Goal: Task Accomplishment & Management: Use online tool/utility

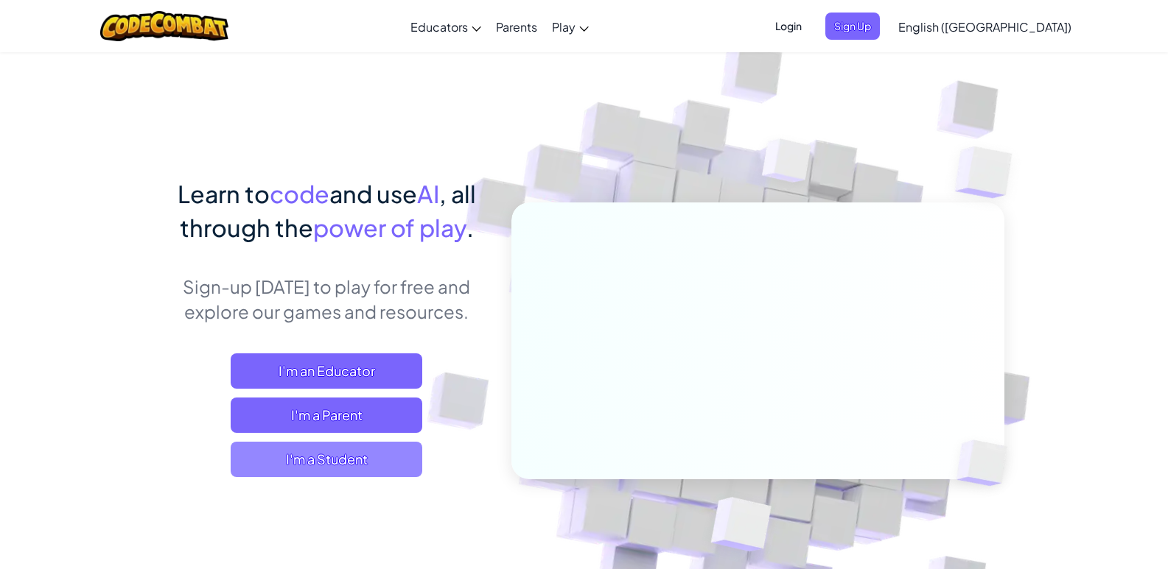
click at [356, 470] on span "I'm a Student" at bounding box center [327, 459] width 192 height 35
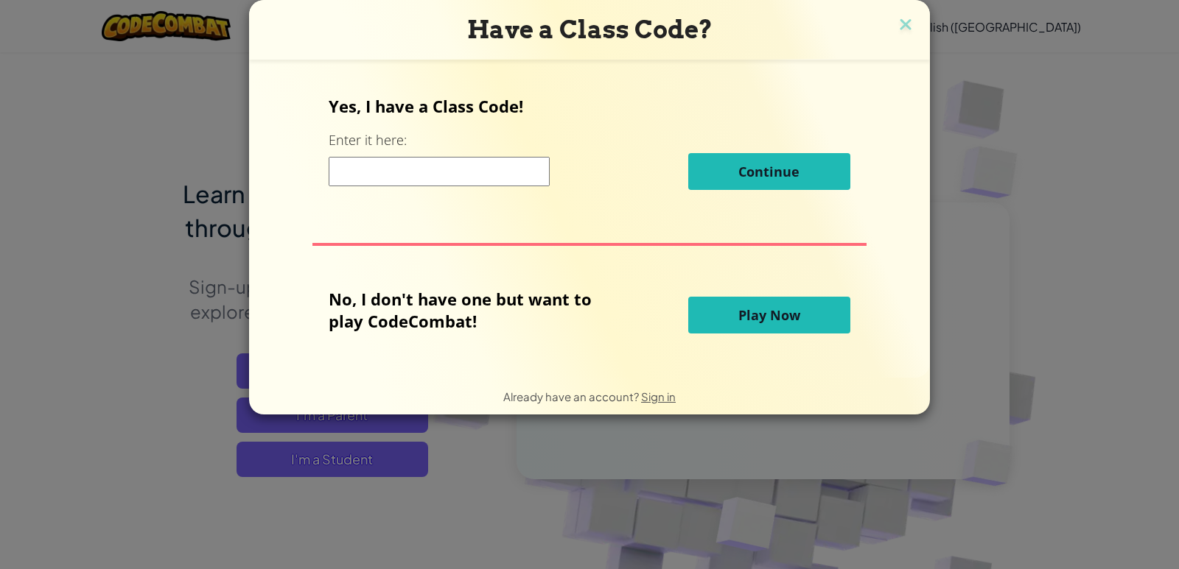
click at [718, 320] on button "Play Now" at bounding box center [769, 315] width 162 height 37
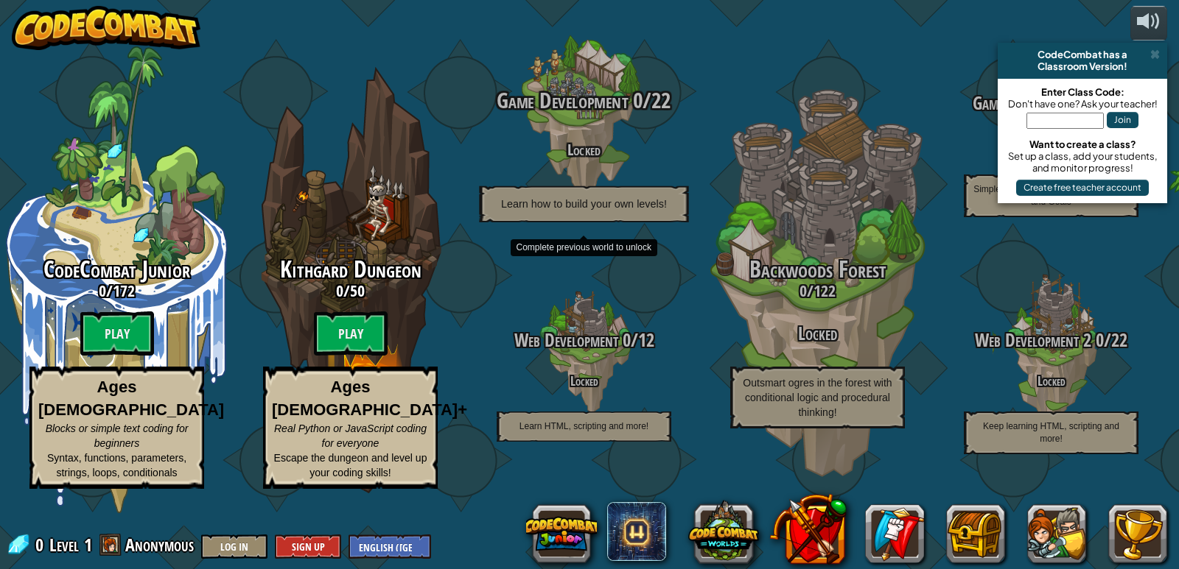
click at [460, 45] on div "Game Development 0 / 22 Locked Learn how to build your own levels!" at bounding box center [583, 116] width 280 height 280
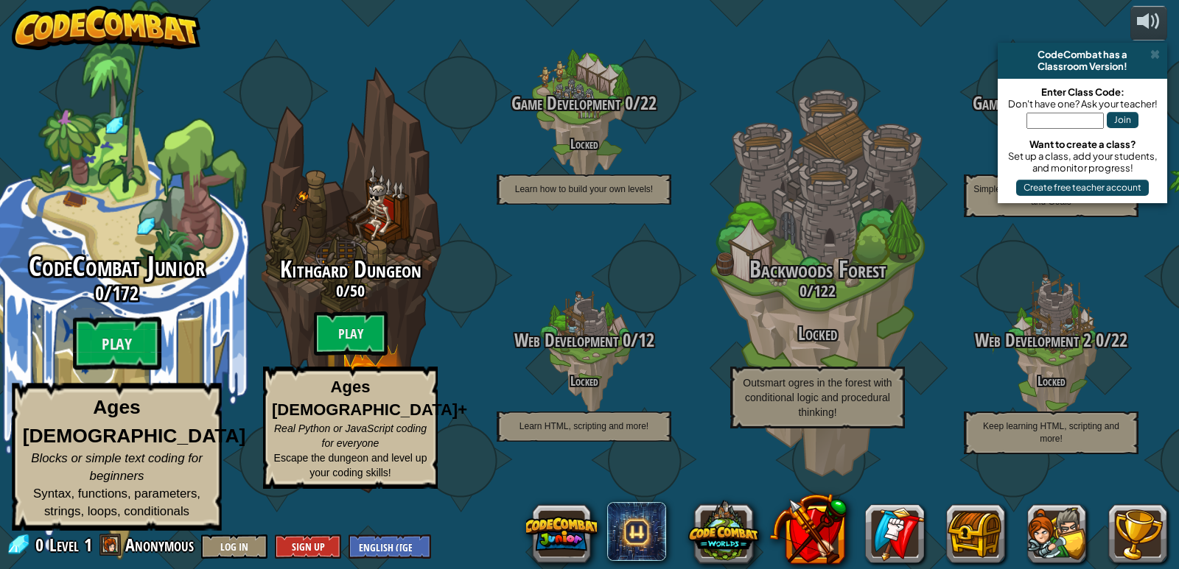
click at [164, 378] on div "CodeCombat Junior 0 / 172 Play Ages [DEMOGRAPHIC_DATA] Blocks or simple text co…" at bounding box center [116, 391] width 280 height 279
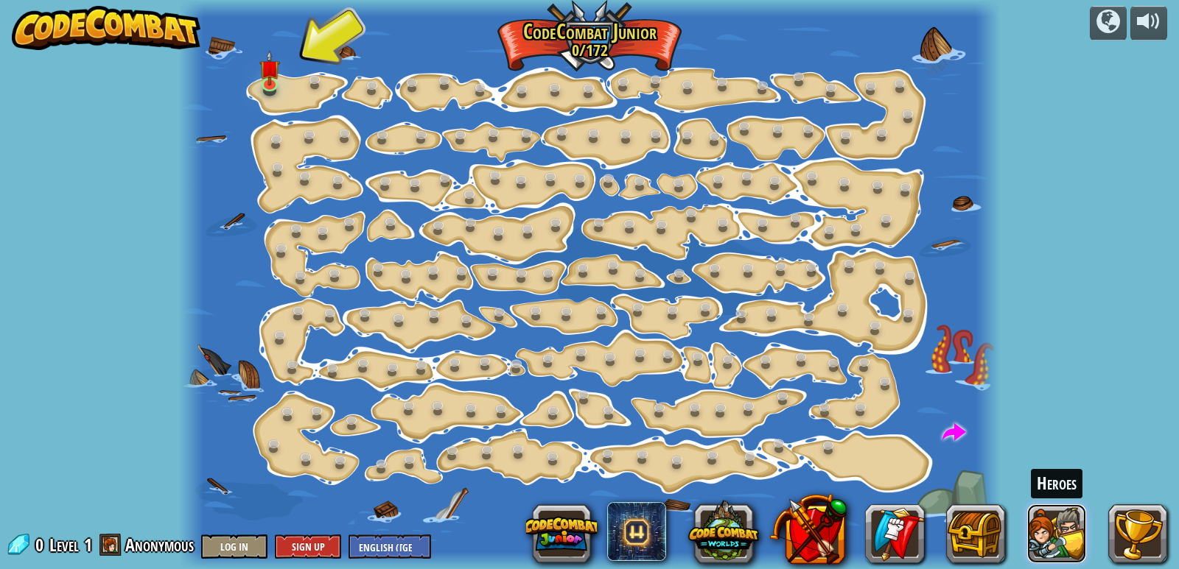
click at [1081, 535] on button at bounding box center [1056, 534] width 59 height 59
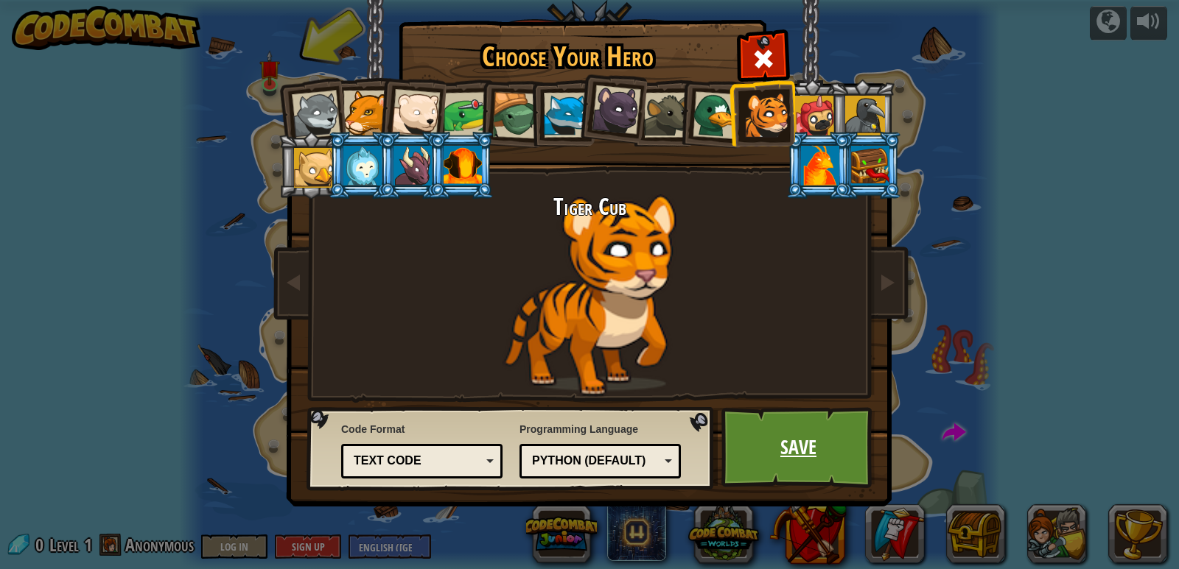
click at [830, 445] on link "Save" at bounding box center [798, 447] width 154 height 81
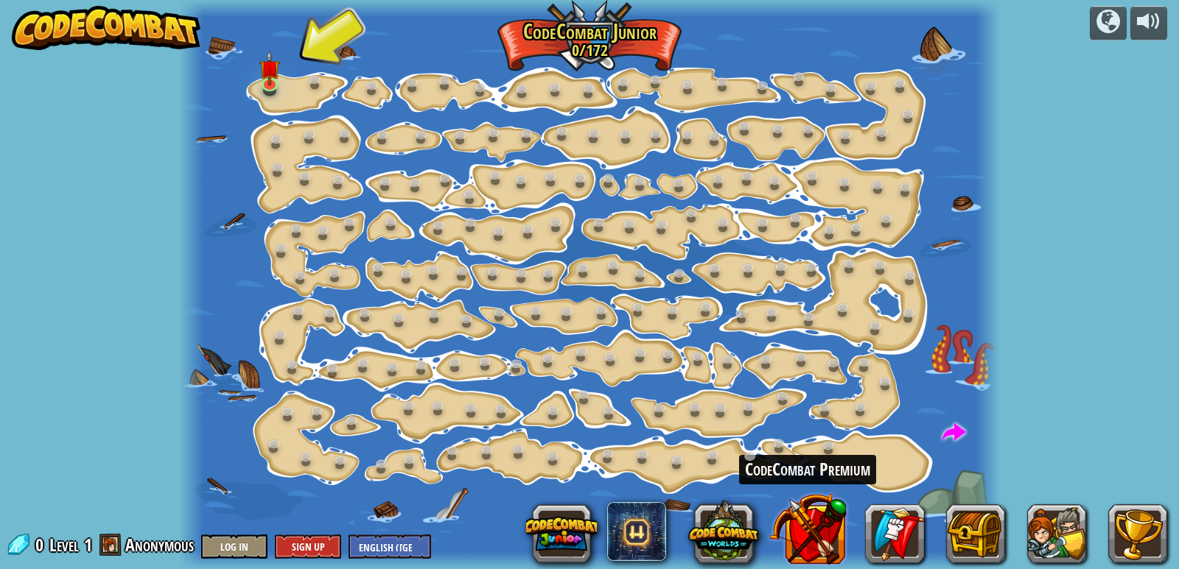
click at [819, 532] on button at bounding box center [807, 529] width 77 height 77
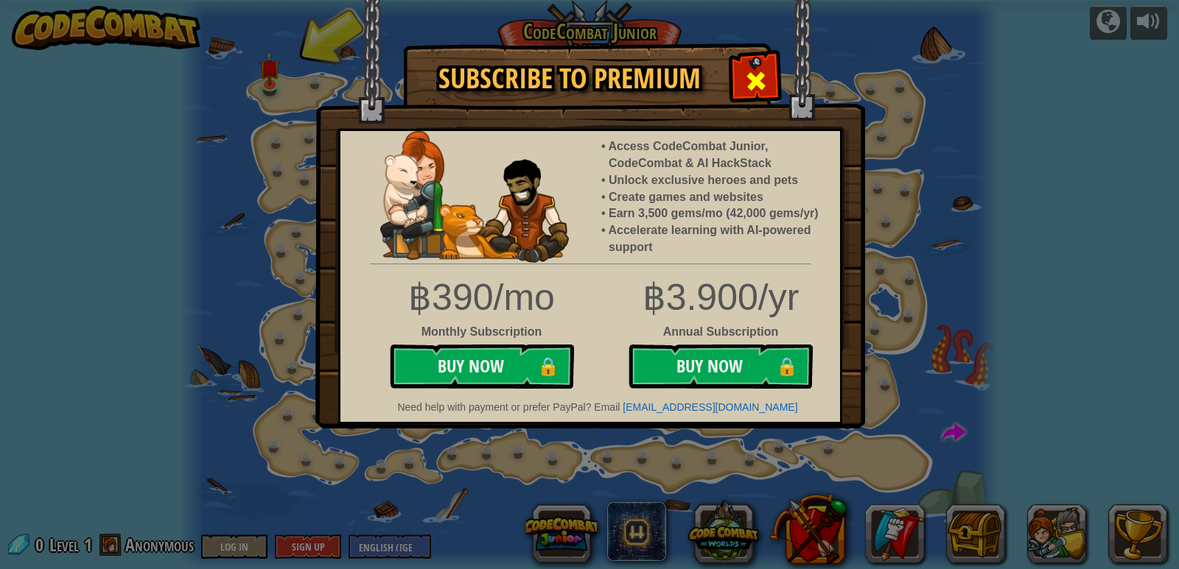
click at [767, 61] on div at bounding box center [755, 79] width 46 height 46
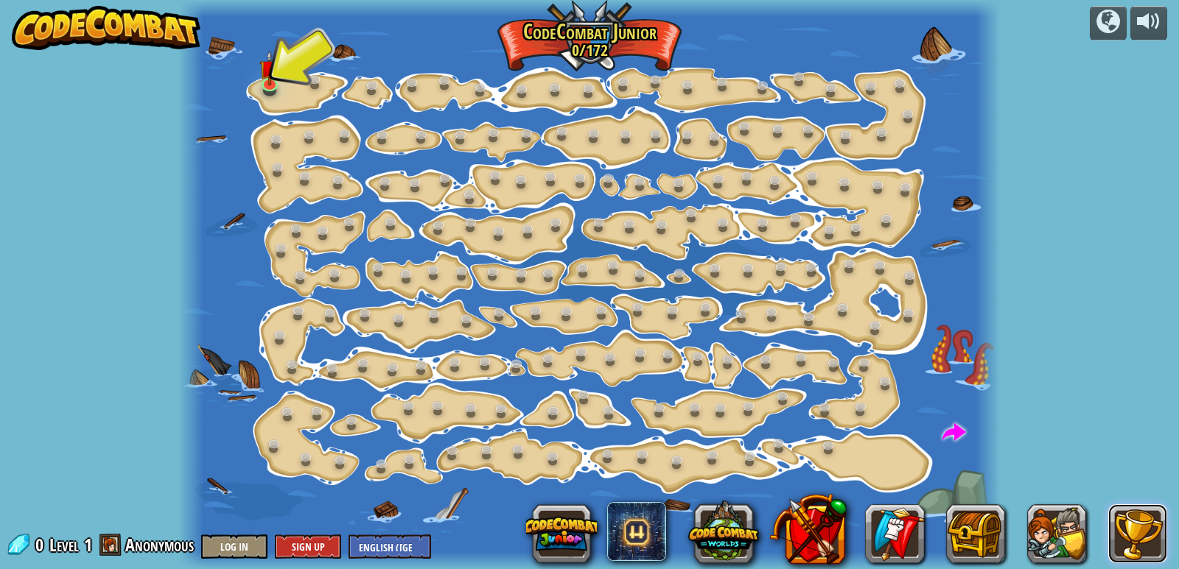
click at [1132, 526] on button at bounding box center [1137, 534] width 59 height 59
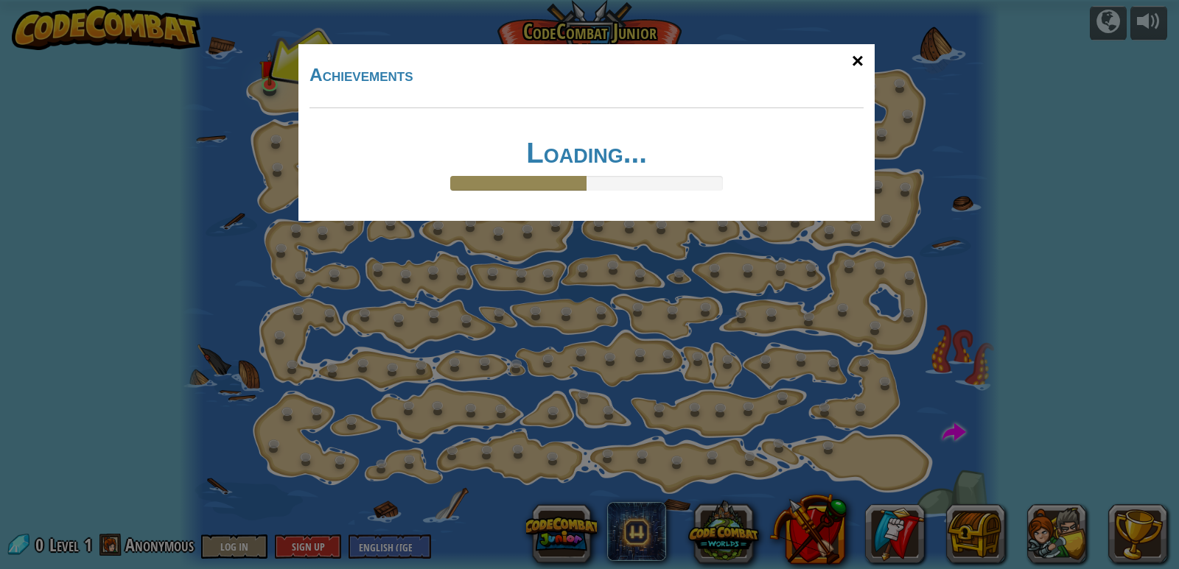
click at [863, 53] on div "×" at bounding box center [858, 61] width 34 height 43
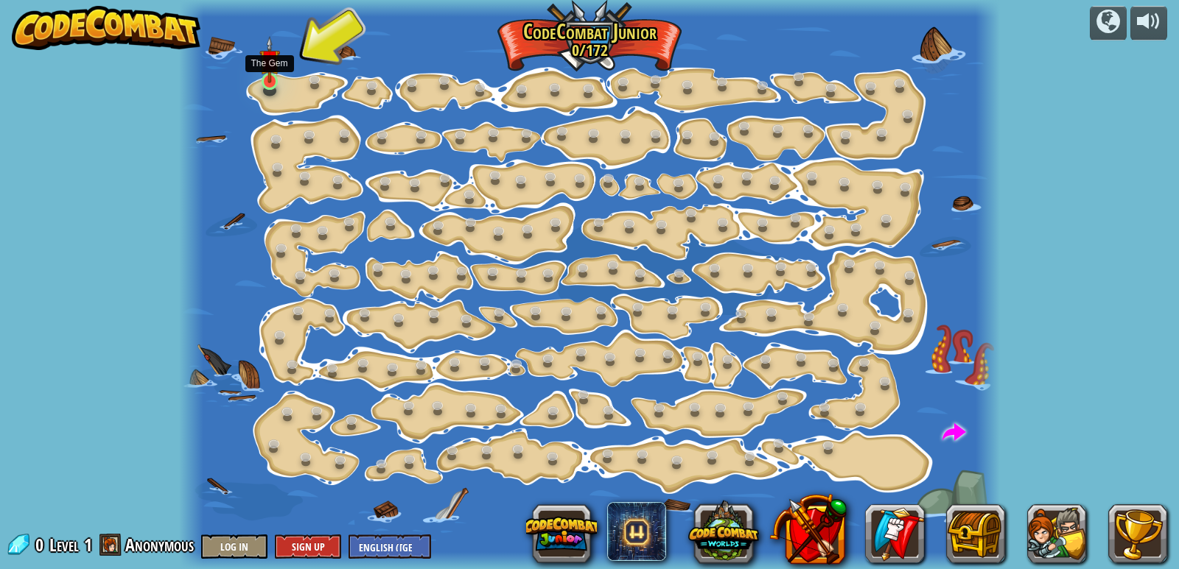
click at [273, 78] on img at bounding box center [269, 59] width 21 height 47
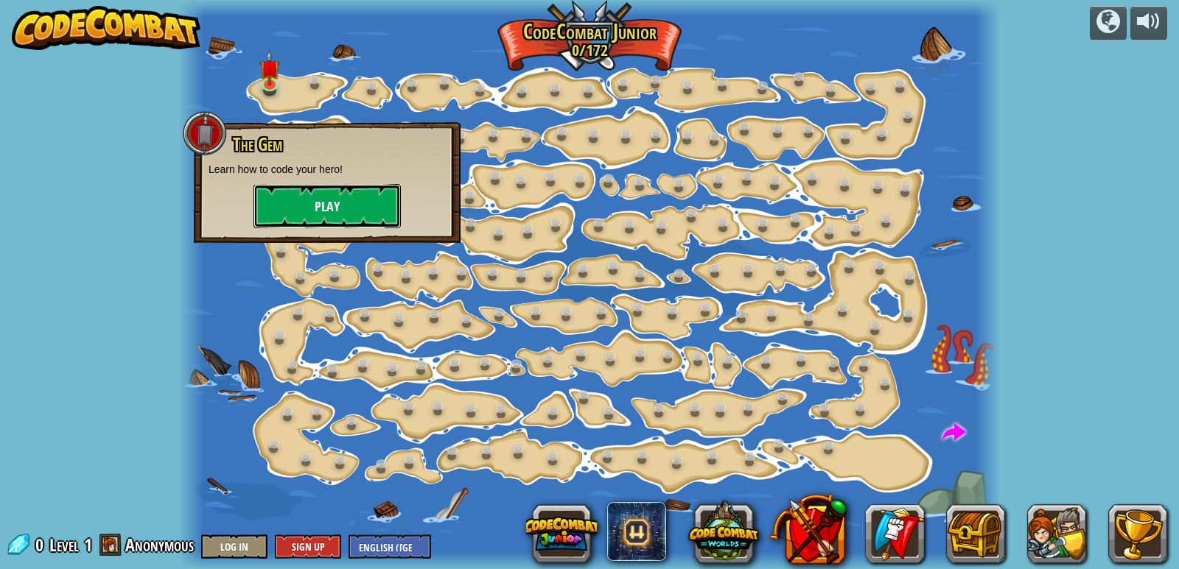
click at [321, 189] on button "Play" at bounding box center [326, 206] width 147 height 44
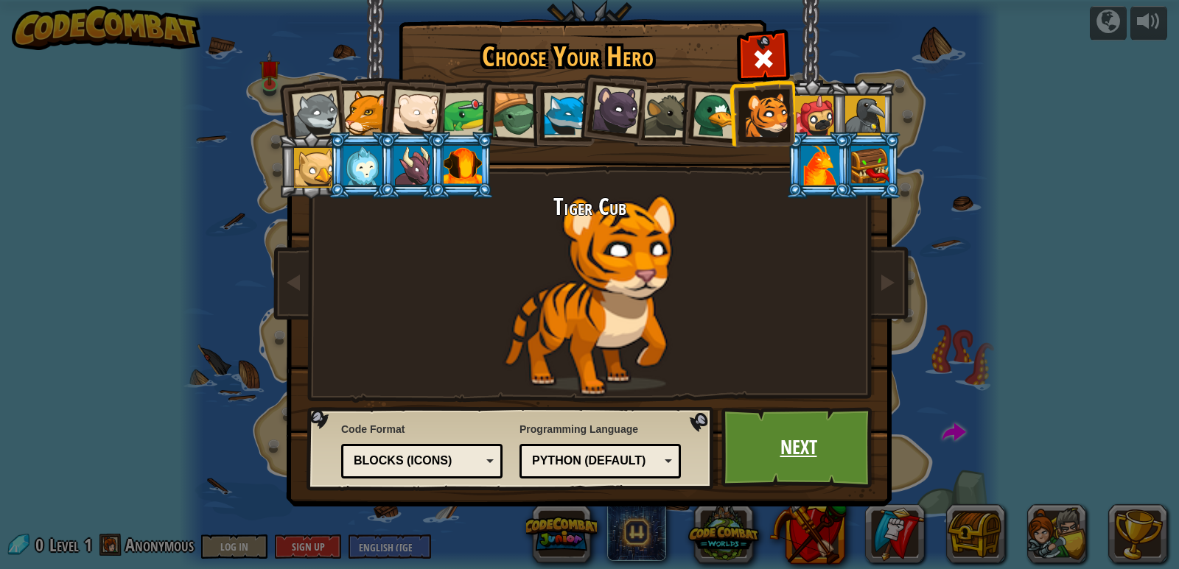
click at [834, 457] on link "Next" at bounding box center [798, 447] width 154 height 81
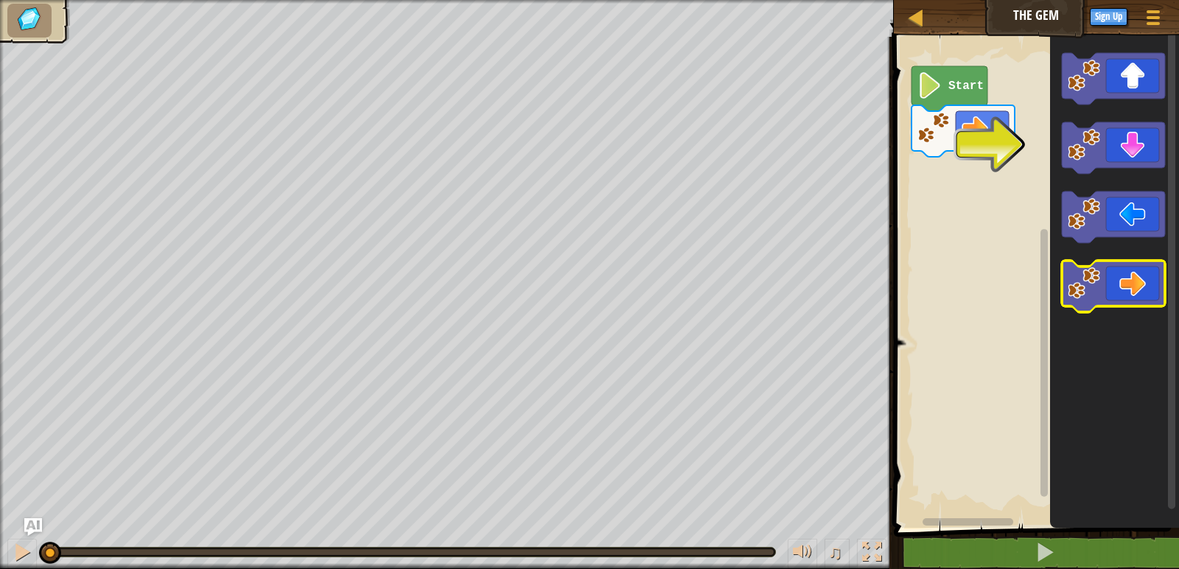
click at [1139, 304] on icon "Blockly Workspace" at bounding box center [1113, 287] width 103 height 52
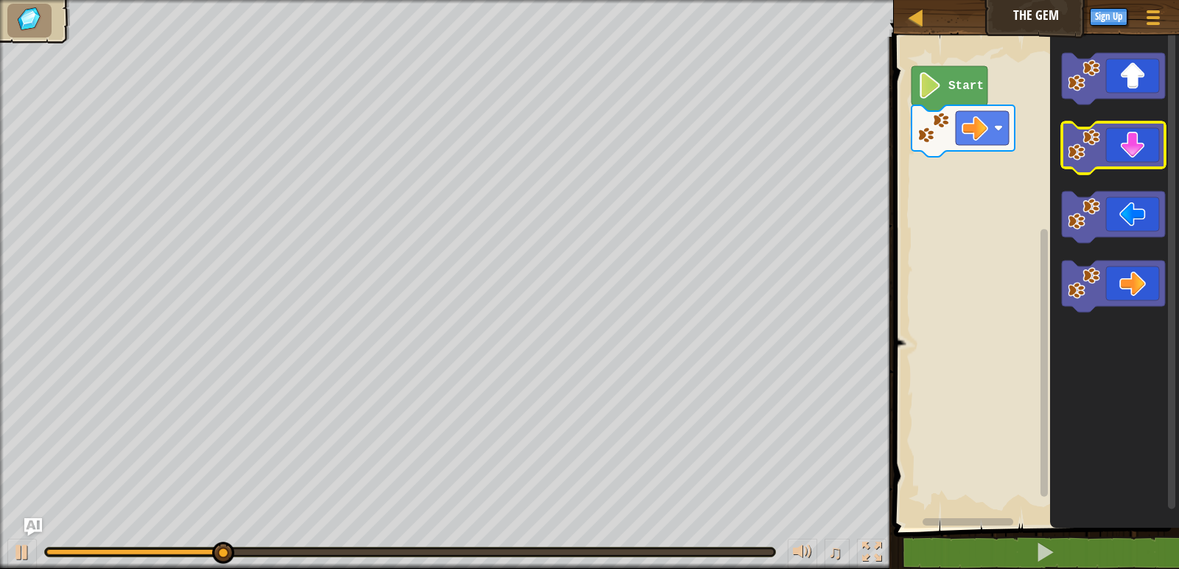
click at [1134, 153] on icon "Blockly Workspace" at bounding box center [1113, 148] width 103 height 52
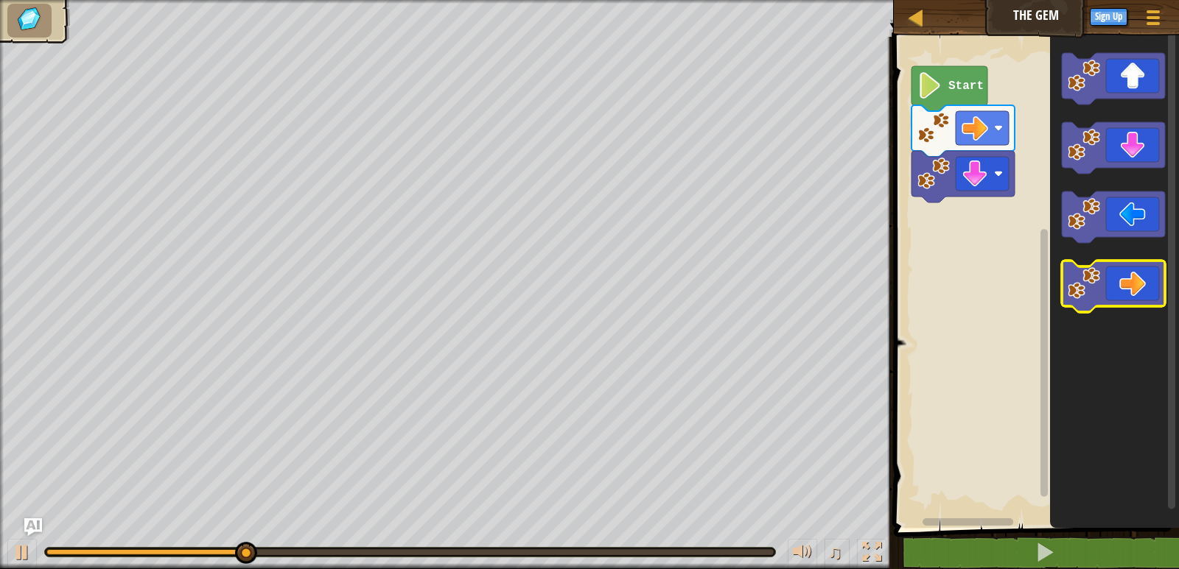
click at [1094, 287] on image "Blockly Workspace" at bounding box center [1083, 283] width 32 height 32
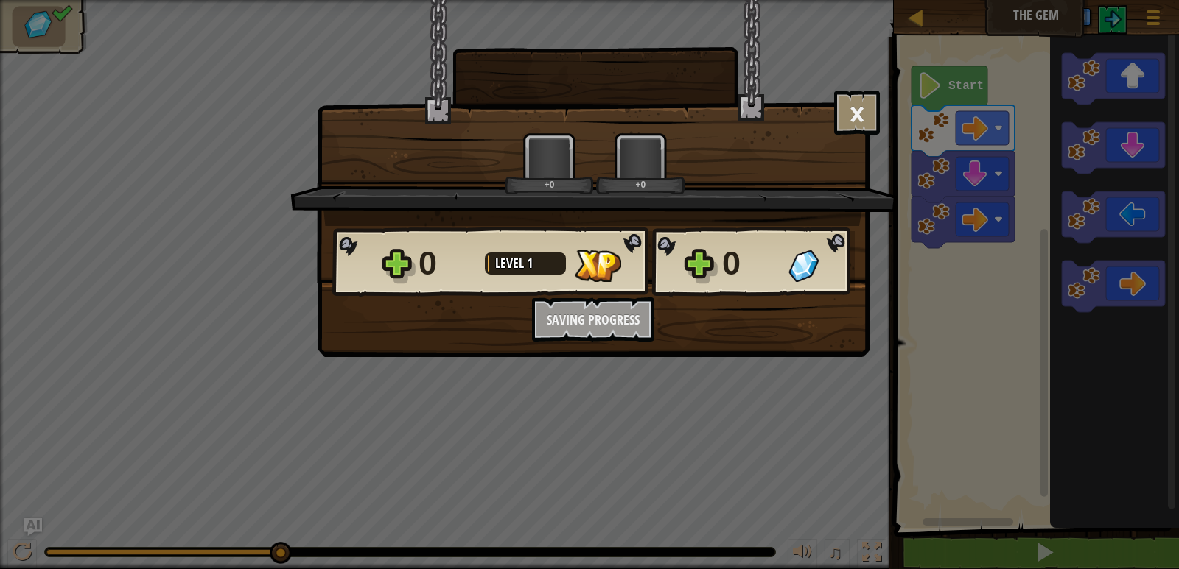
click at [784, 295] on div "0 Level 1 0" at bounding box center [593, 262] width 522 height 71
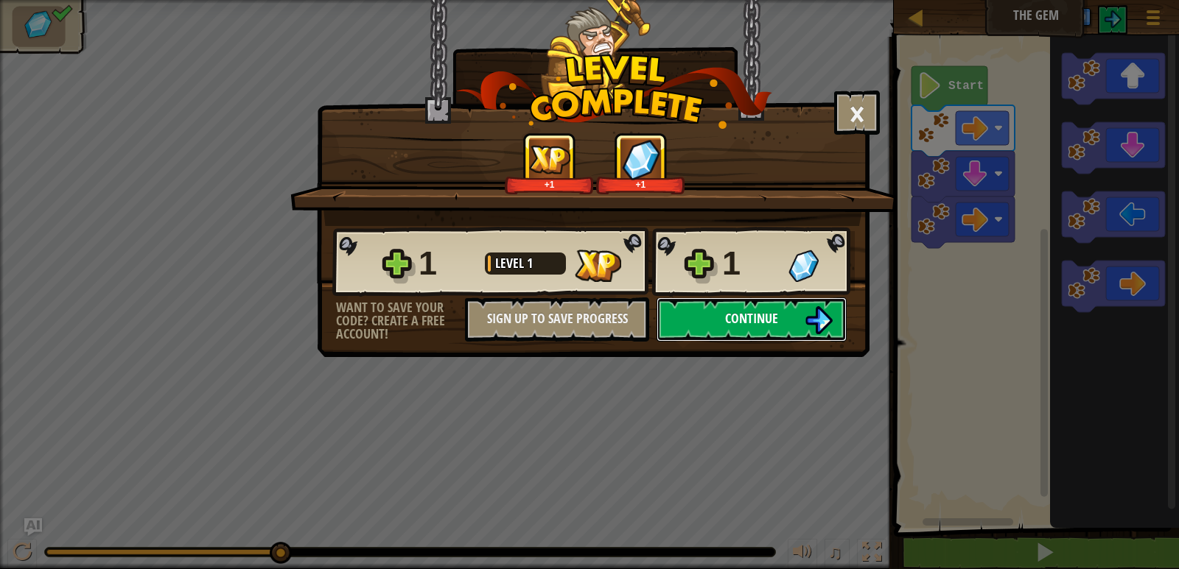
click at [755, 320] on span "Continue" at bounding box center [751, 318] width 53 height 18
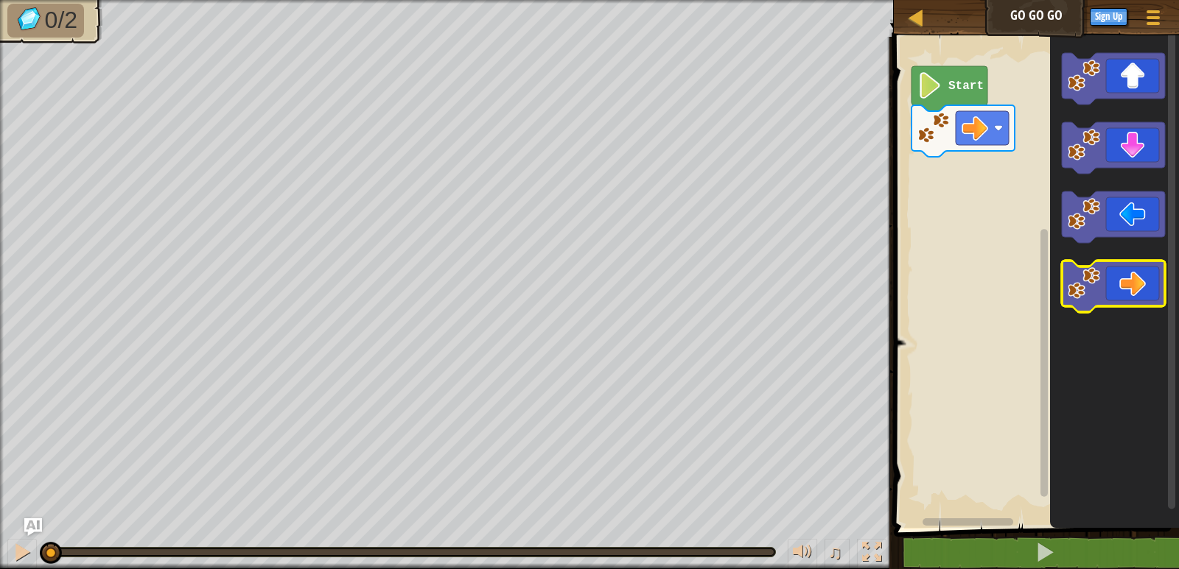
click at [1123, 284] on icon "Blockly Workspace" at bounding box center [1113, 287] width 103 height 52
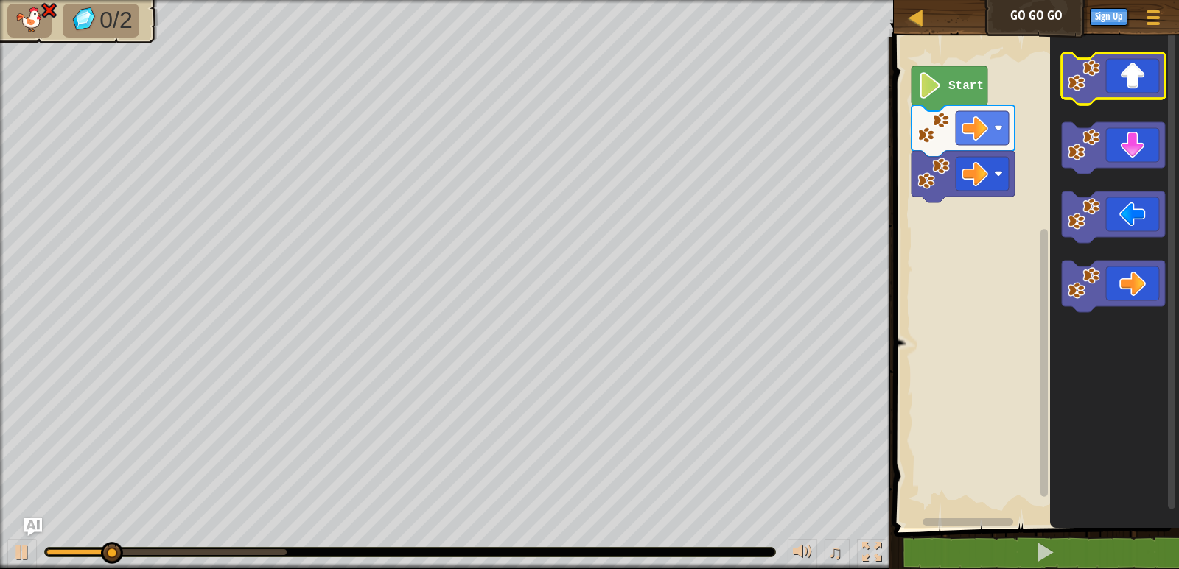
click at [1115, 77] on icon "Blockly Workspace" at bounding box center [1113, 79] width 103 height 52
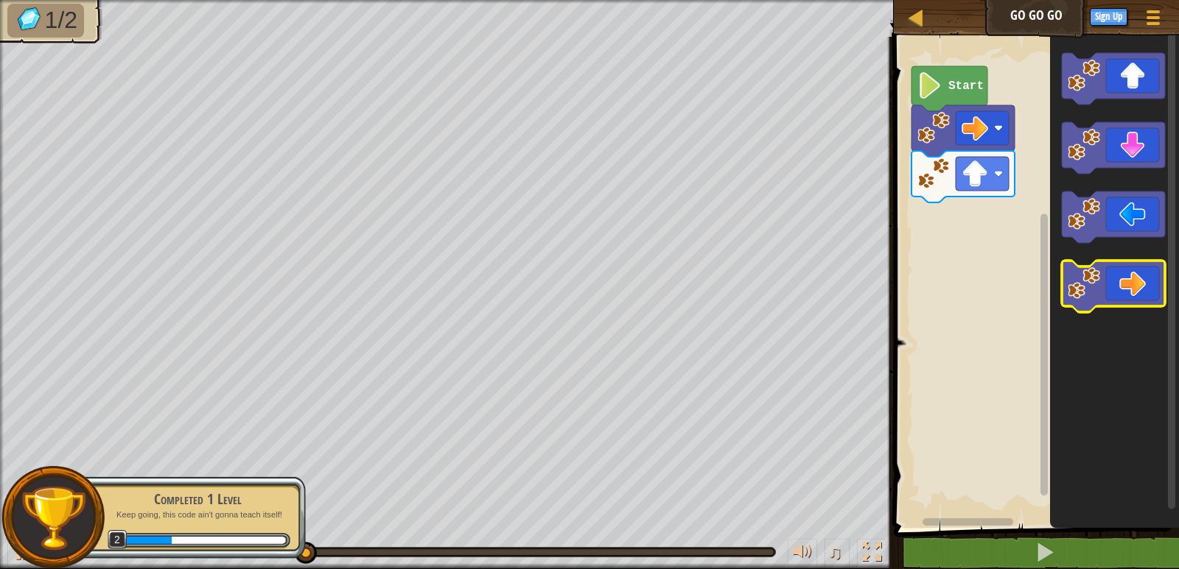
click at [1134, 284] on icon "Blockly Workspace" at bounding box center [1113, 287] width 103 height 52
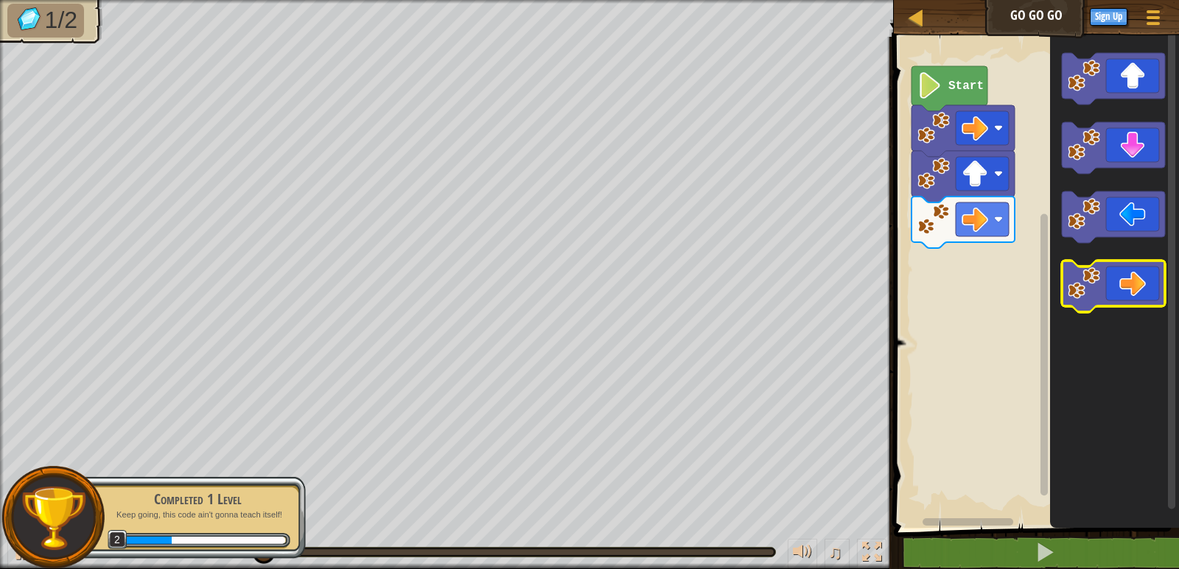
click at [1134, 284] on icon "Blockly Workspace" at bounding box center [1113, 287] width 103 height 52
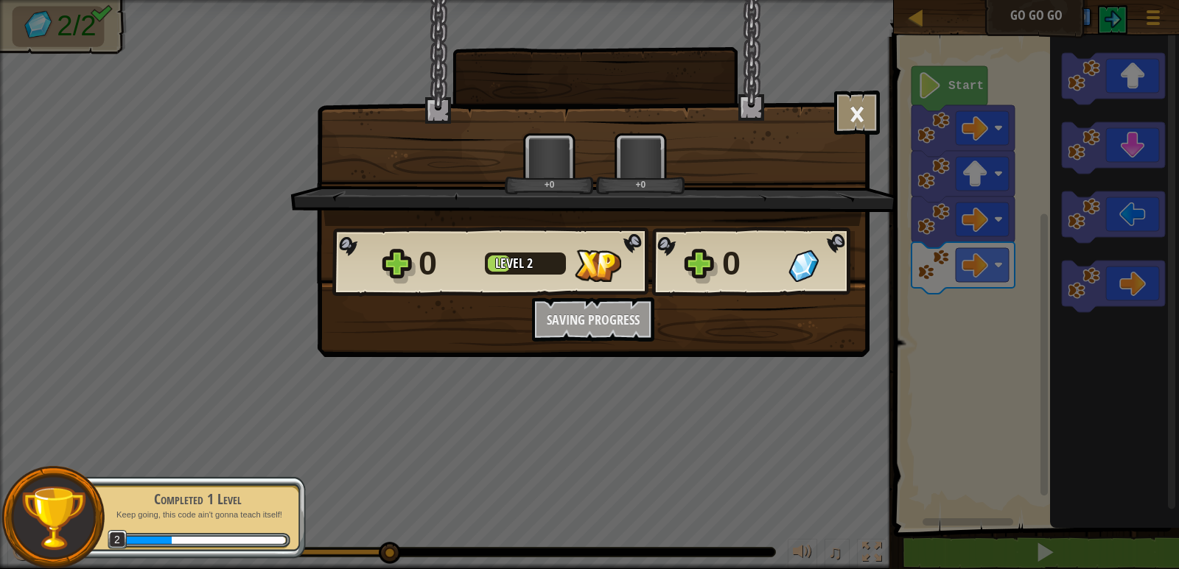
click at [653, 304] on div "0 Level 2 0 Want to save your code? Create a free account! Sign Up to Save Prog…" at bounding box center [592, 284] width 551 height 116
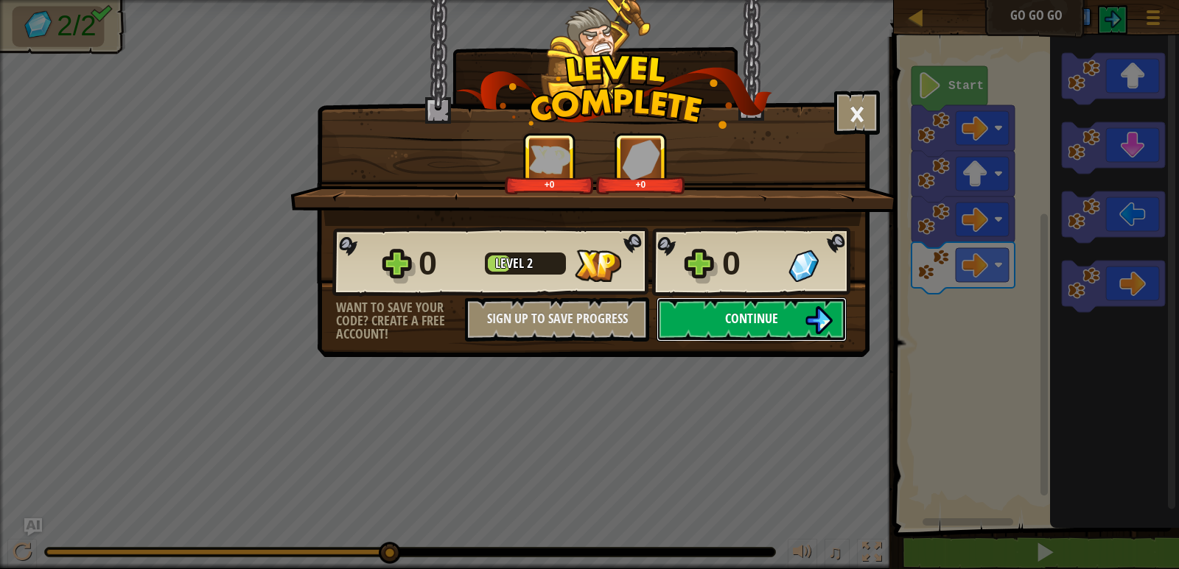
click at [738, 319] on span "Continue" at bounding box center [751, 318] width 53 height 18
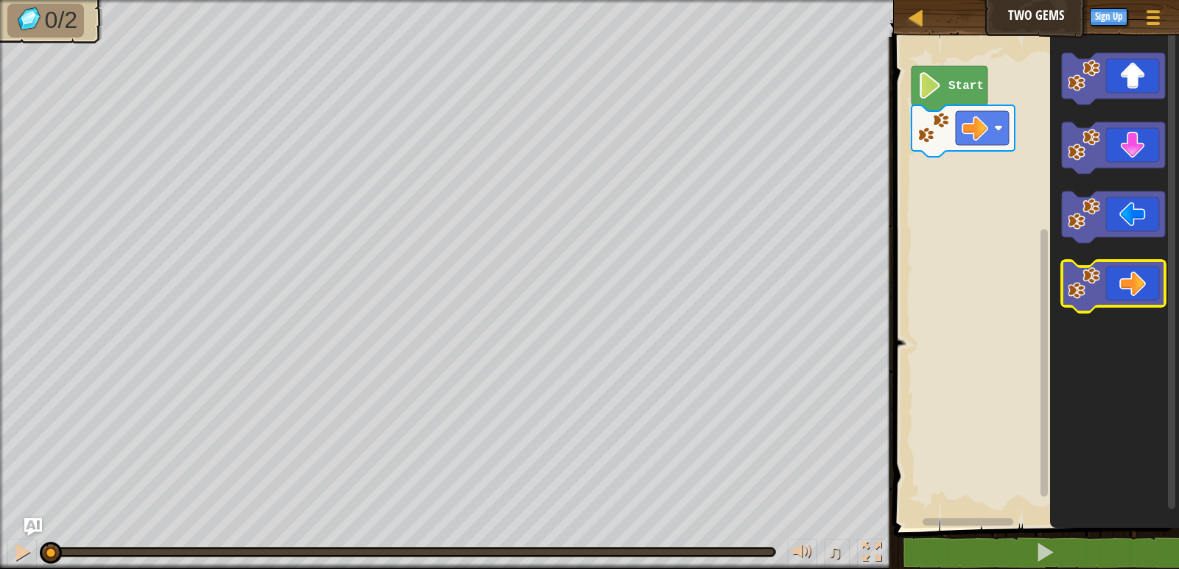
click at [1101, 278] on icon "Blockly Workspace" at bounding box center [1113, 287] width 103 height 52
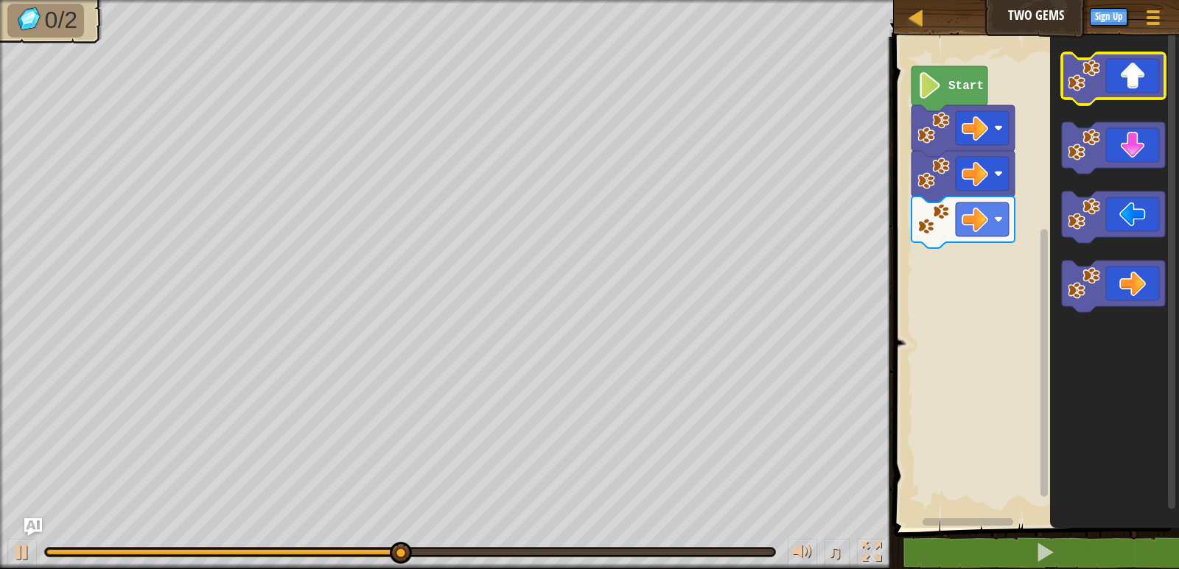
click at [1098, 94] on icon "Blockly Workspace" at bounding box center [1113, 79] width 103 height 52
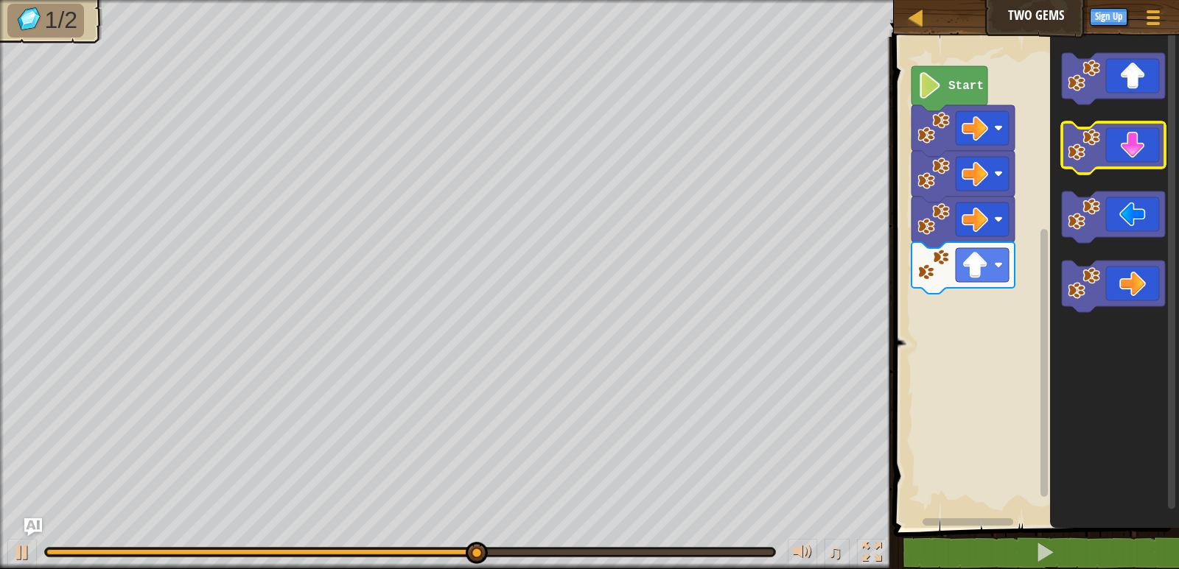
click at [1090, 142] on image "Blockly Workspace" at bounding box center [1083, 145] width 32 height 32
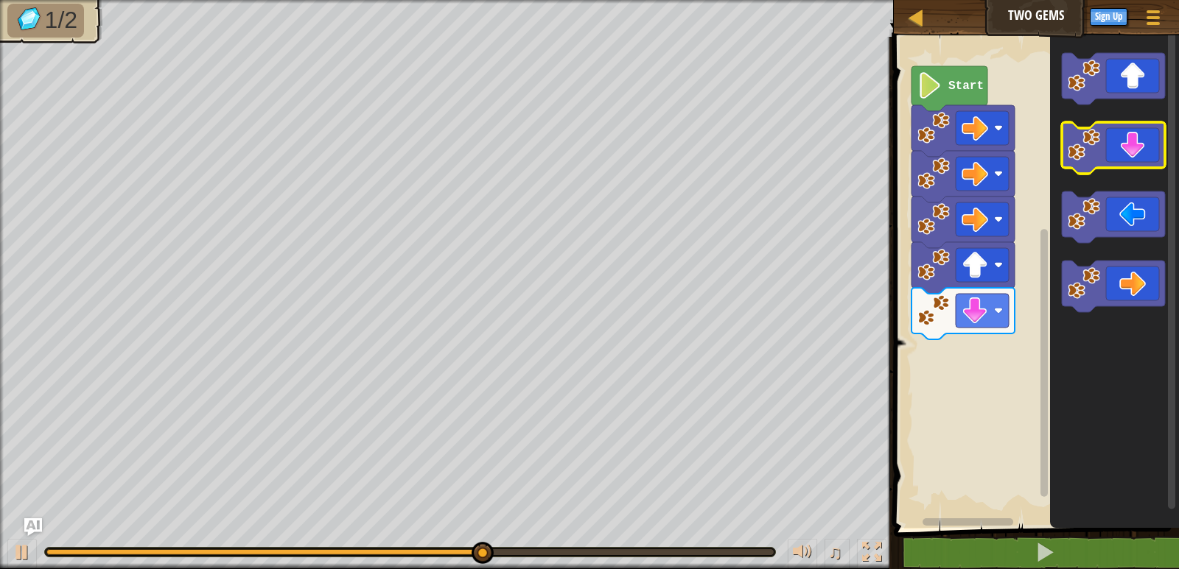
click at [1090, 142] on image "Blockly Workspace" at bounding box center [1083, 145] width 32 height 32
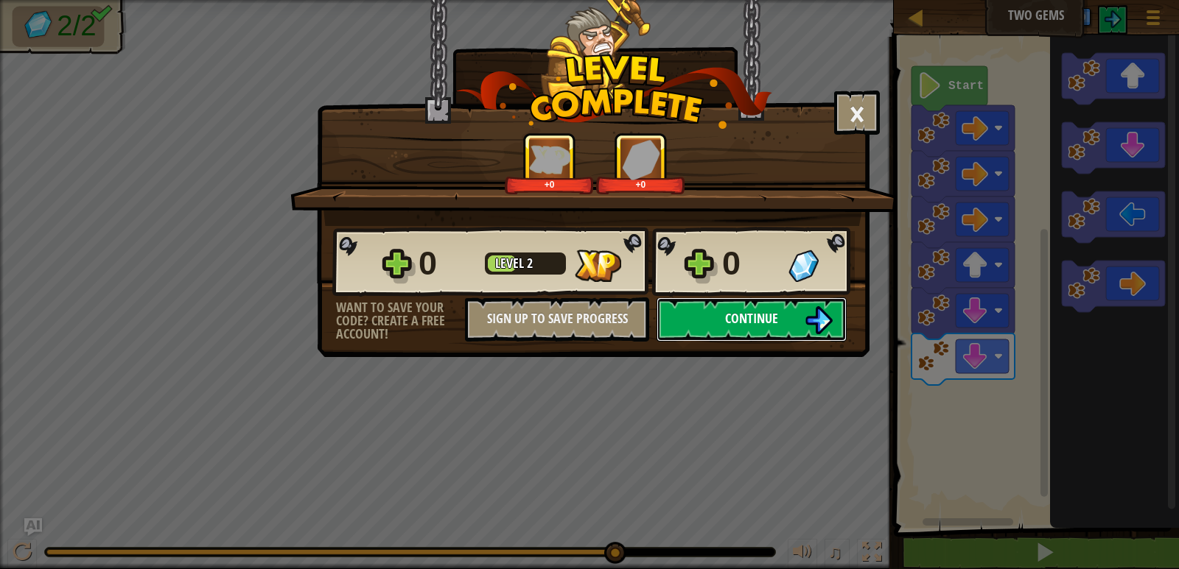
click at [746, 323] on span "Continue" at bounding box center [751, 318] width 53 height 18
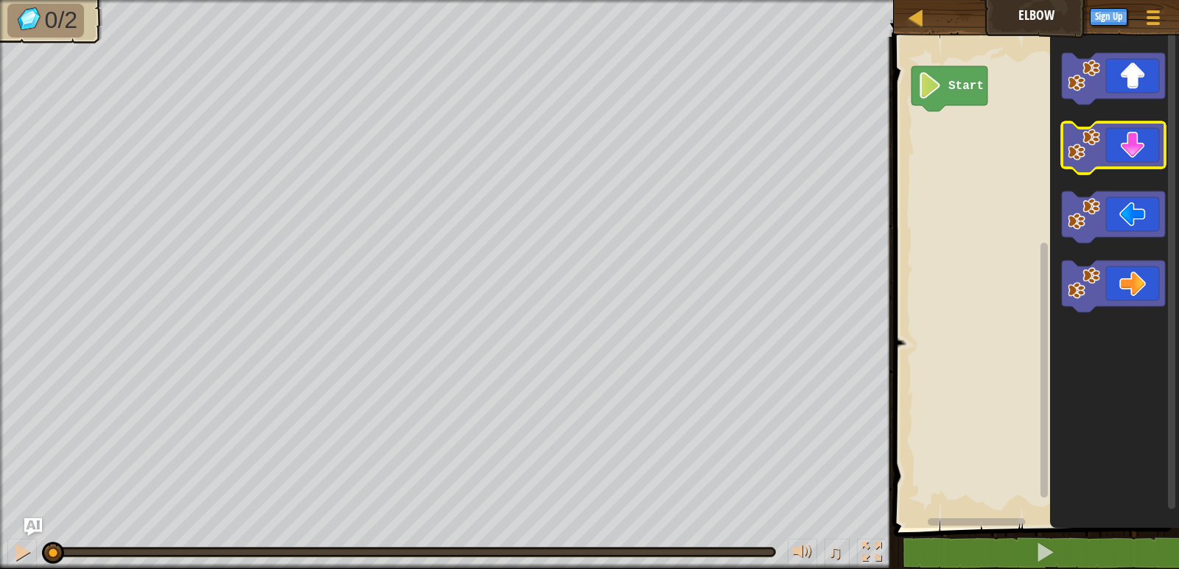
click at [1090, 144] on image "Blockly Workspace" at bounding box center [1083, 145] width 32 height 32
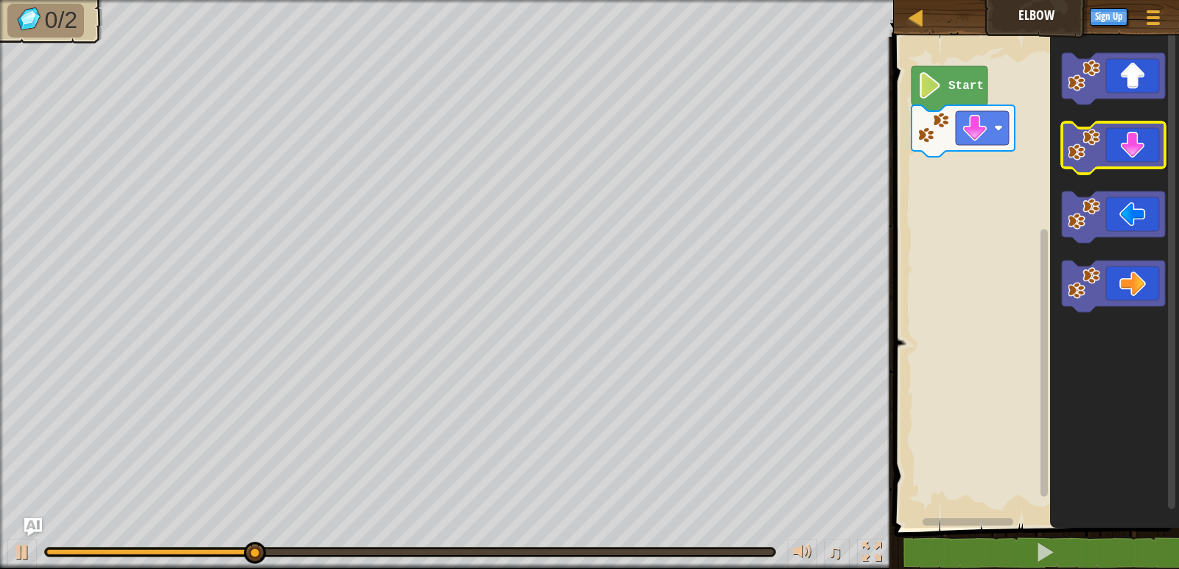
click at [1090, 144] on image "Blockly Workspace" at bounding box center [1083, 145] width 32 height 32
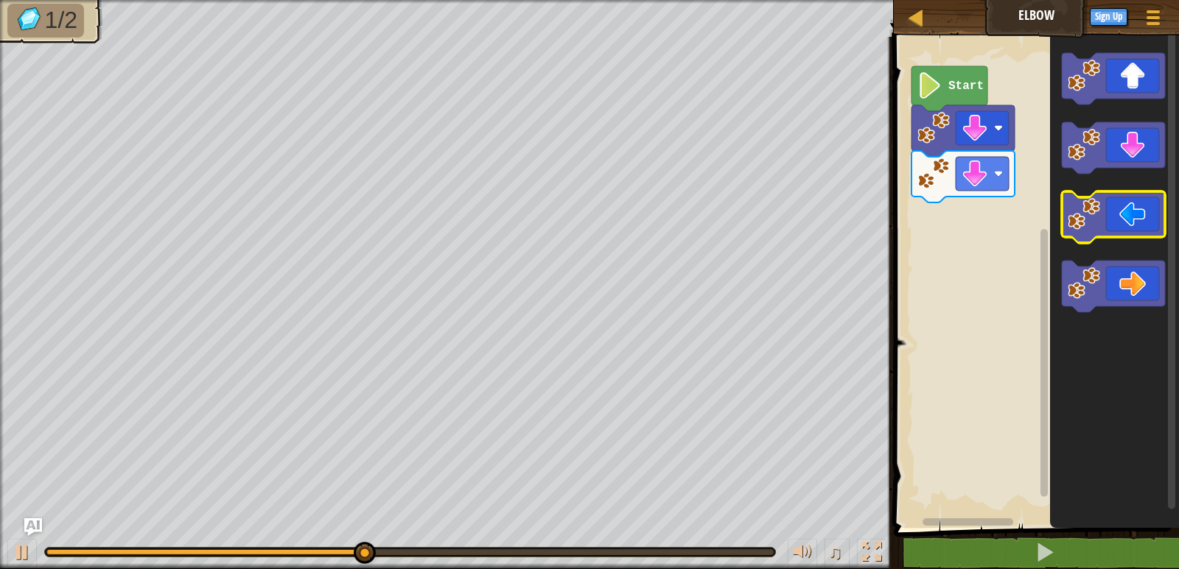
click at [1089, 209] on image "Blockly Workspace" at bounding box center [1083, 214] width 32 height 32
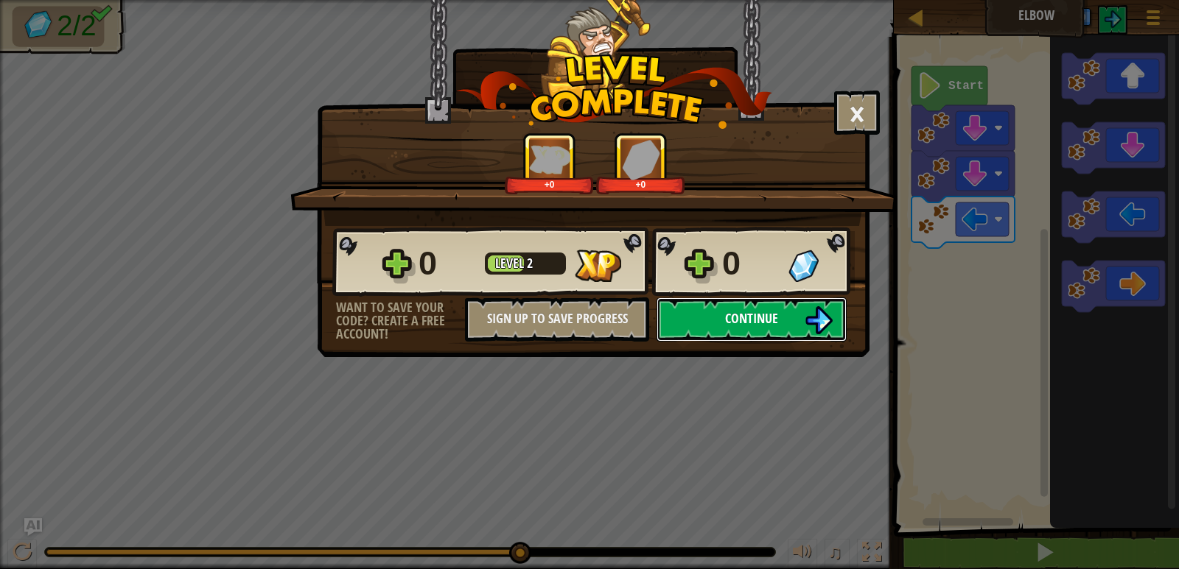
click at [737, 334] on button "Continue" at bounding box center [751, 320] width 190 height 44
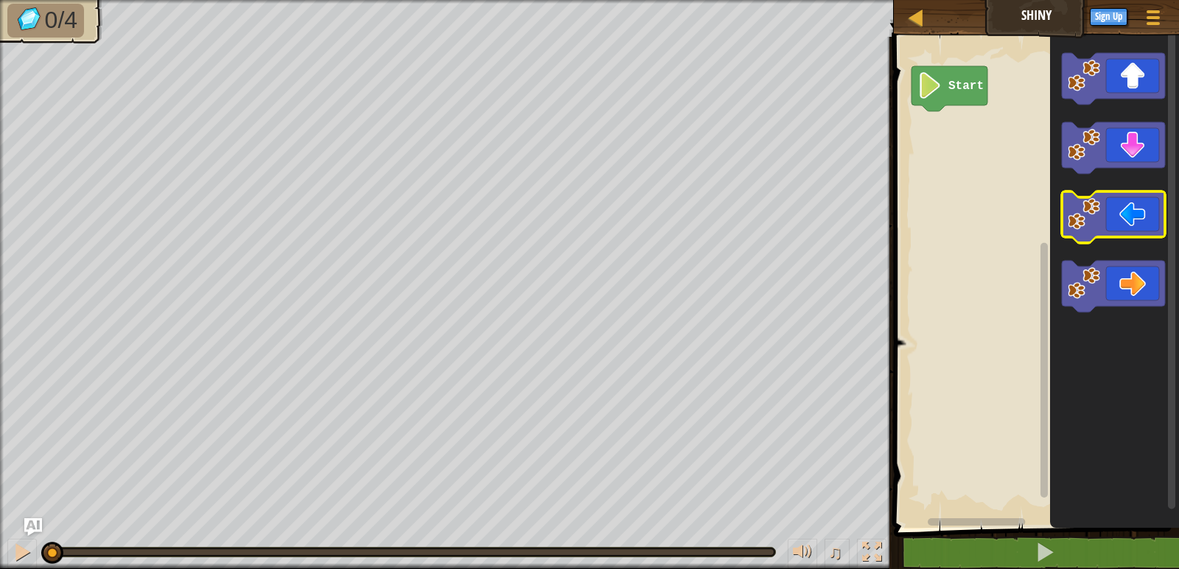
click at [1078, 241] on icon "Blockly Workspace" at bounding box center [1113, 218] width 103 height 52
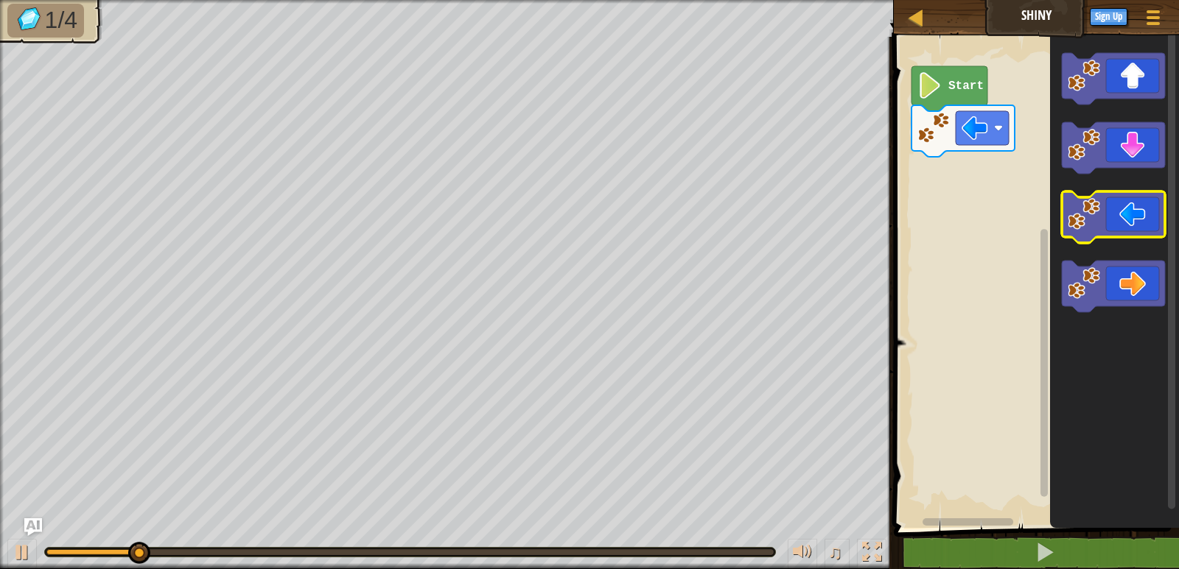
click at [1078, 241] on icon "Blockly Workspace" at bounding box center [1113, 218] width 103 height 52
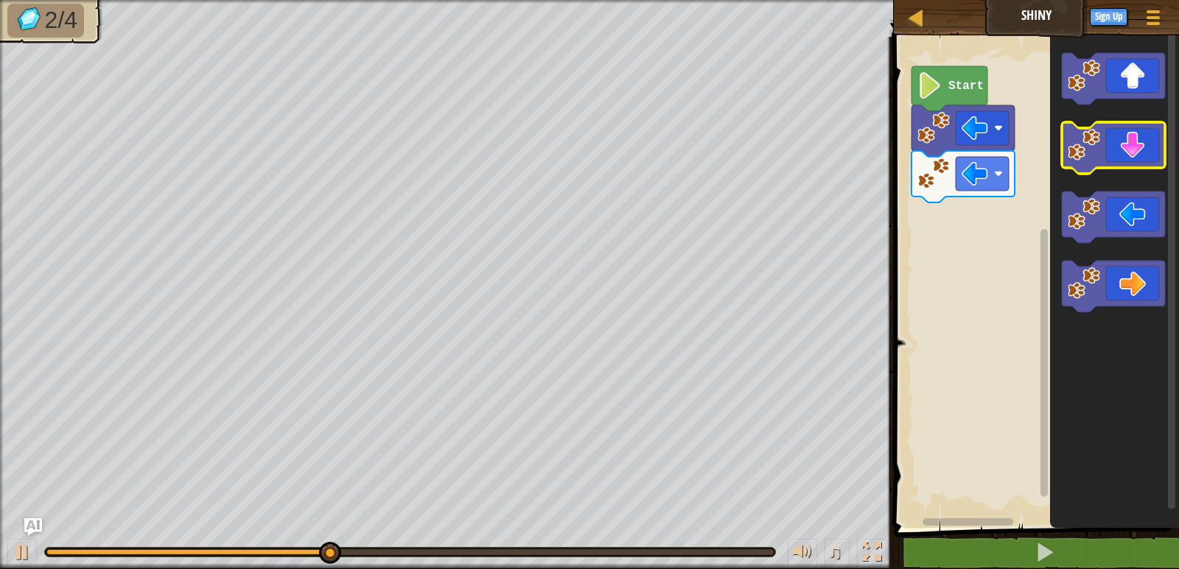
click at [1120, 149] on icon "Blockly Workspace" at bounding box center [1113, 148] width 103 height 52
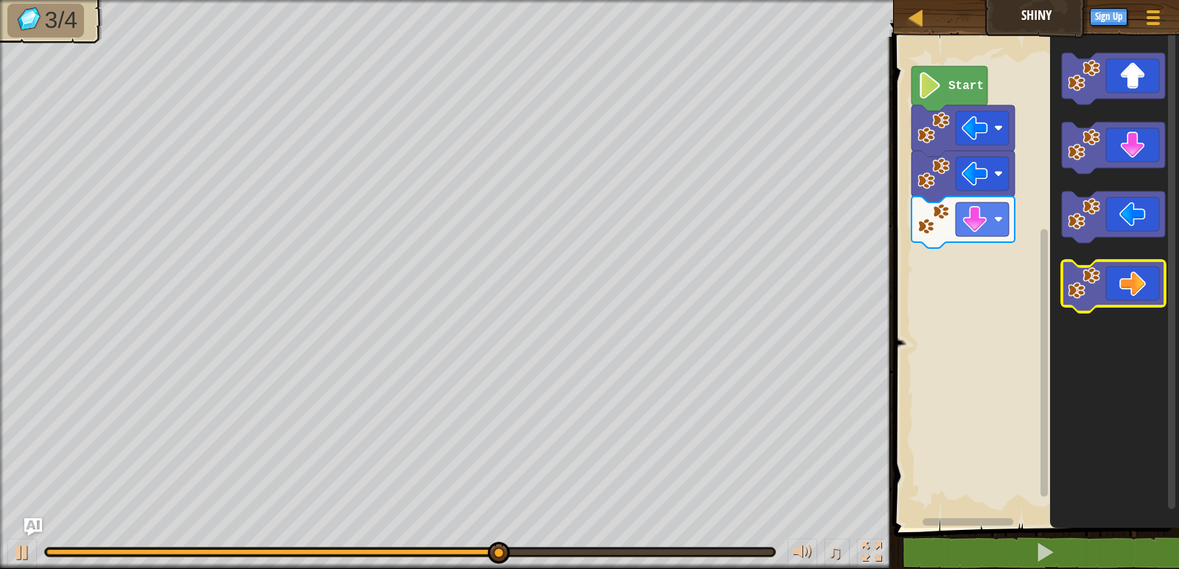
click at [1109, 274] on icon "Blockly Workspace" at bounding box center [1113, 287] width 103 height 52
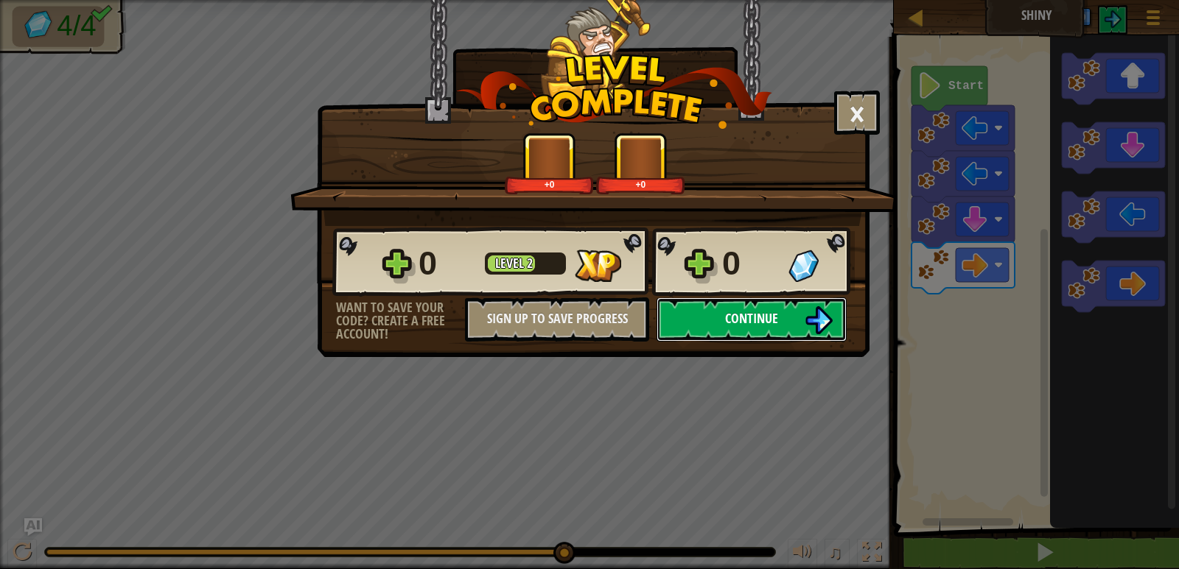
click at [742, 306] on button "Continue" at bounding box center [751, 320] width 190 height 44
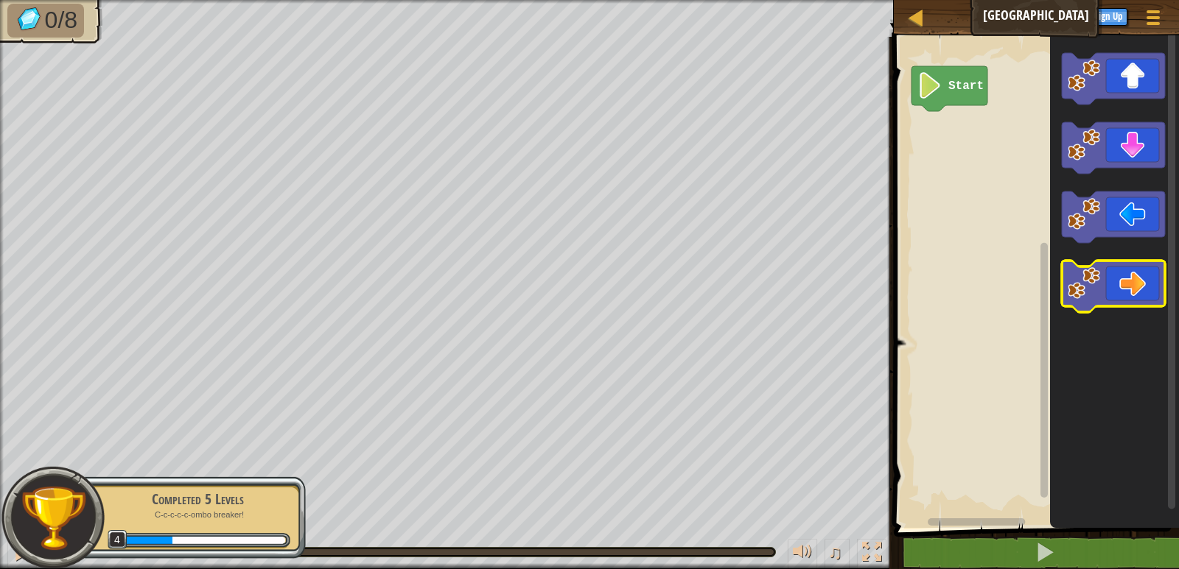
click at [1115, 286] on icon "Blockly Workspace" at bounding box center [1113, 287] width 103 height 52
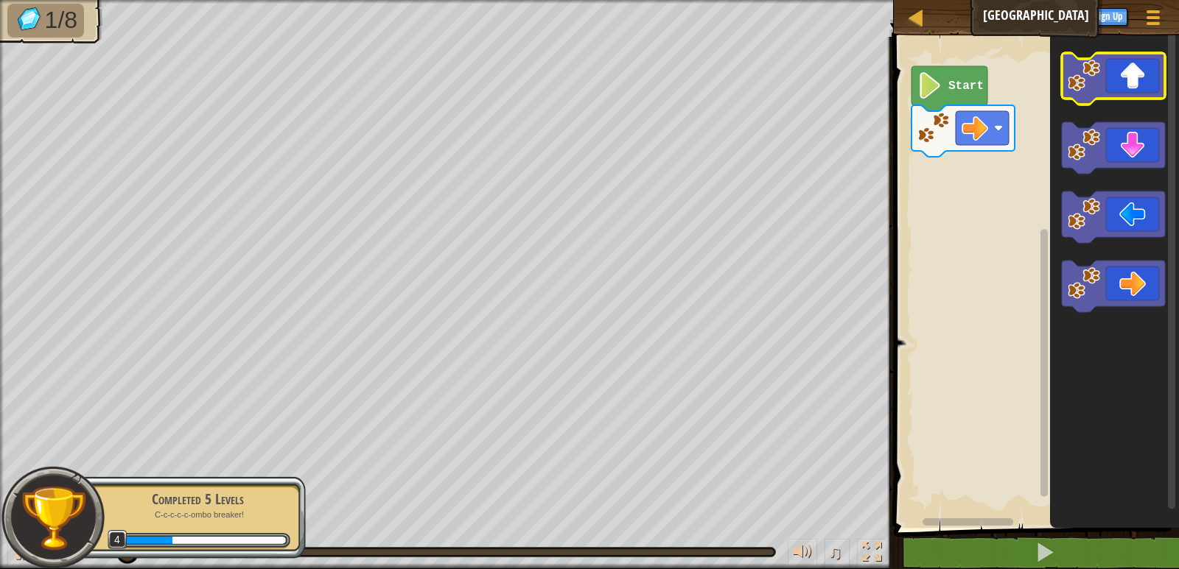
click at [1123, 69] on icon "Blockly Workspace" at bounding box center [1113, 79] width 103 height 52
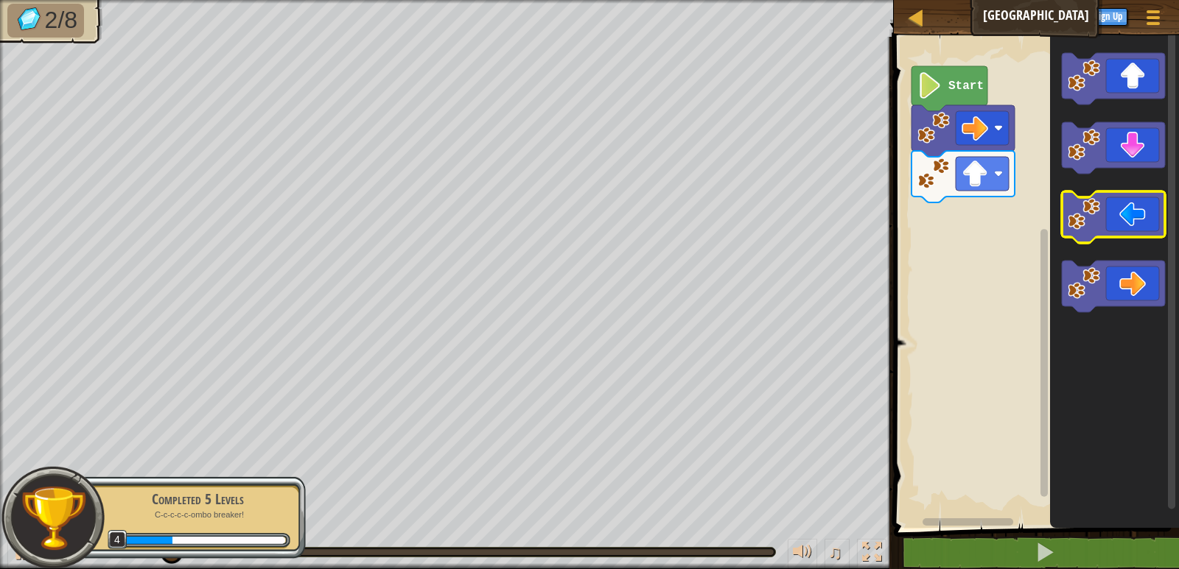
click at [1100, 209] on icon "Blockly Workspace" at bounding box center [1113, 218] width 103 height 52
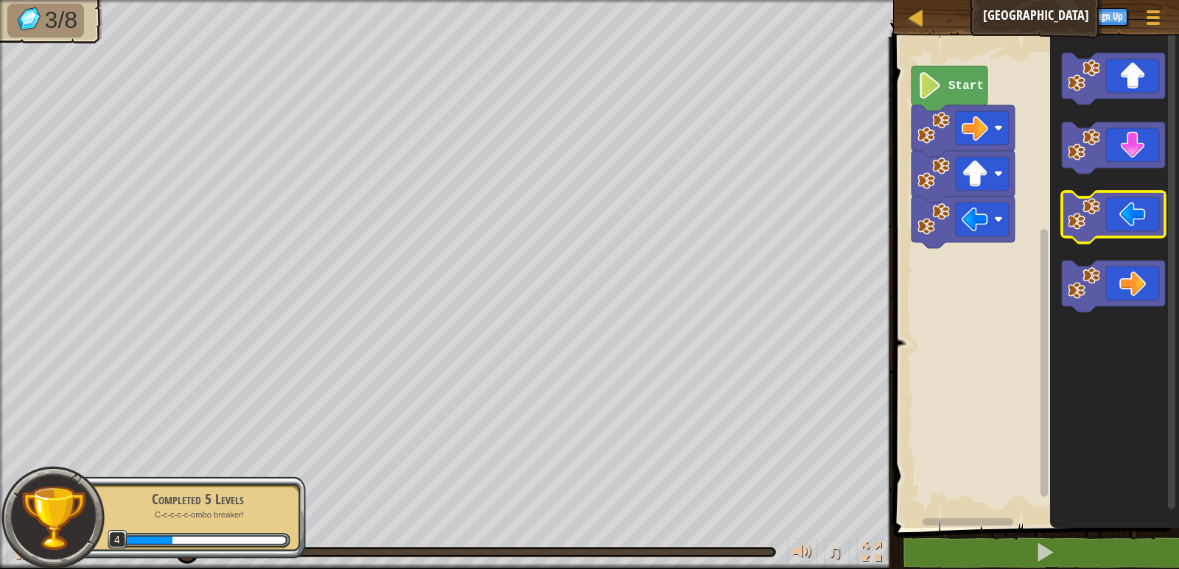
click at [1100, 209] on icon "Blockly Workspace" at bounding box center [1113, 218] width 103 height 52
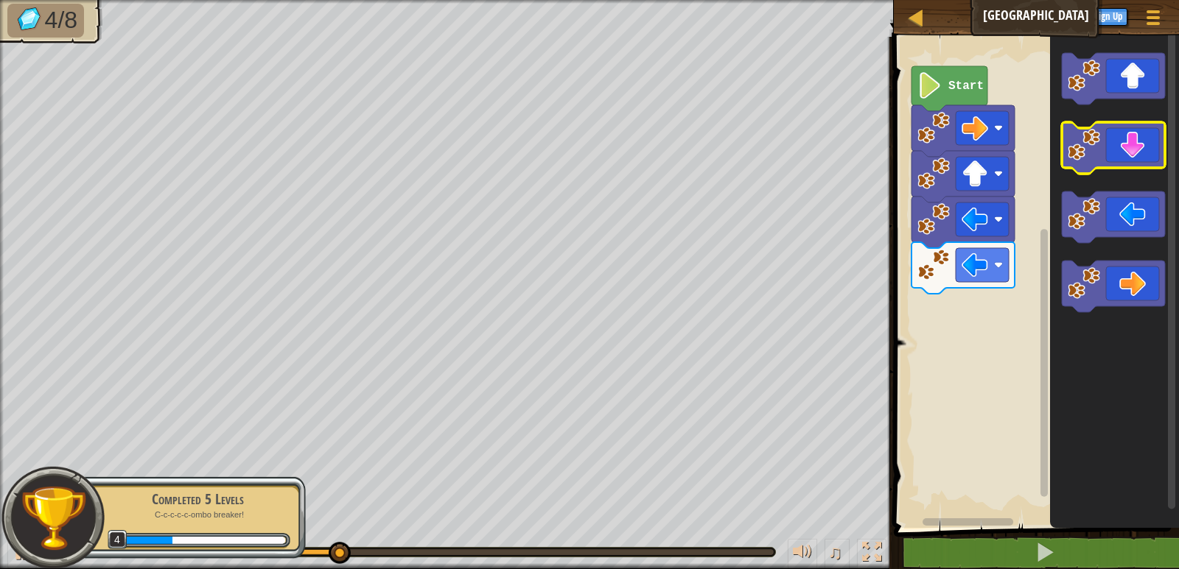
click at [1125, 152] on icon "Blockly Workspace" at bounding box center [1113, 148] width 103 height 52
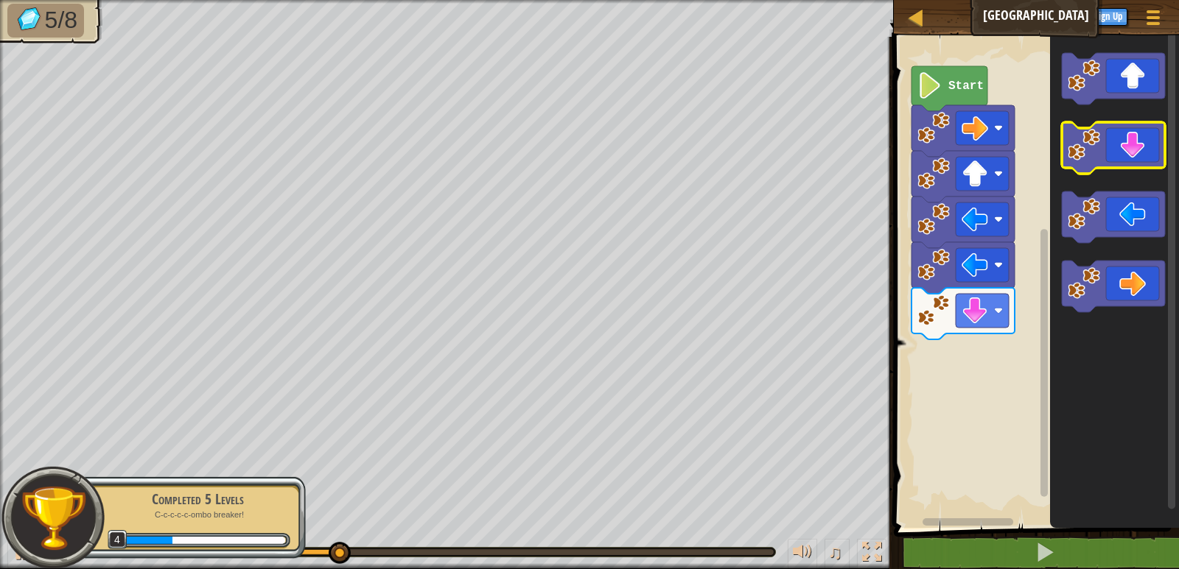
click at [1125, 152] on icon "Blockly Workspace" at bounding box center [1113, 148] width 103 height 52
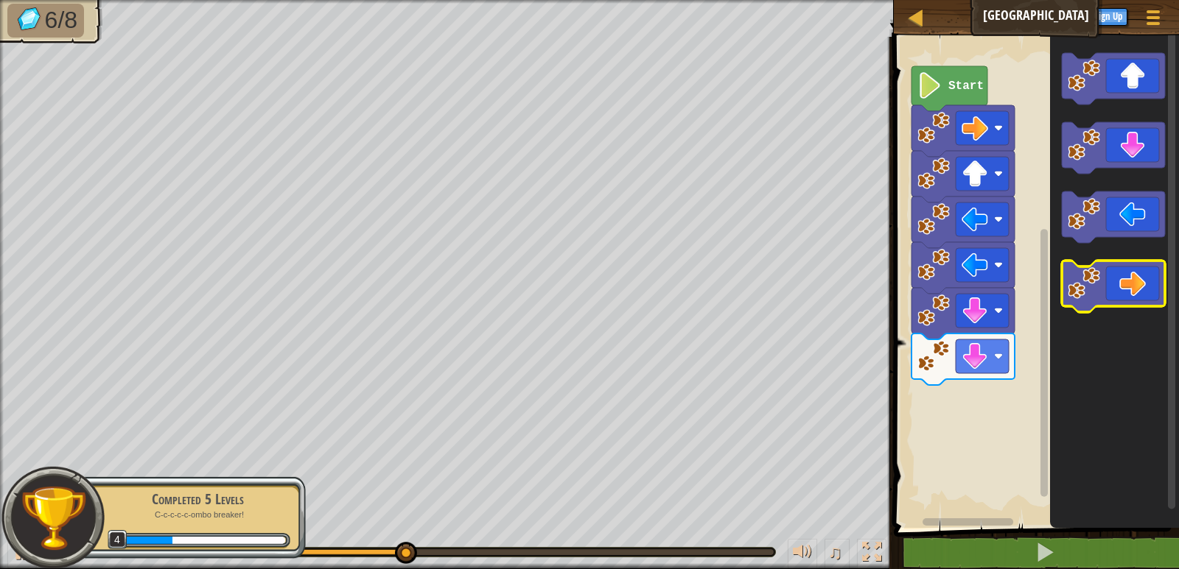
click at [1095, 279] on image "Blockly Workspace" at bounding box center [1083, 283] width 32 height 32
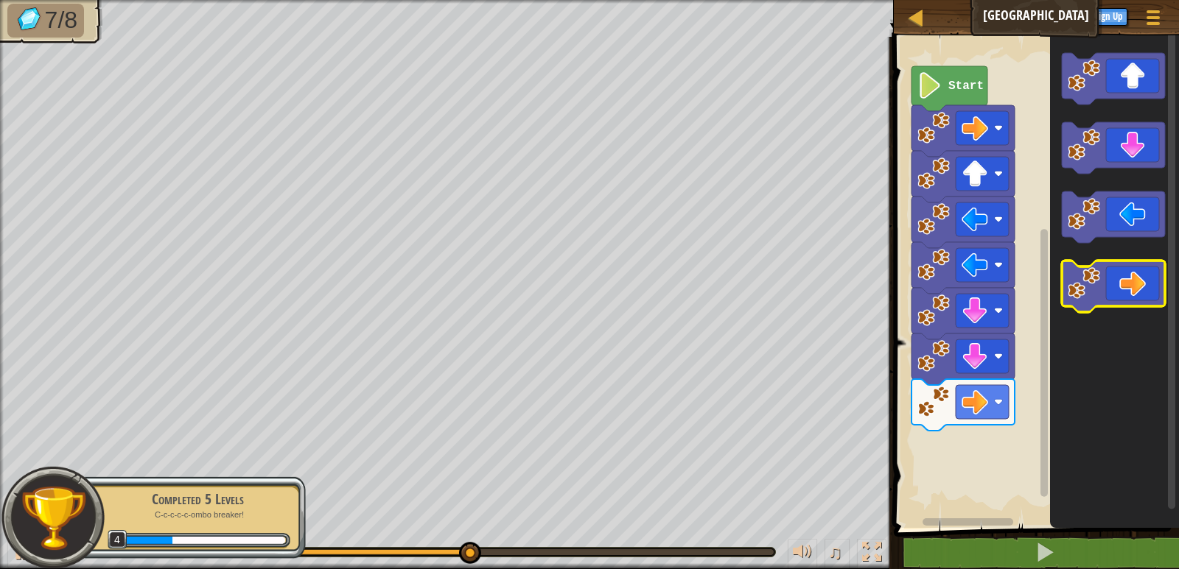
click at [1095, 279] on image "Blockly Workspace" at bounding box center [1083, 283] width 32 height 32
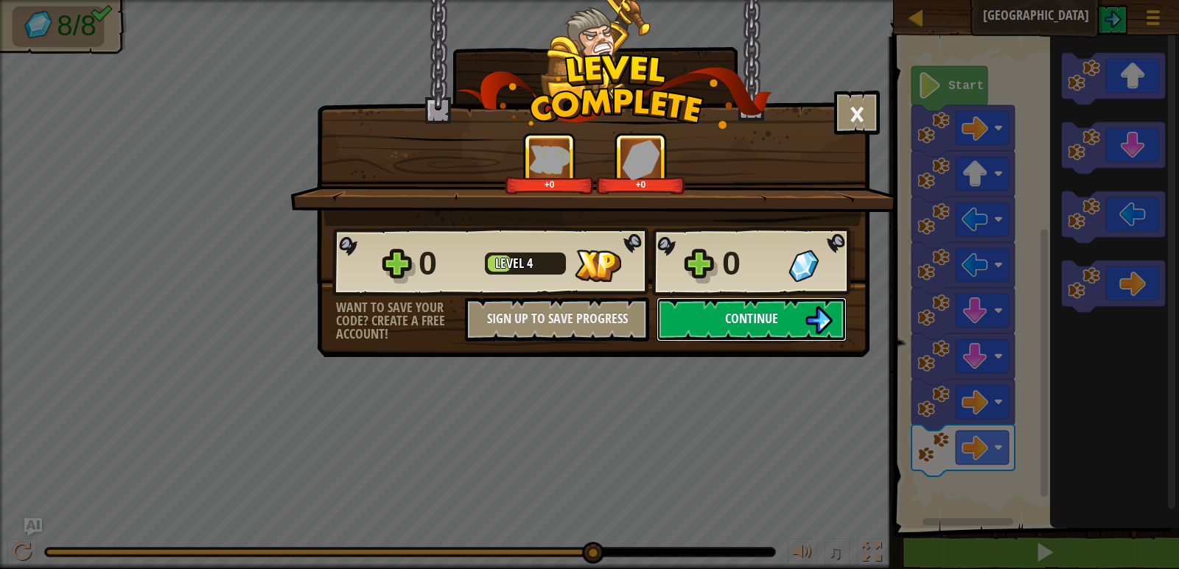
click at [743, 309] on button "Continue" at bounding box center [751, 320] width 190 height 44
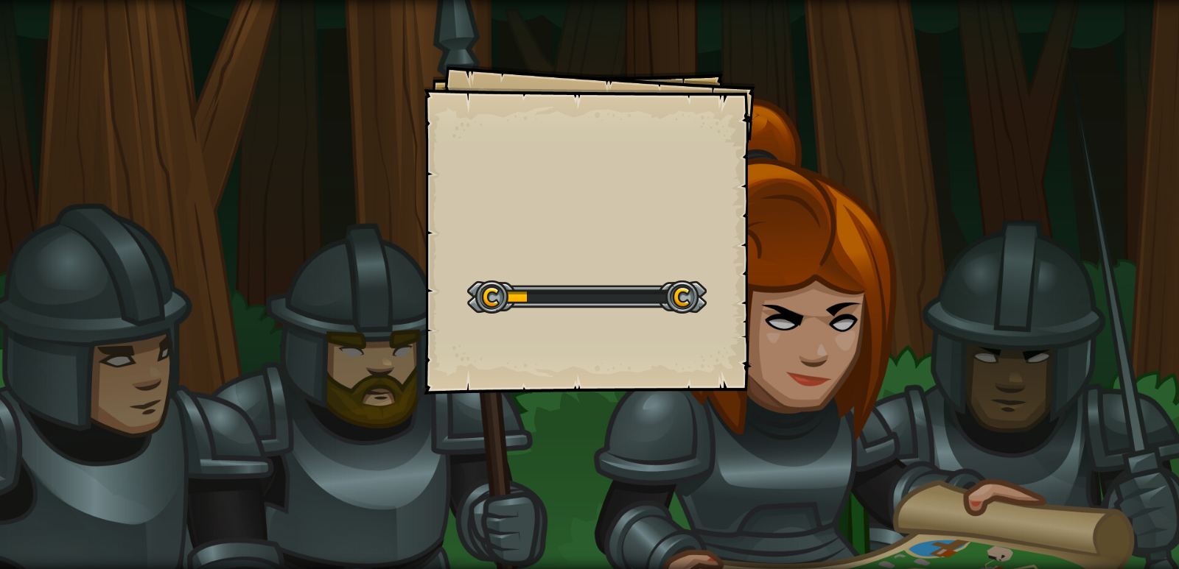
click at [639, 306] on div at bounding box center [586, 297] width 239 height 33
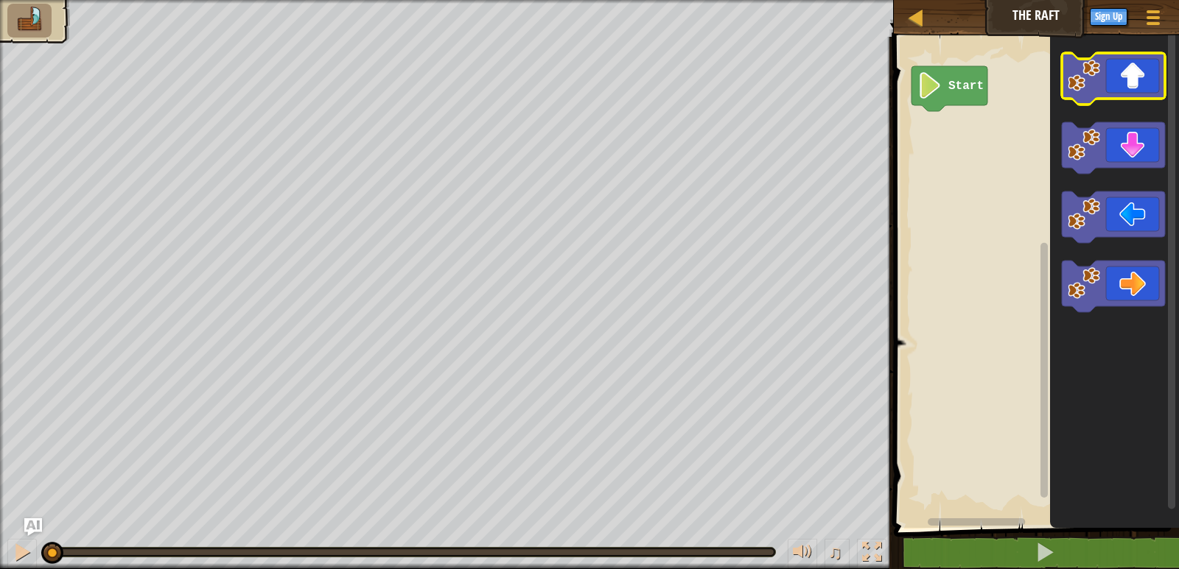
click at [1078, 88] on image "Blockly Workspace" at bounding box center [1083, 76] width 32 height 32
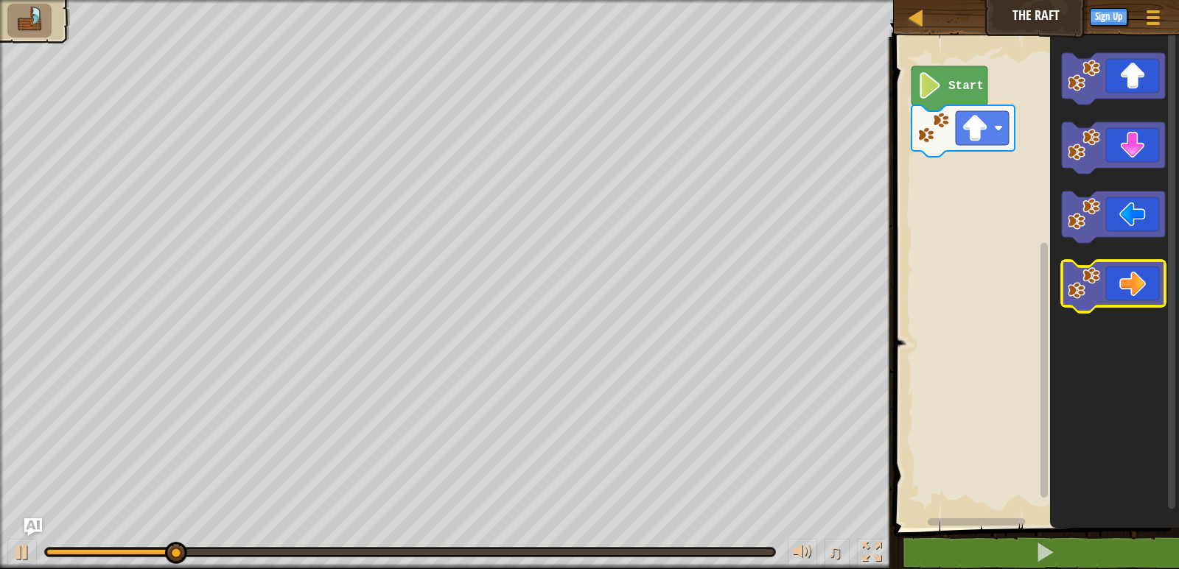
click at [1120, 279] on icon "Blockly Workspace" at bounding box center [1113, 287] width 103 height 52
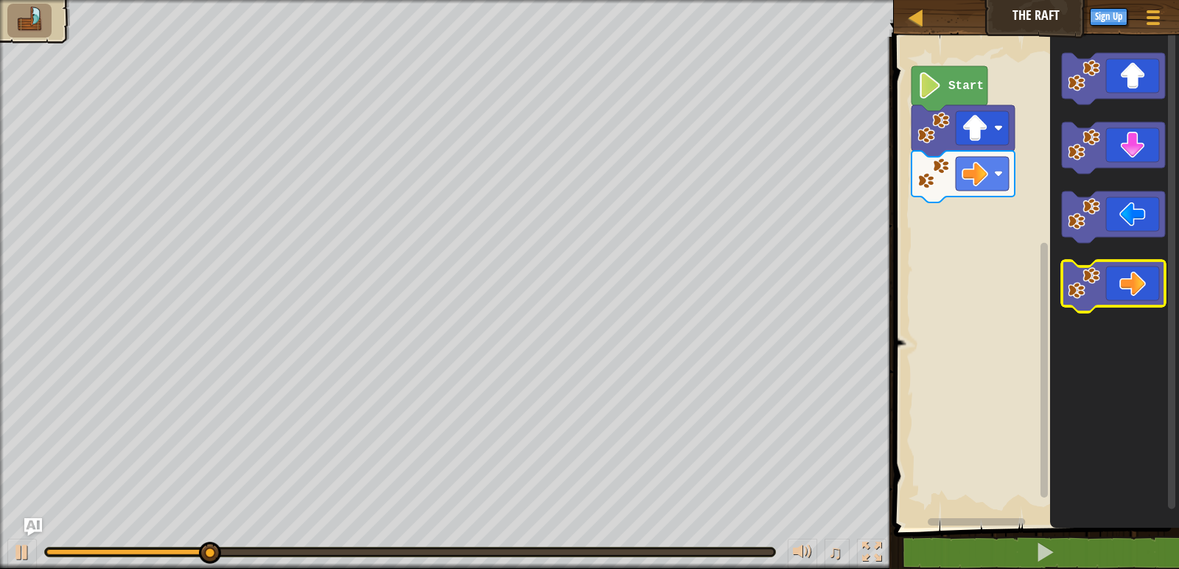
click at [1120, 279] on icon "Blockly Workspace" at bounding box center [1113, 287] width 103 height 52
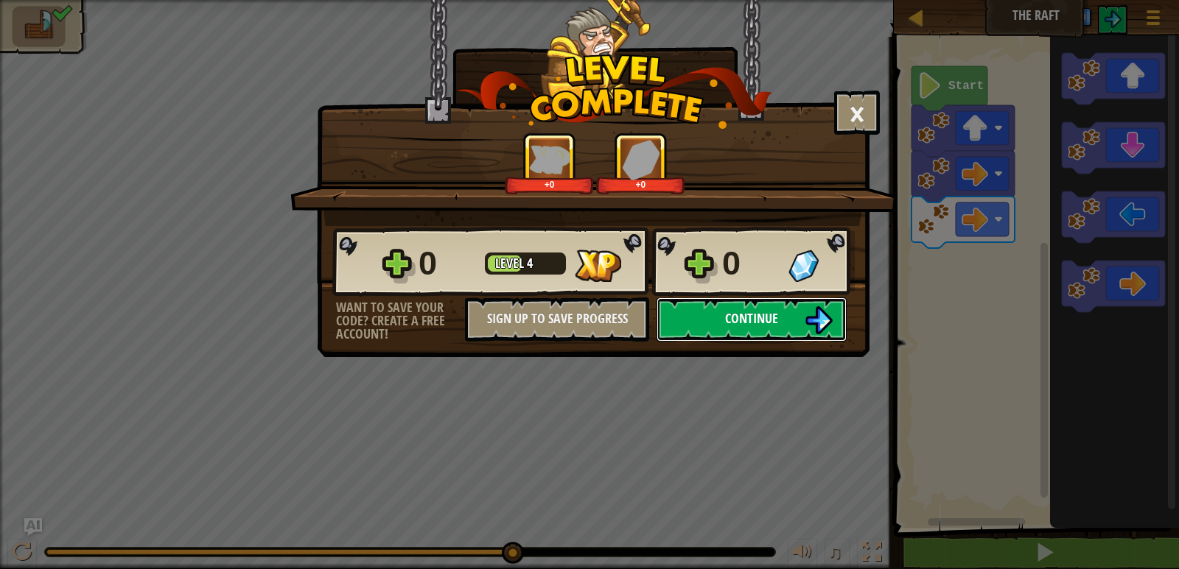
click at [716, 323] on button "Continue" at bounding box center [751, 320] width 190 height 44
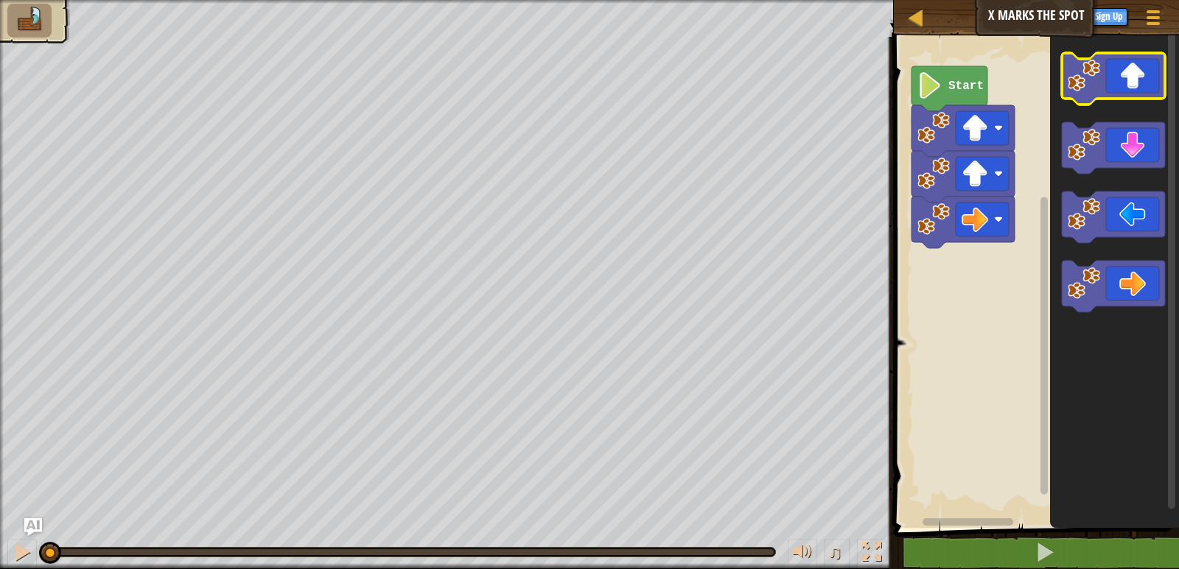
click at [1112, 77] on icon "Blockly Workspace" at bounding box center [1113, 79] width 103 height 52
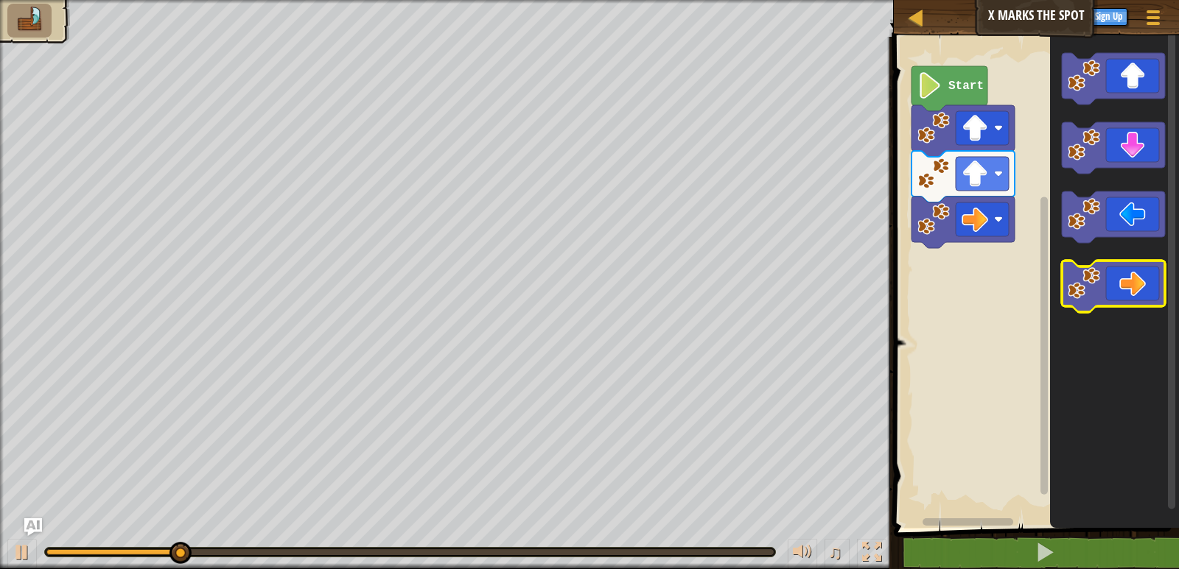
click at [1101, 292] on icon "Blockly Workspace" at bounding box center [1113, 287] width 103 height 52
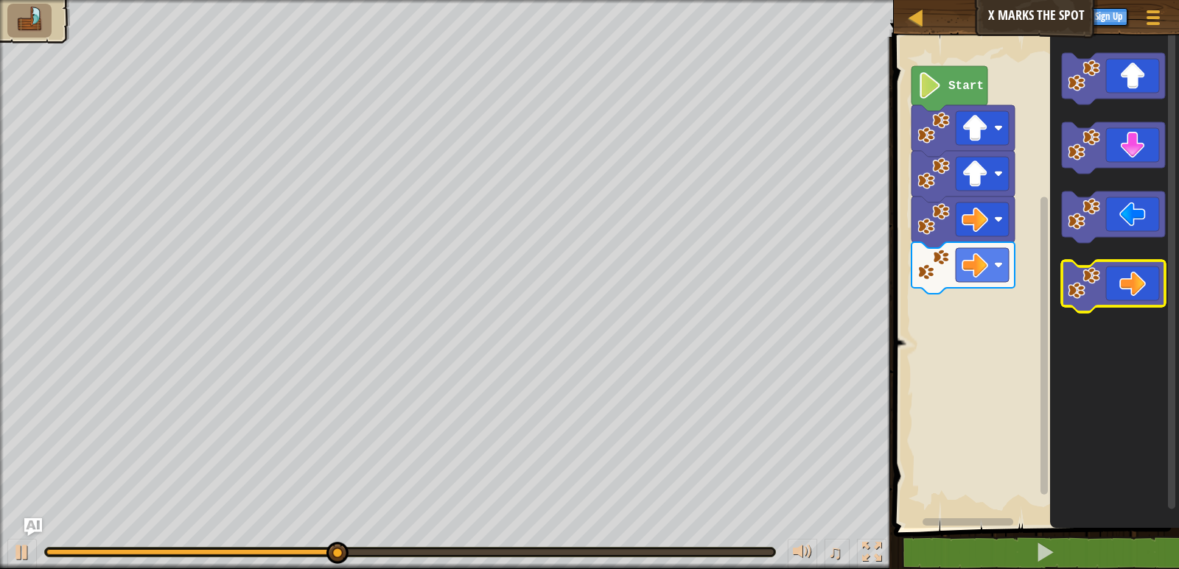
click at [1098, 295] on image "Blockly Workspace" at bounding box center [1083, 283] width 32 height 32
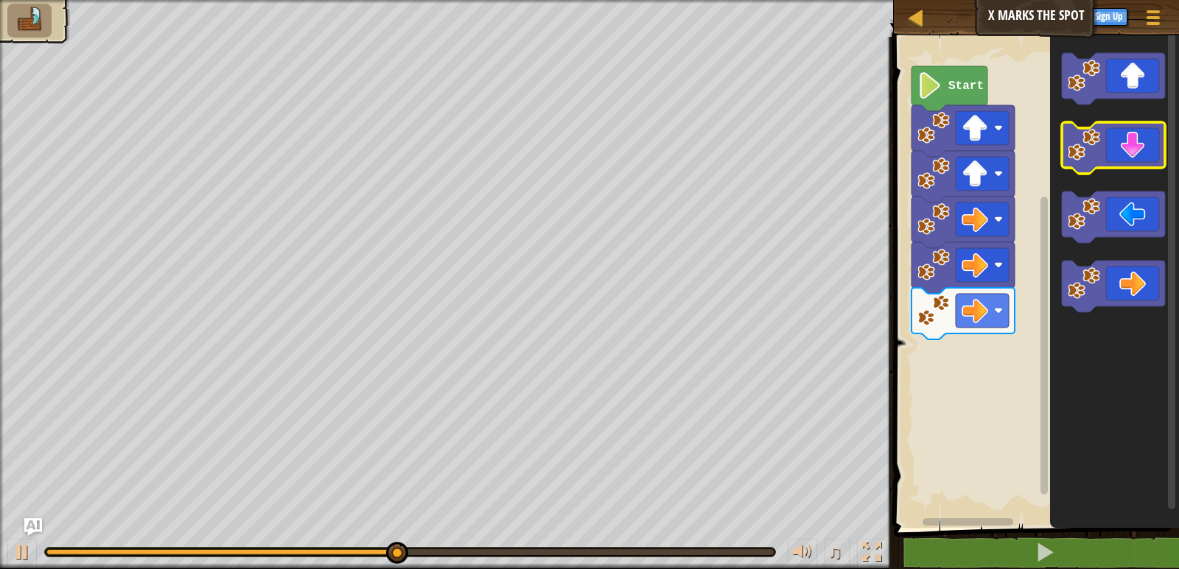
click at [1123, 150] on icon "Blockly Workspace" at bounding box center [1113, 148] width 103 height 52
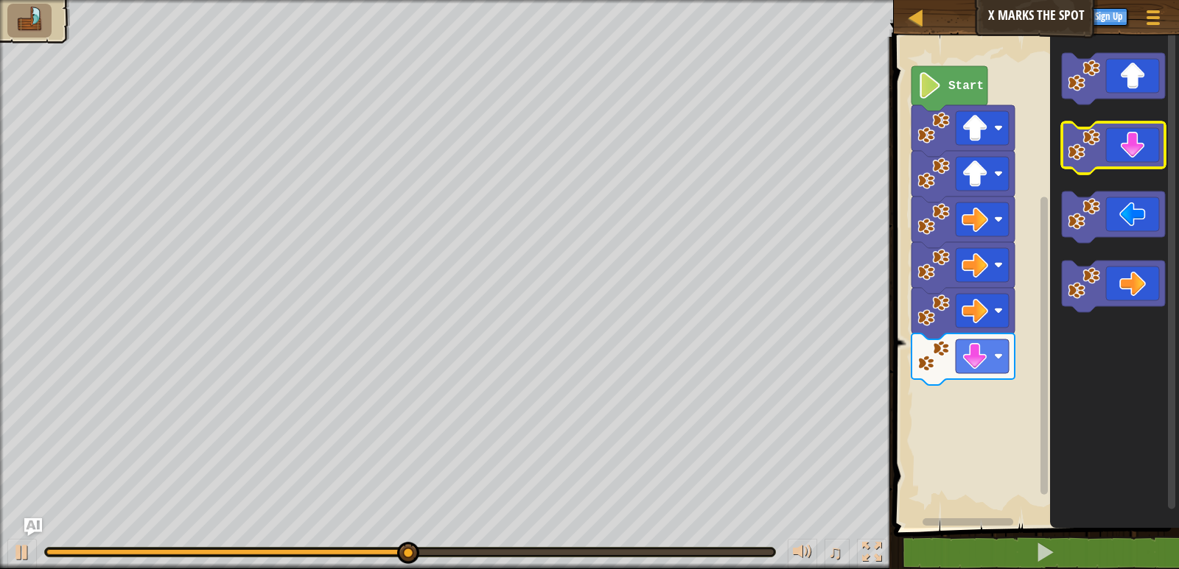
click at [1117, 156] on icon "Blockly Workspace" at bounding box center [1113, 148] width 103 height 52
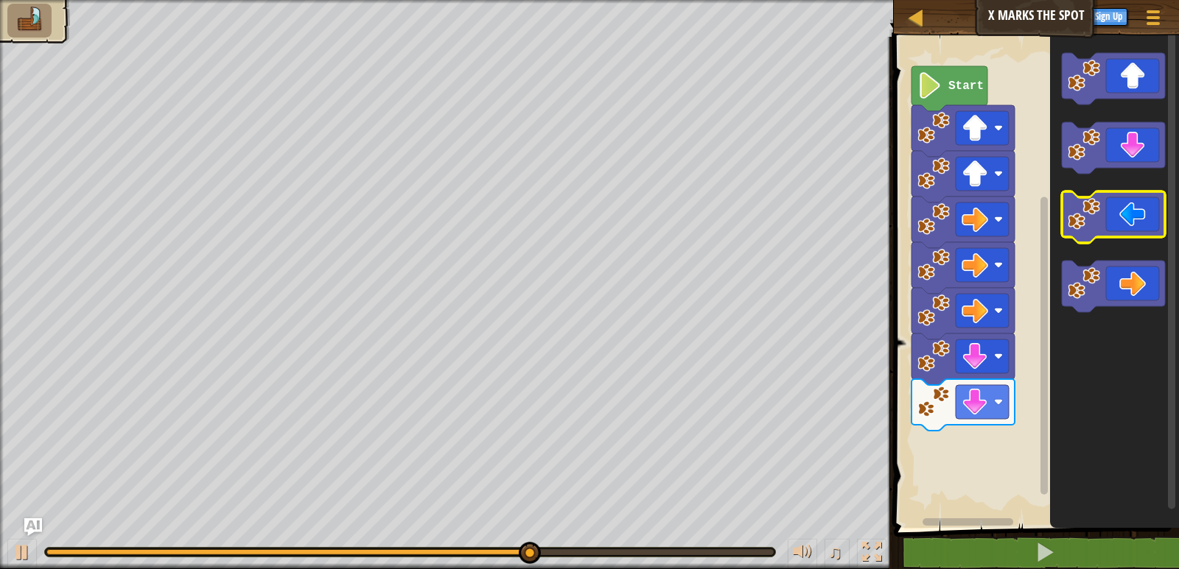
click at [1084, 219] on image "Blockly Workspace" at bounding box center [1083, 214] width 32 height 32
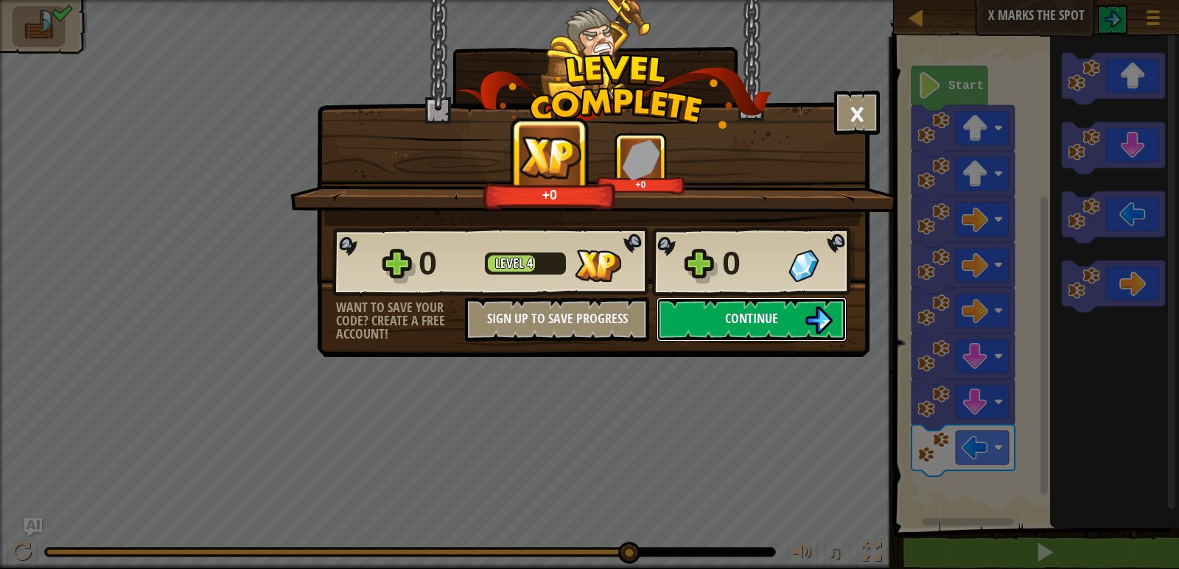
click at [814, 320] on img at bounding box center [818, 320] width 28 height 28
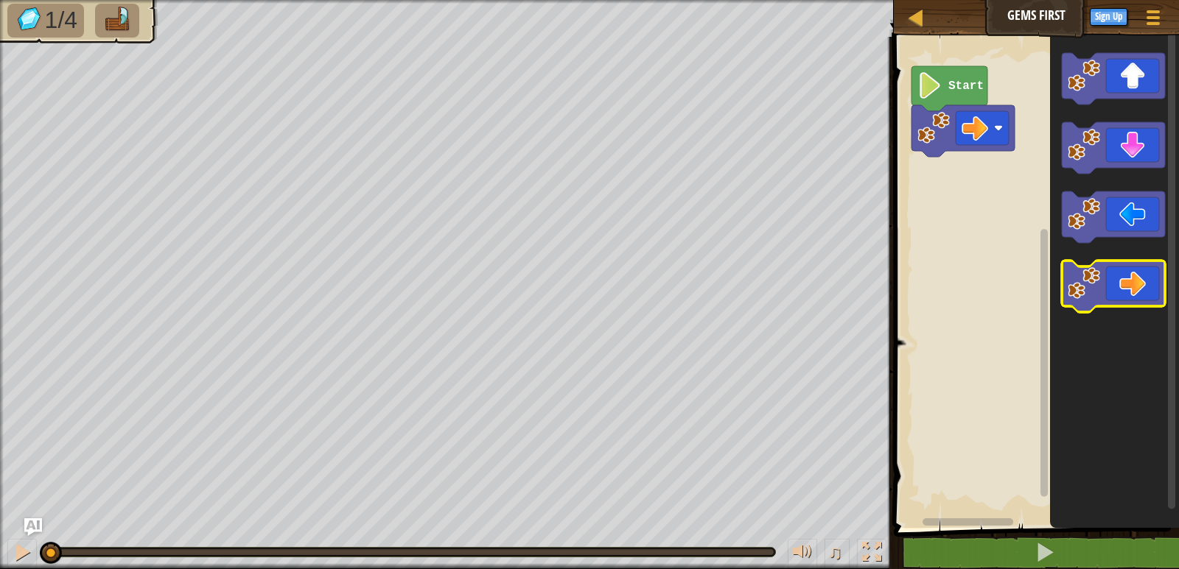
click at [1115, 287] on icon "Blockly Workspace" at bounding box center [1113, 287] width 103 height 52
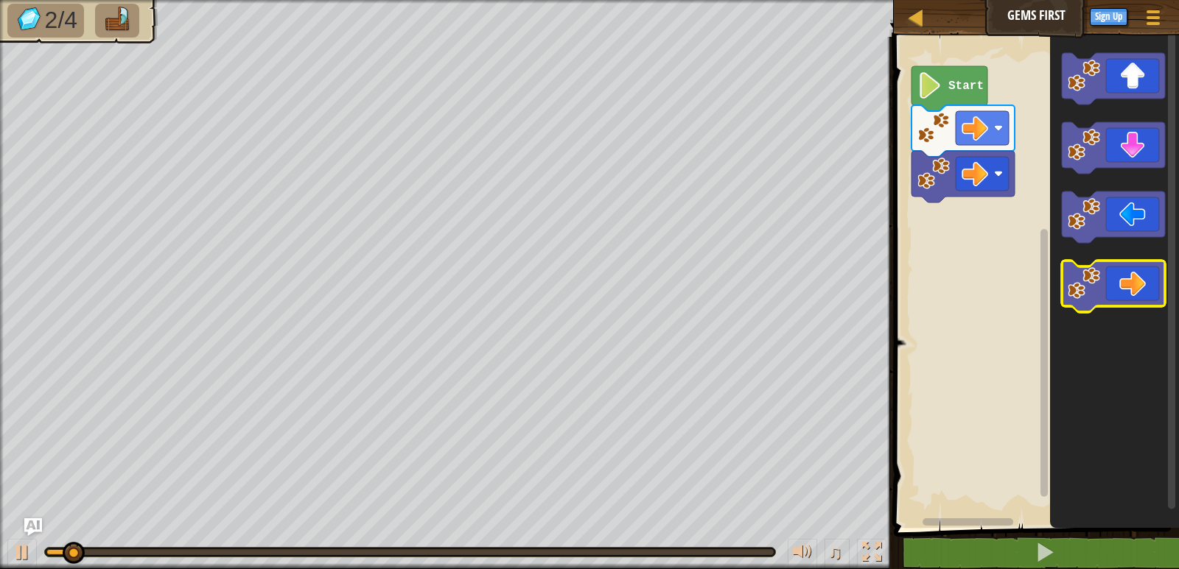
click at [1115, 287] on icon "Blockly Workspace" at bounding box center [1113, 287] width 103 height 52
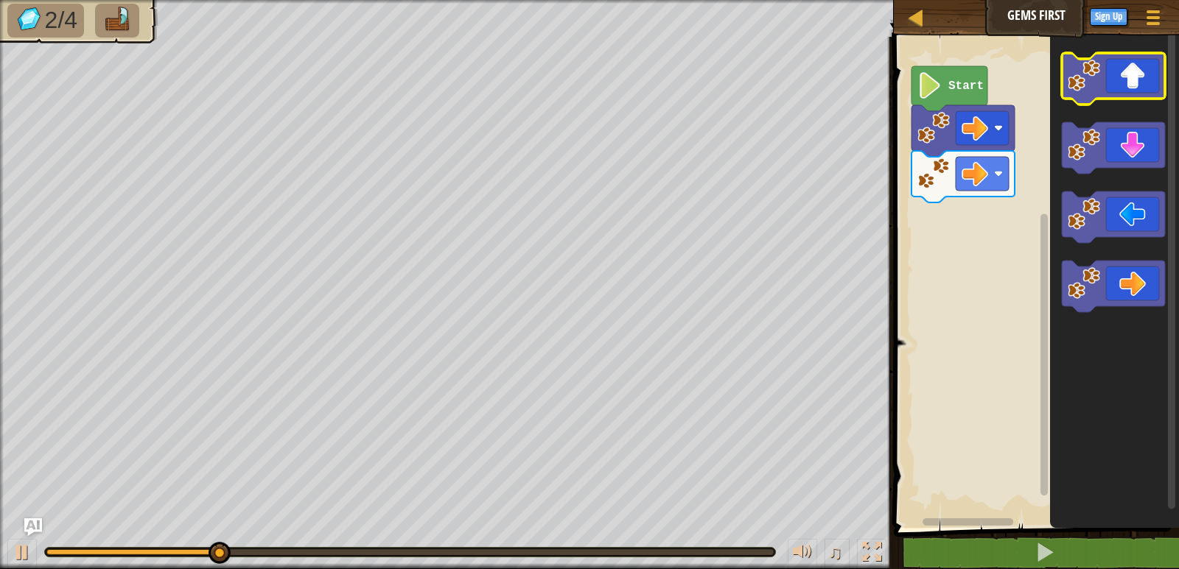
click at [1099, 77] on image "Blockly Workspace" at bounding box center [1083, 76] width 32 height 32
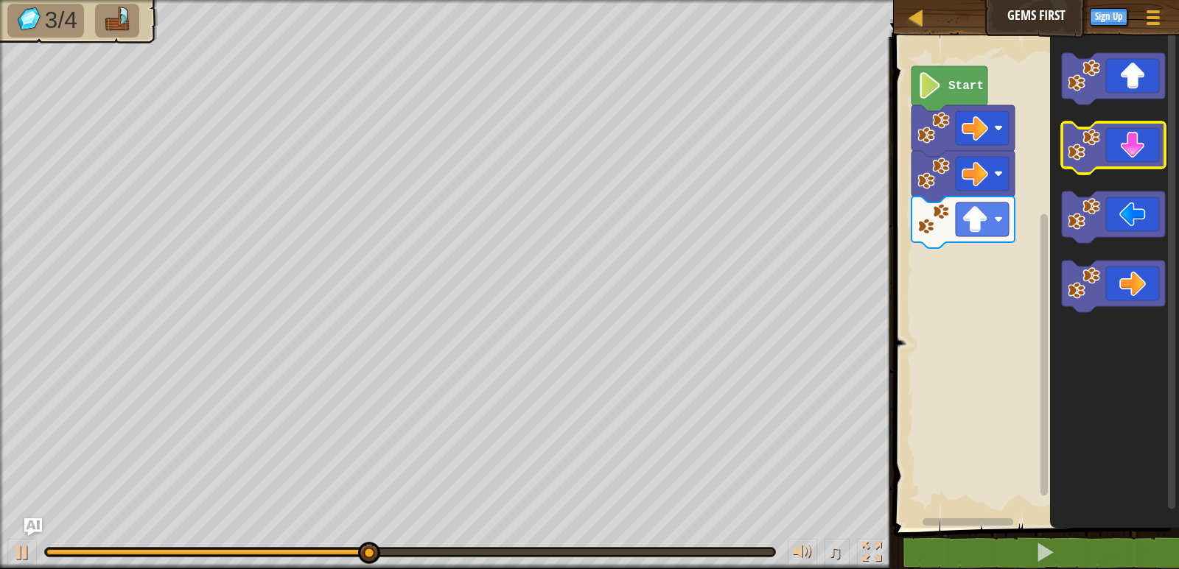
click at [1106, 151] on icon "Blockly Workspace" at bounding box center [1113, 148] width 103 height 52
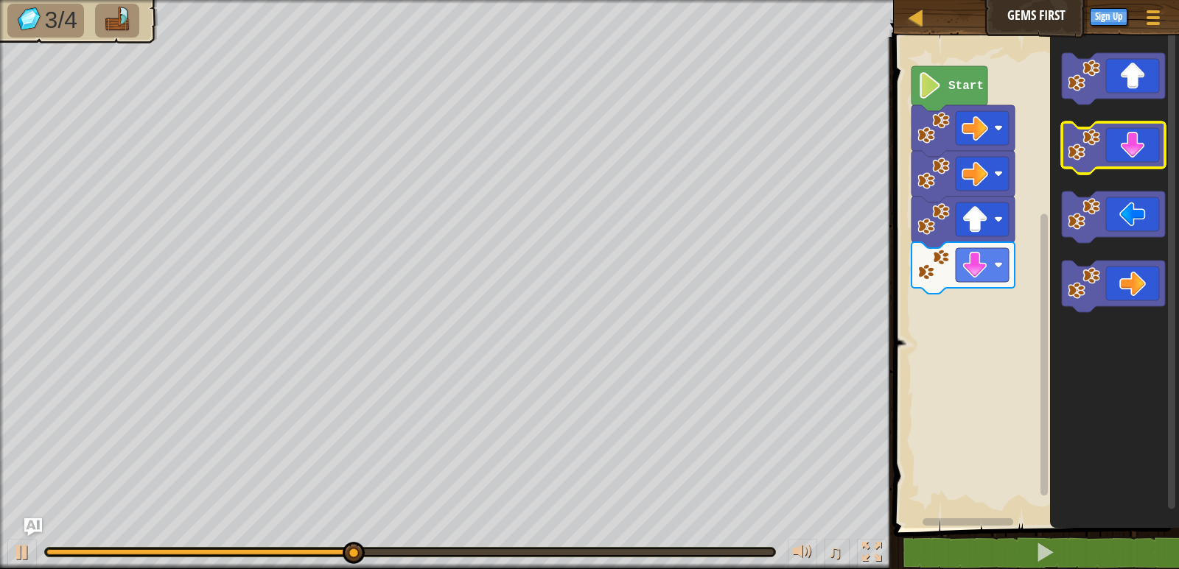
click at [1106, 151] on icon "Blockly Workspace" at bounding box center [1113, 148] width 103 height 52
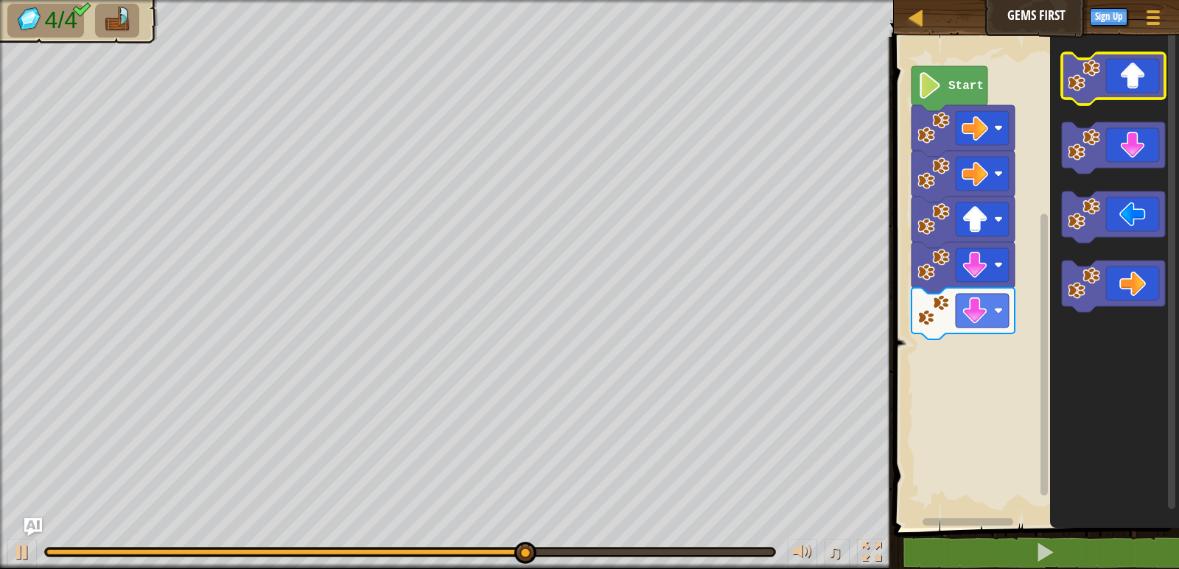
click at [1112, 84] on icon "Blockly Workspace" at bounding box center [1113, 79] width 103 height 52
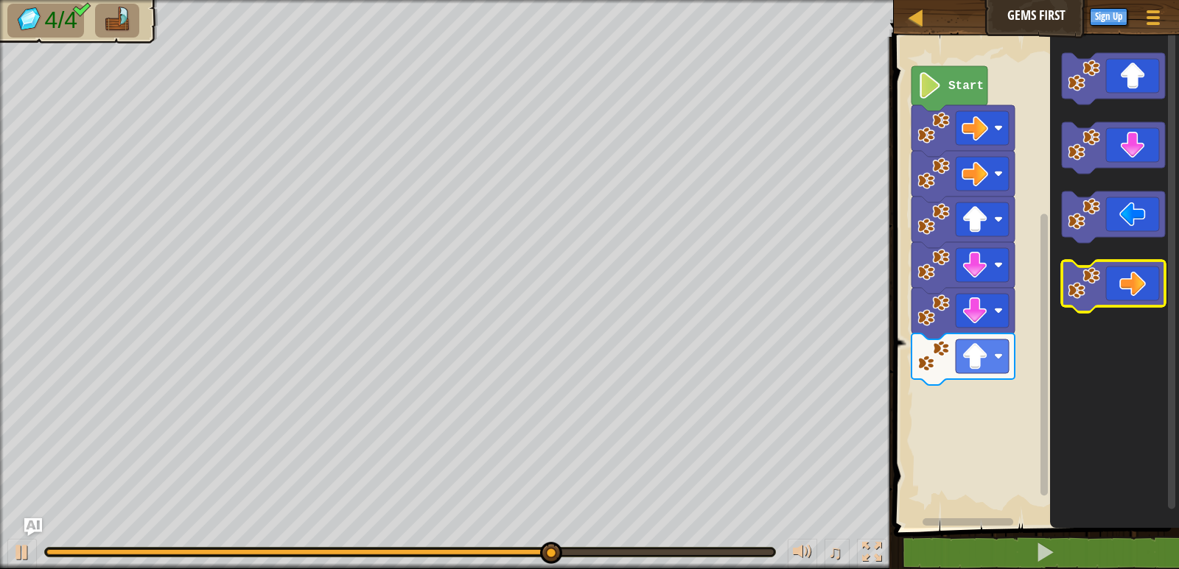
click at [1143, 283] on icon "Blockly Workspace" at bounding box center [1113, 287] width 103 height 52
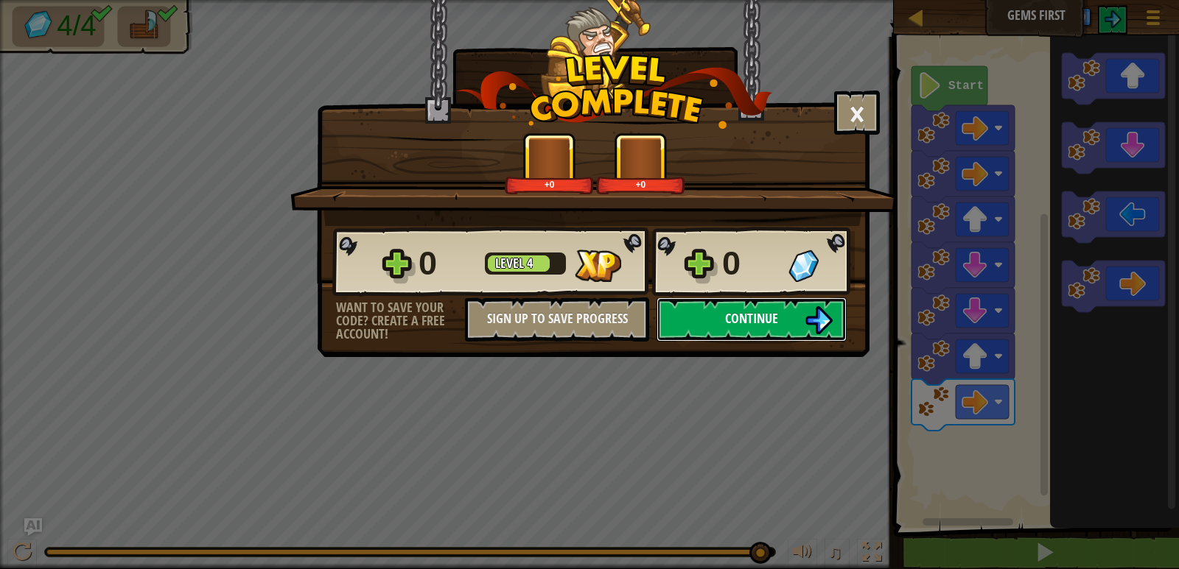
click at [740, 309] on span "Continue" at bounding box center [751, 318] width 53 height 18
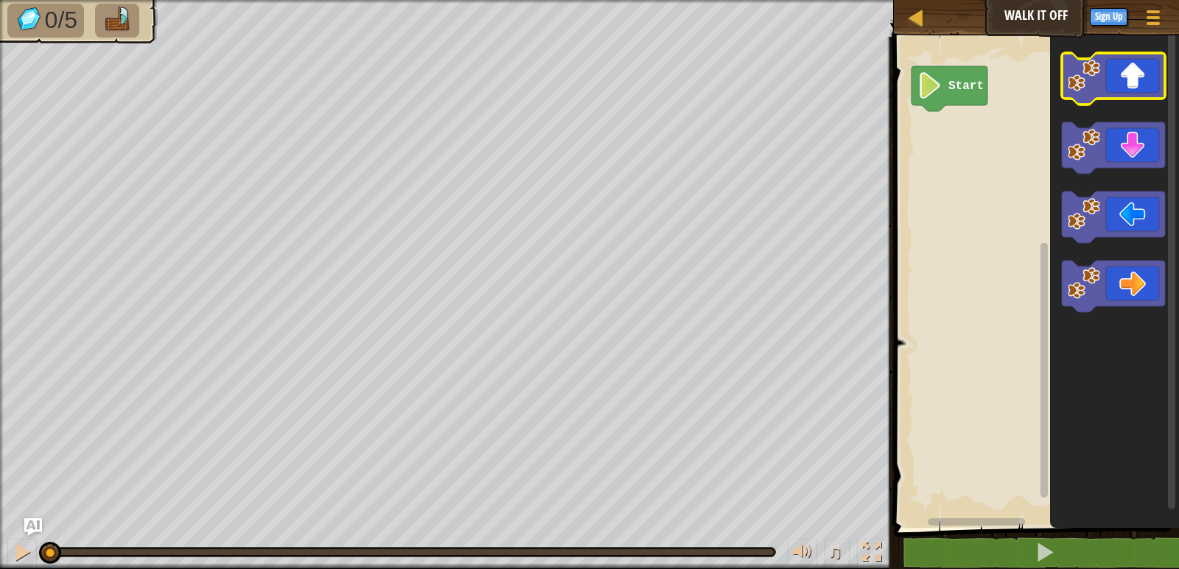
click at [1093, 74] on image "Blockly Workspace" at bounding box center [1083, 76] width 32 height 32
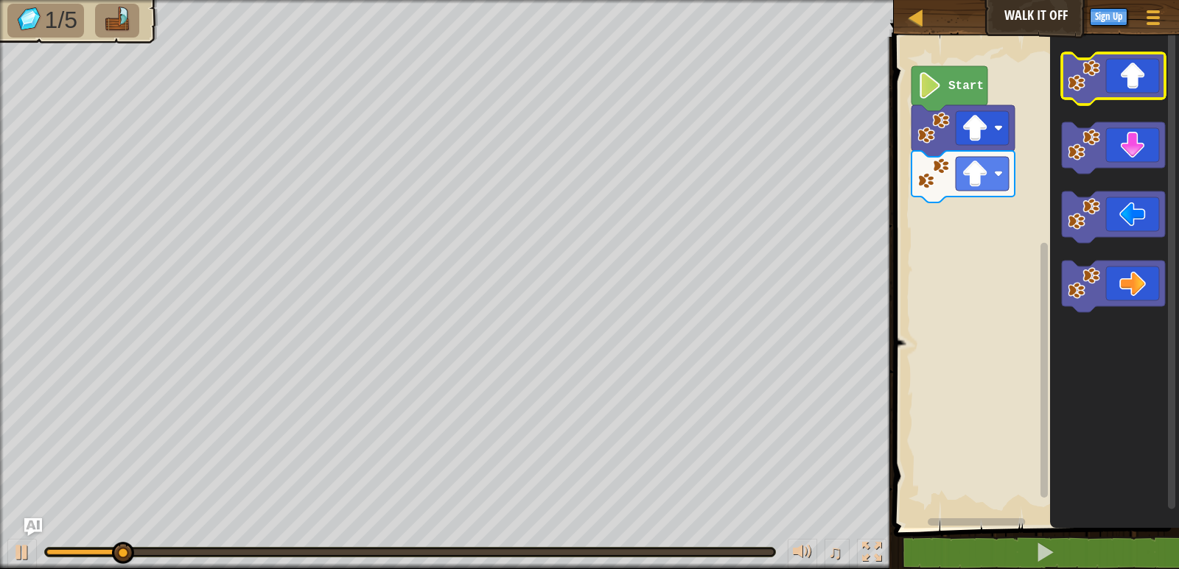
click at [1093, 74] on image "Blockly Workspace" at bounding box center [1083, 76] width 32 height 32
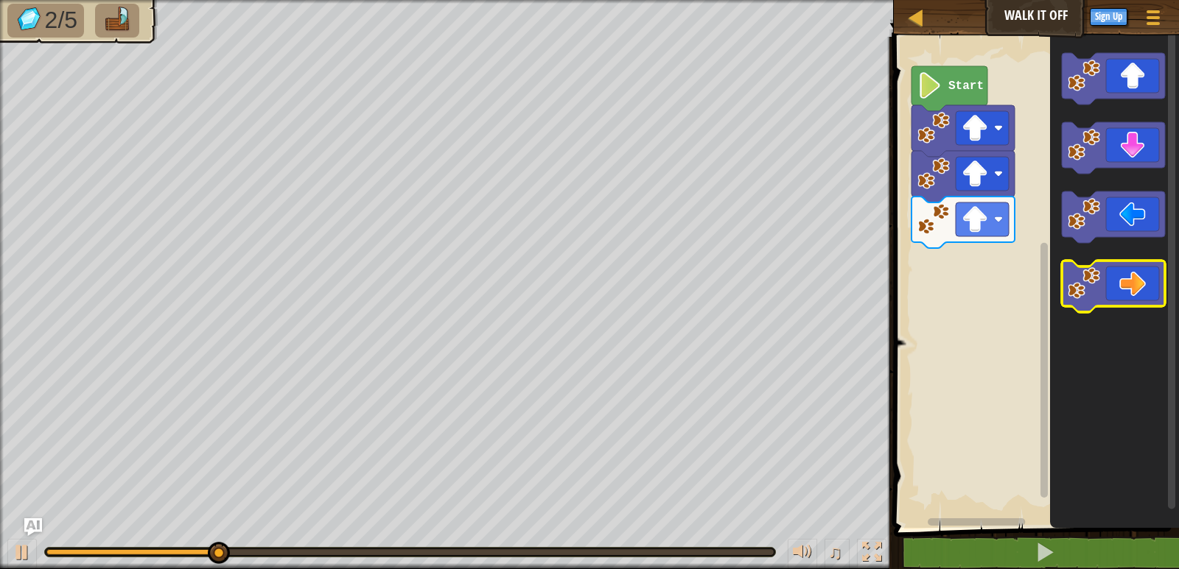
click at [1109, 284] on icon "Blockly Workspace" at bounding box center [1113, 287] width 103 height 52
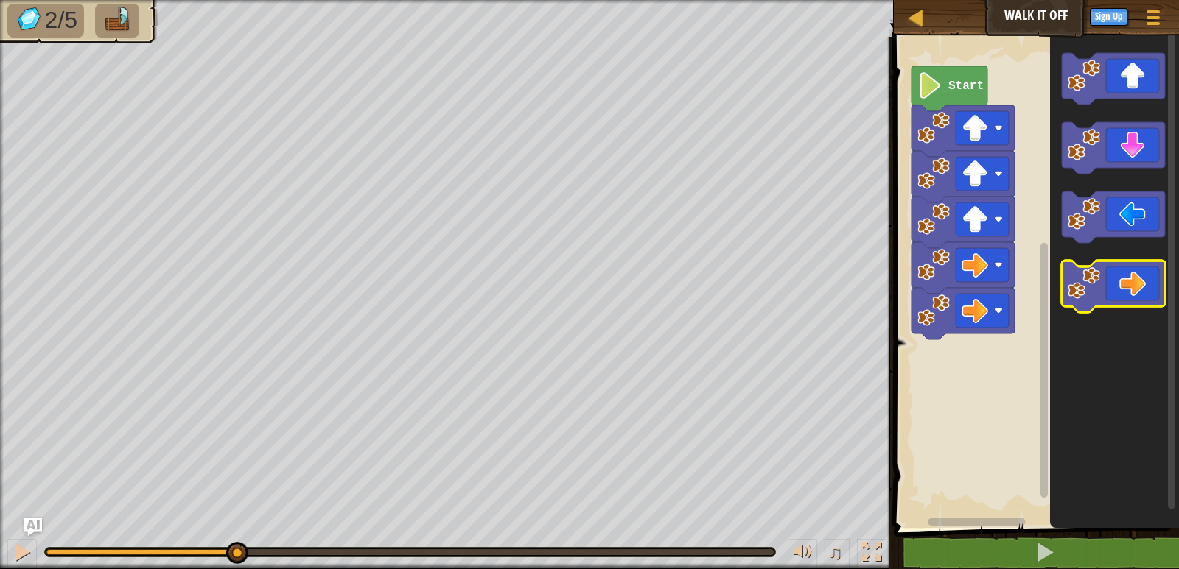
click at [1109, 284] on icon "Blockly Workspace" at bounding box center [1113, 287] width 103 height 52
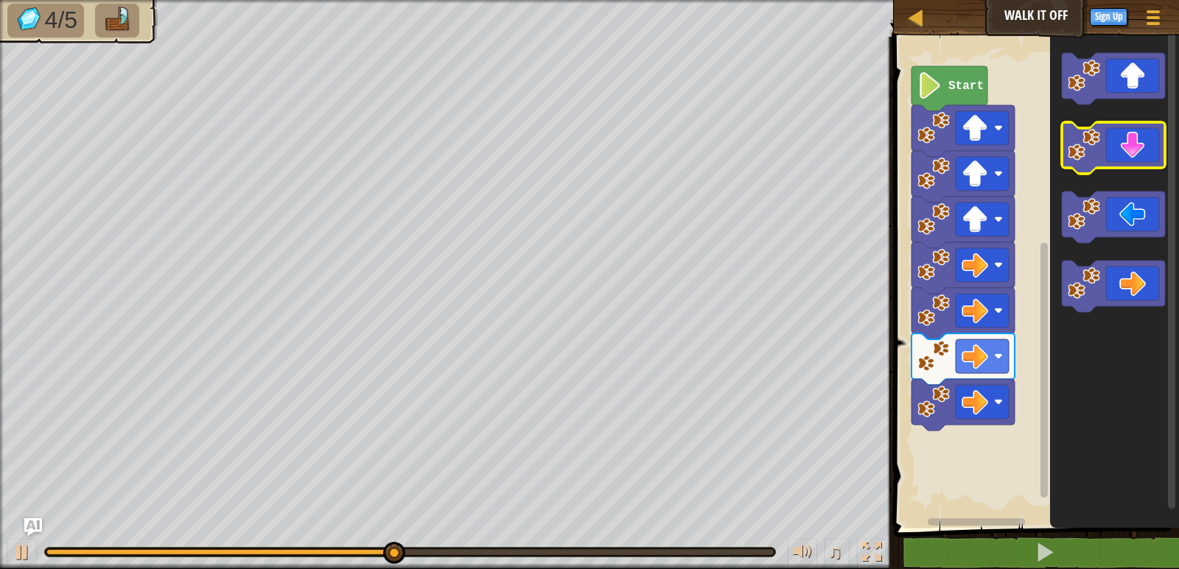
click at [1101, 144] on icon "Blockly Workspace" at bounding box center [1113, 148] width 103 height 52
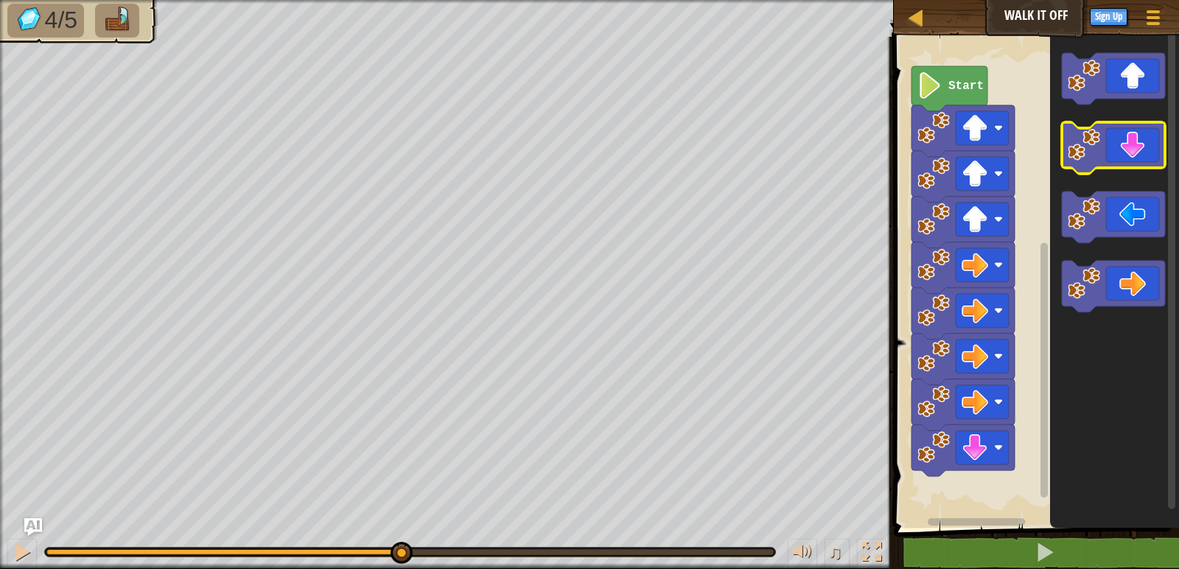
click at [1101, 144] on icon "Blockly Workspace" at bounding box center [1113, 148] width 103 height 52
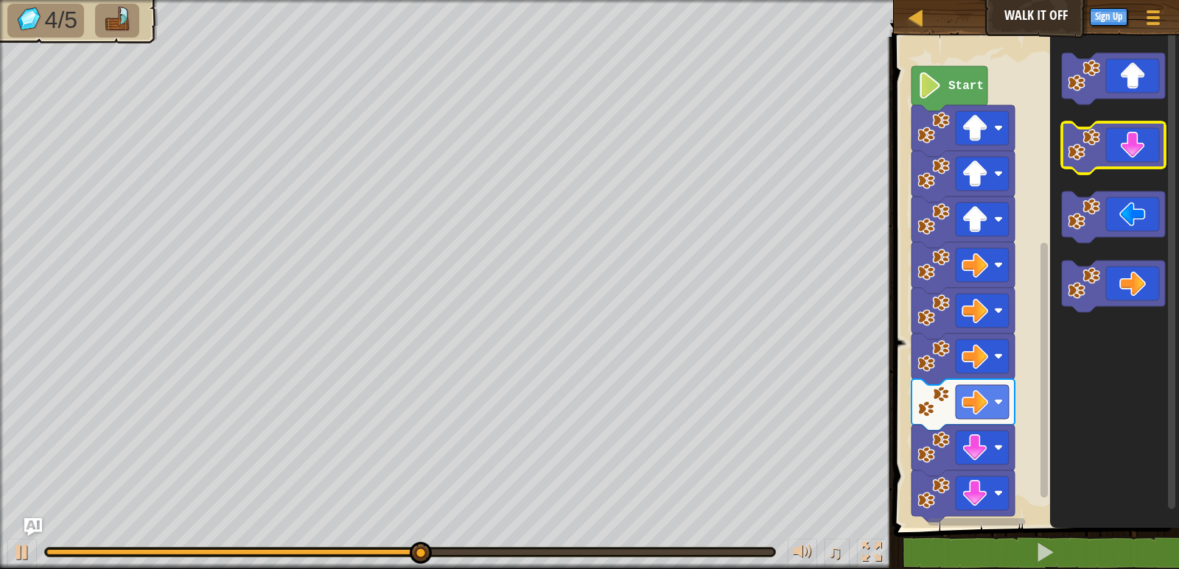
click at [1101, 144] on icon "Blockly Workspace" at bounding box center [1113, 148] width 103 height 52
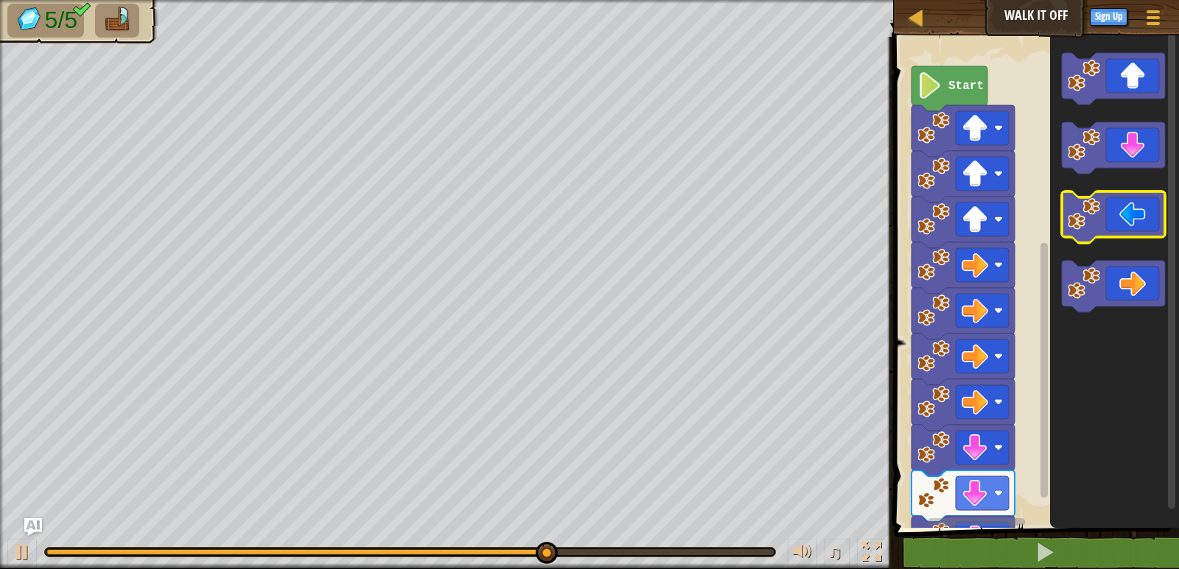
click at [1098, 216] on image "Blockly Workspace" at bounding box center [1083, 214] width 32 height 32
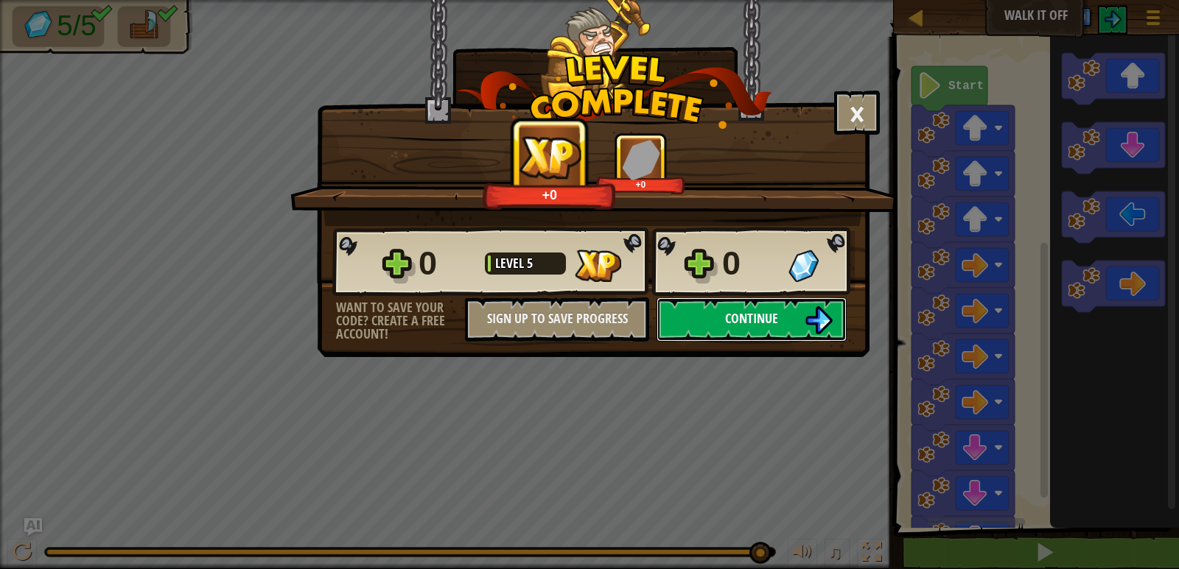
click at [720, 320] on button "Continue" at bounding box center [751, 320] width 190 height 44
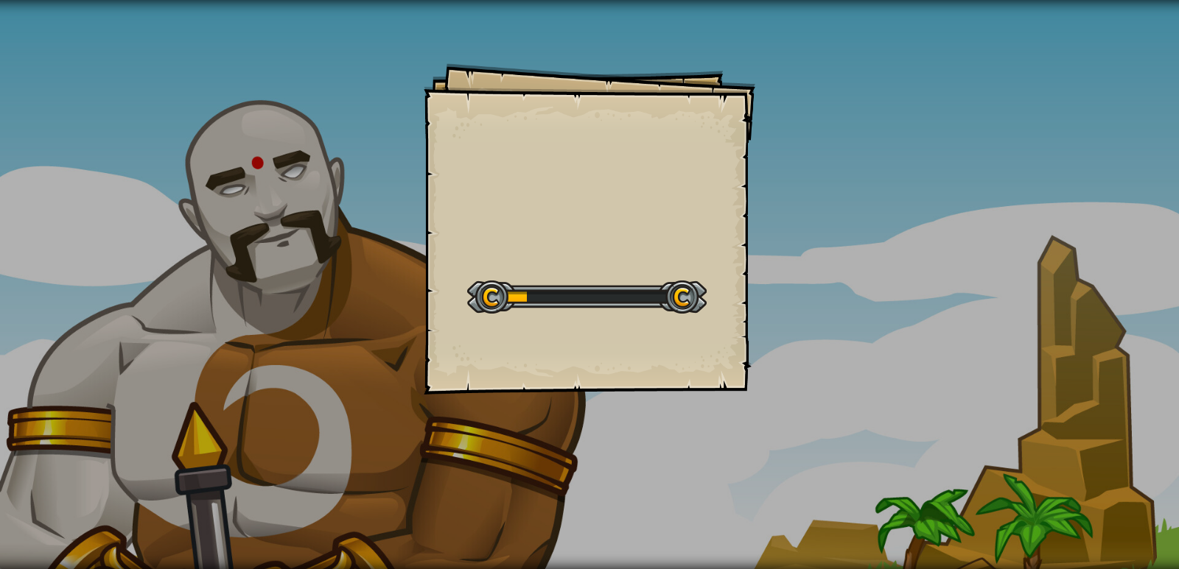
click at [821, 301] on div "Goals Start Level Error loading from server. Try refreshing the page. You'll ne…" at bounding box center [589, 284] width 1179 height 569
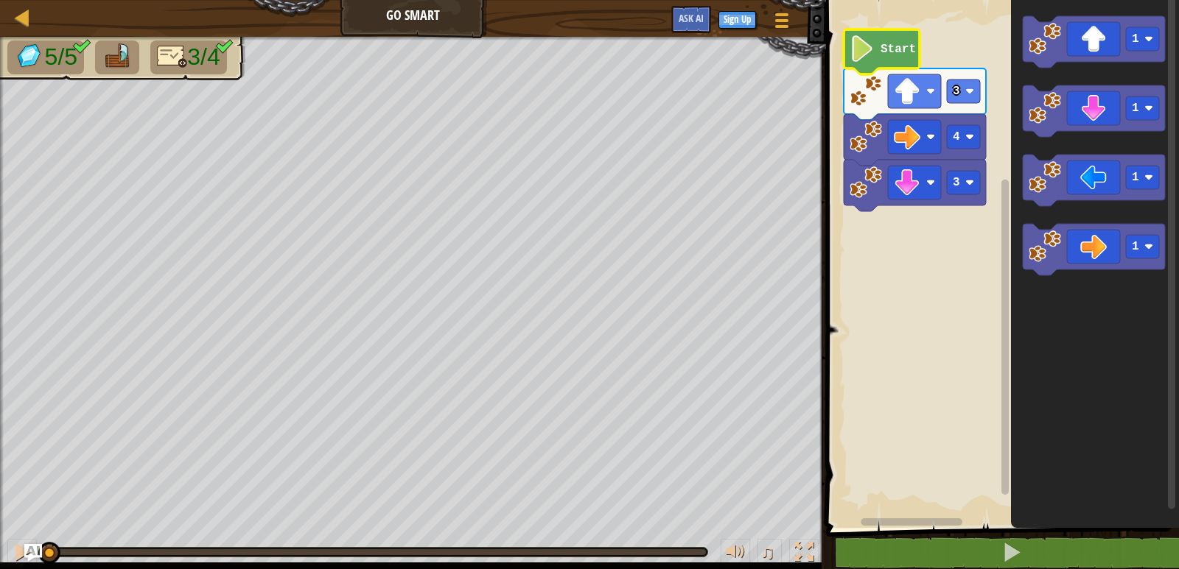
click at [899, 44] on text "Start" at bounding box center [897, 49] width 35 height 13
click at [1065, 251] on icon "Blockly Workspace" at bounding box center [1093, 250] width 142 height 52
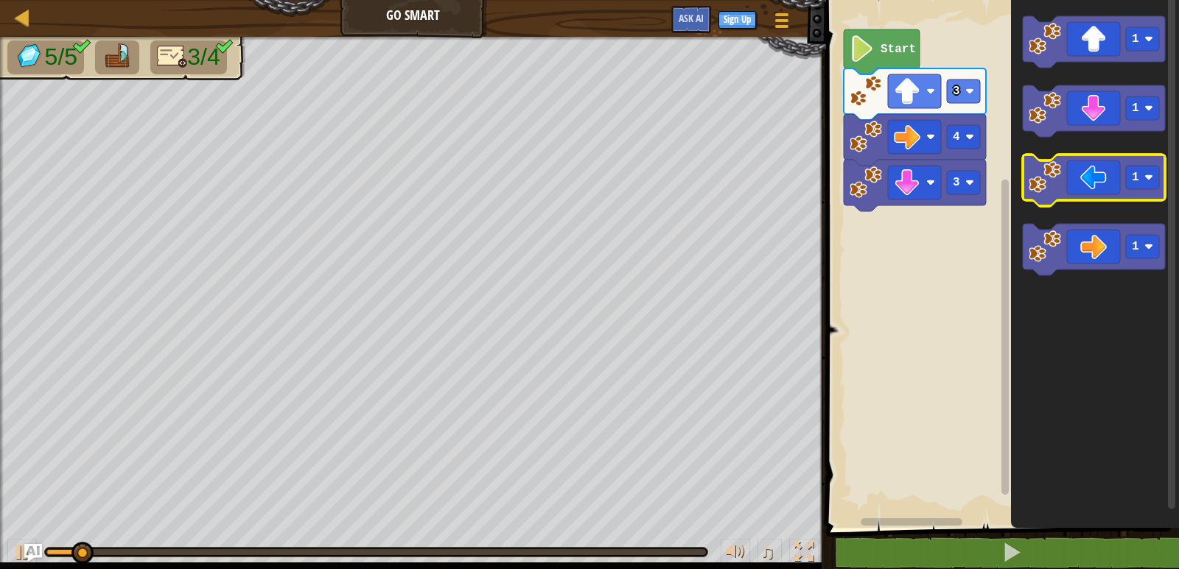
click at [1064, 181] on icon "Blockly Workspace" at bounding box center [1093, 181] width 142 height 52
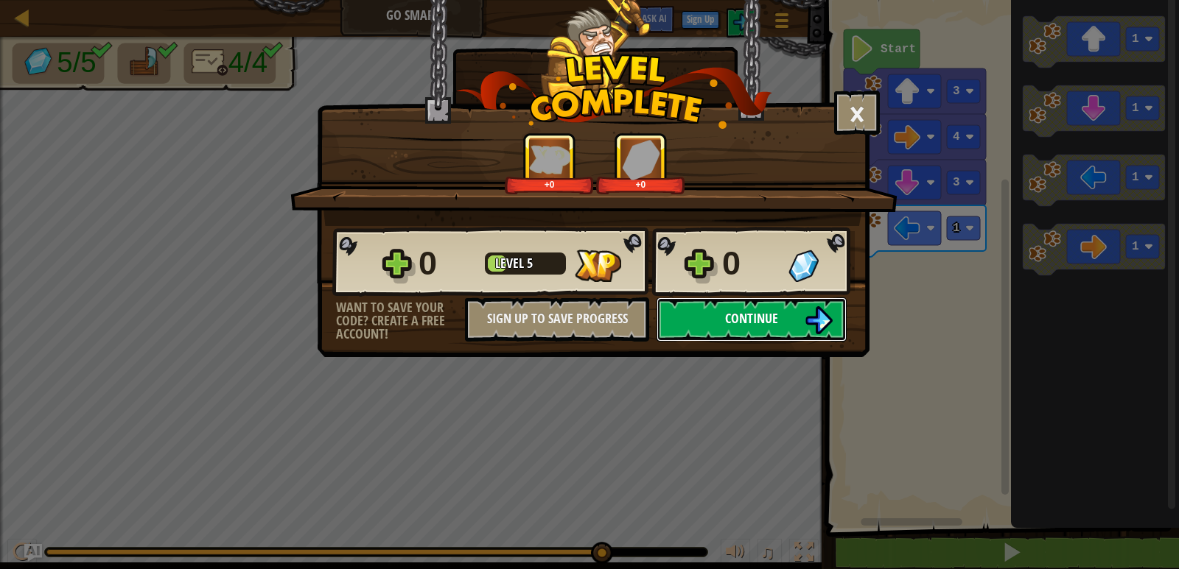
click at [782, 319] on button "Continue" at bounding box center [751, 320] width 190 height 44
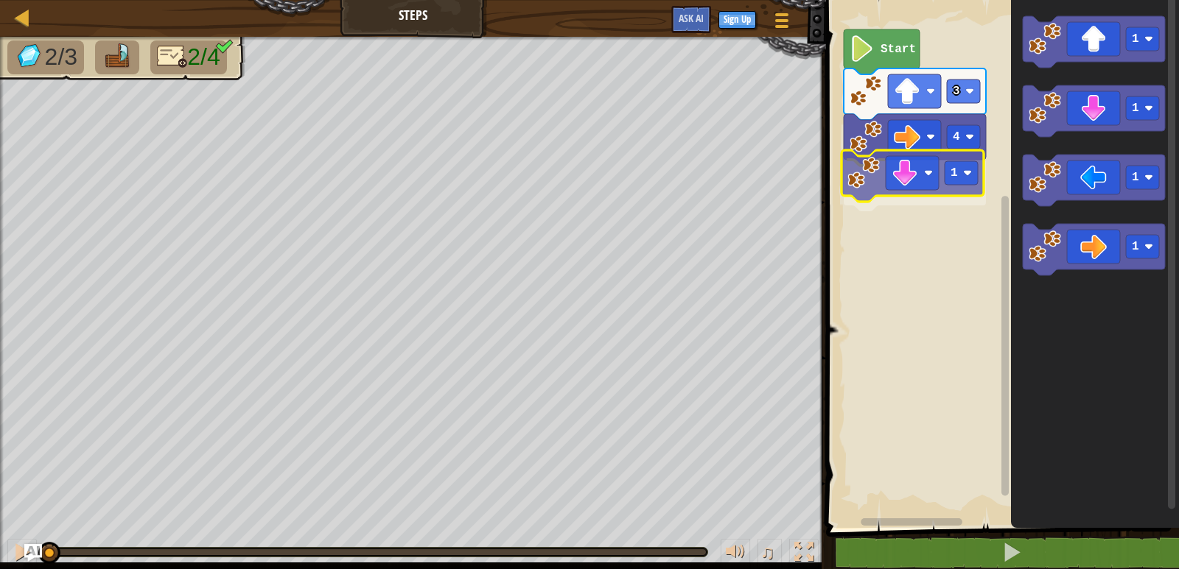
click at [883, 180] on div "4 1 3 Start 1 1 1 1 1" at bounding box center [999, 261] width 357 height 536
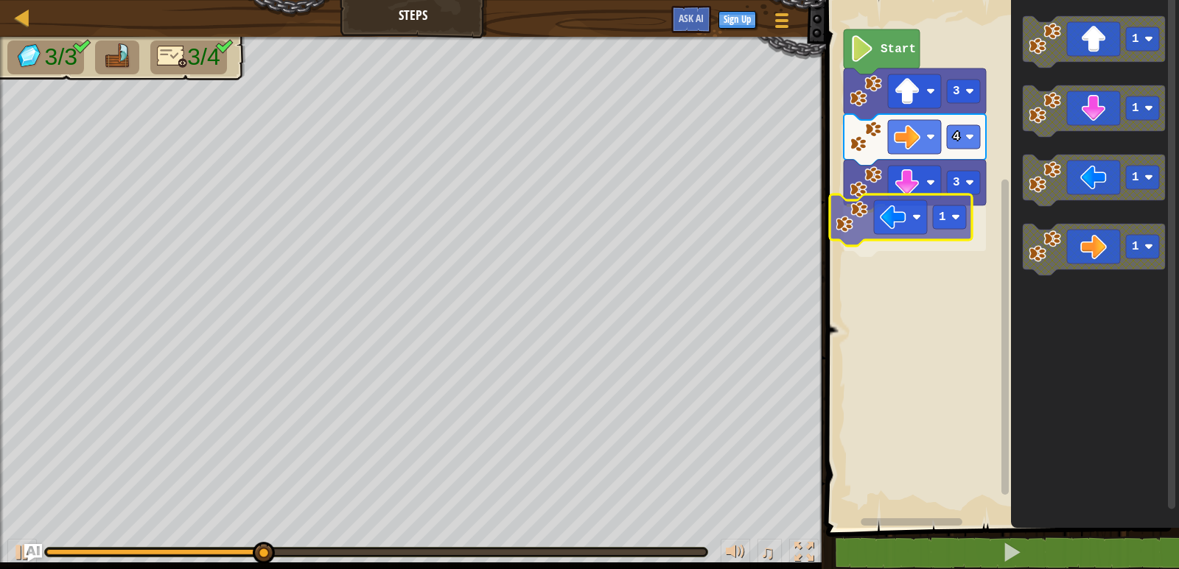
click at [908, 232] on div "Start 3 4 3 1 1 1 1 1 1" at bounding box center [999, 261] width 357 height 536
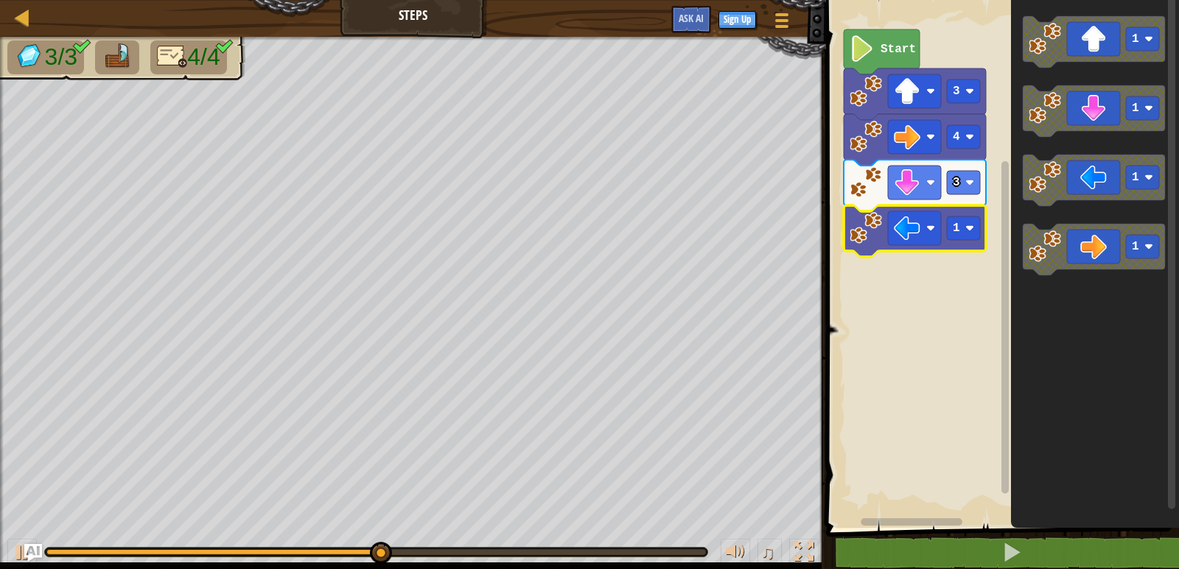
click at [982, 234] on icon "Blockly Workspace" at bounding box center [914, 232] width 142 height 52
click at [977, 234] on rect "Blockly Workspace" at bounding box center [963, 229] width 33 height 24
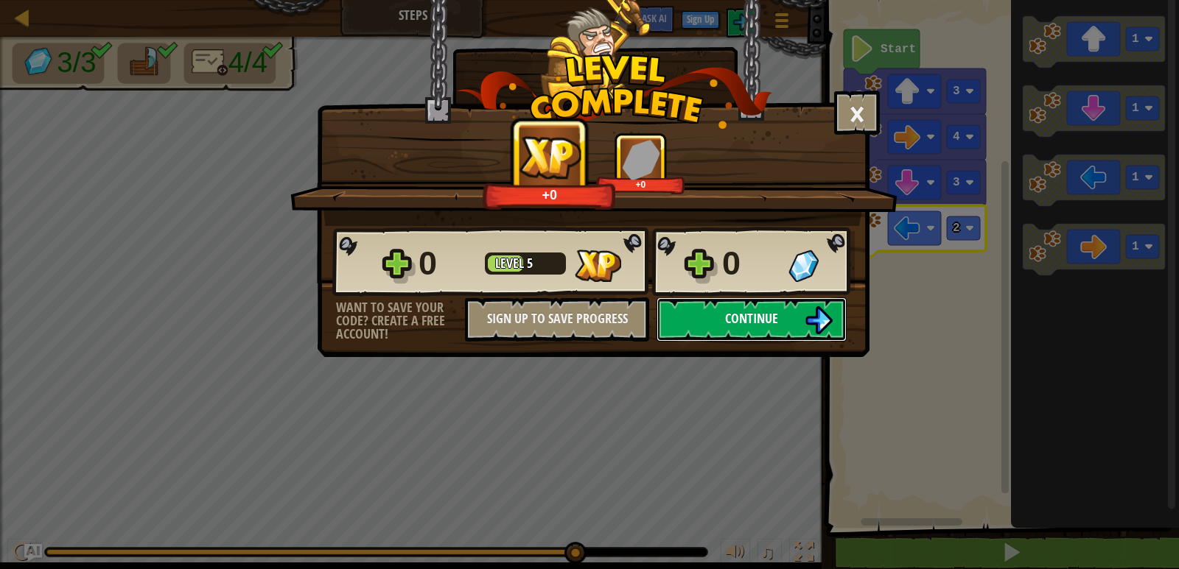
click at [734, 320] on span "Continue" at bounding box center [751, 318] width 53 height 18
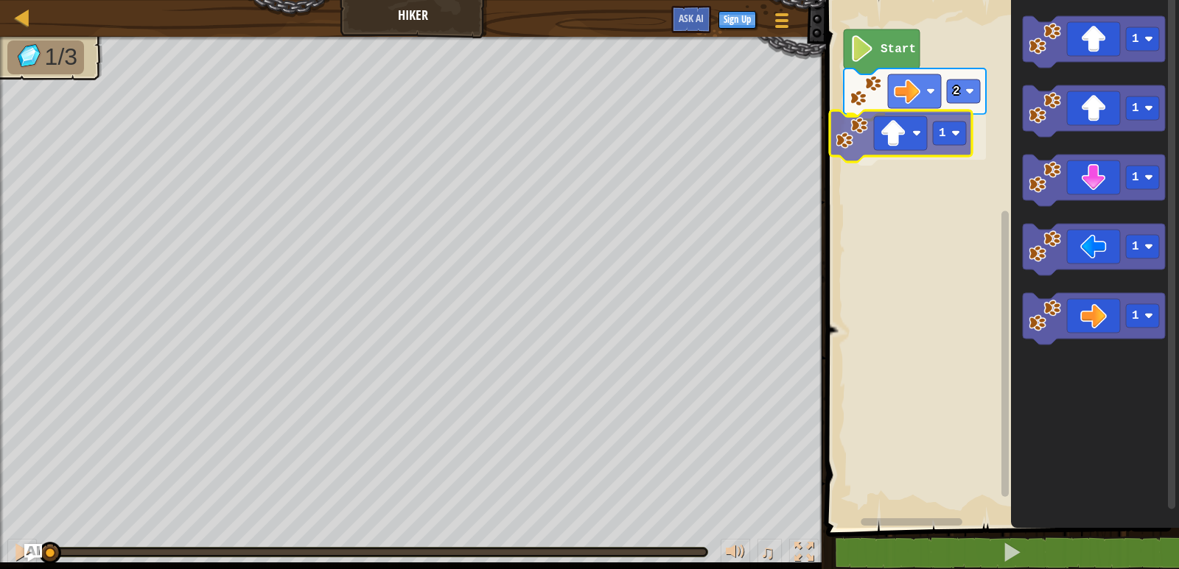
click at [894, 131] on div "Start 2 1 1 1 1 1 1 1" at bounding box center [999, 261] width 357 height 536
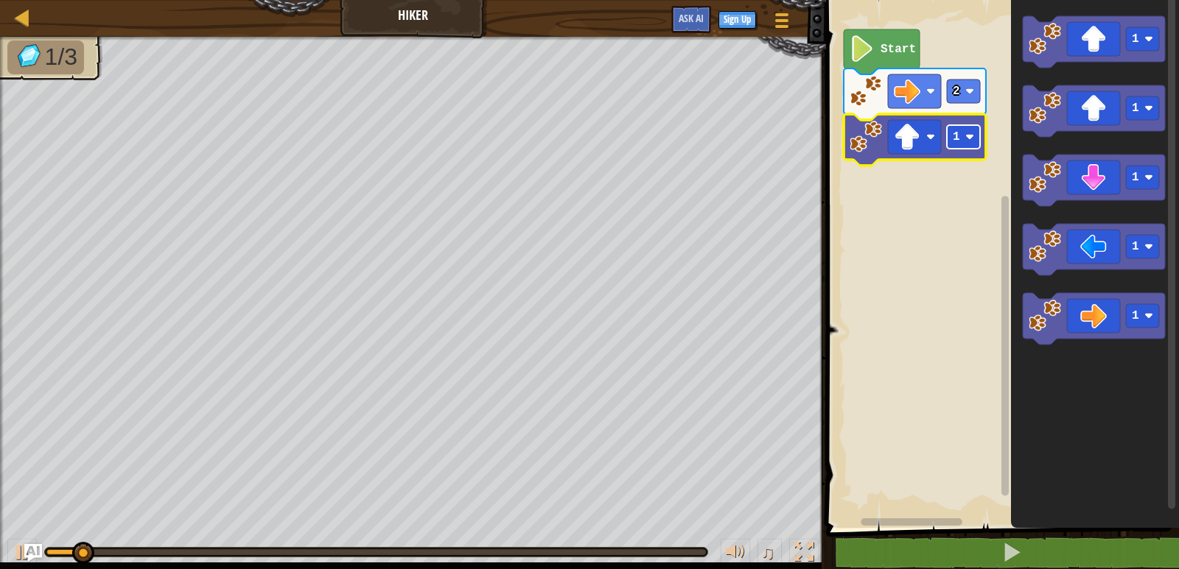
click at [979, 131] on rect "Blockly Workspace" at bounding box center [963, 137] width 33 height 24
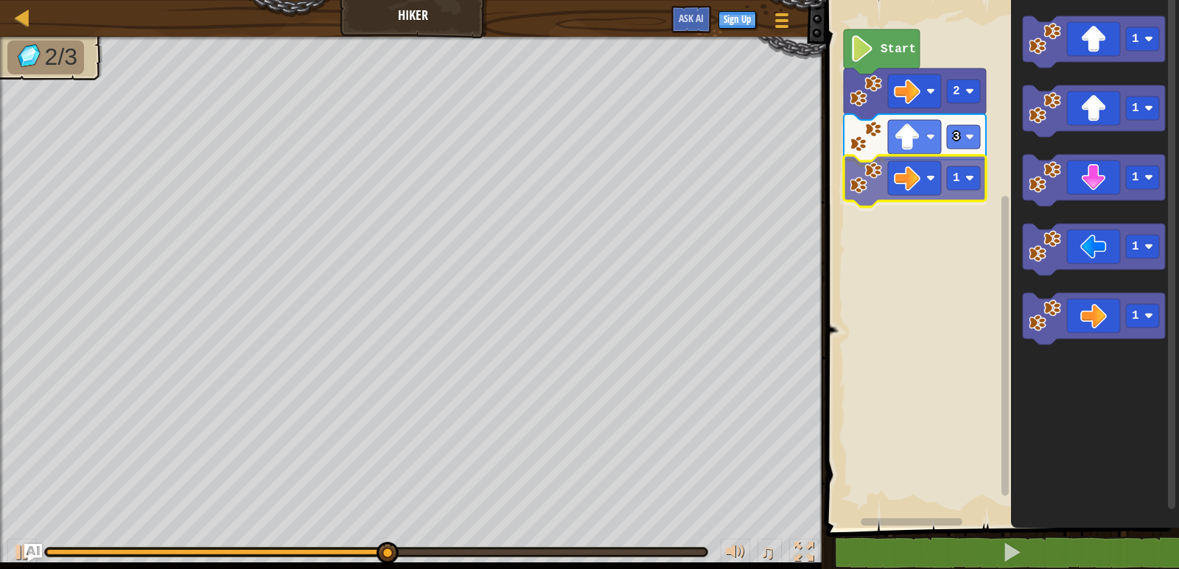
click at [897, 186] on div "Start 2 3 1 1 1 1 1 1 1" at bounding box center [999, 261] width 357 height 536
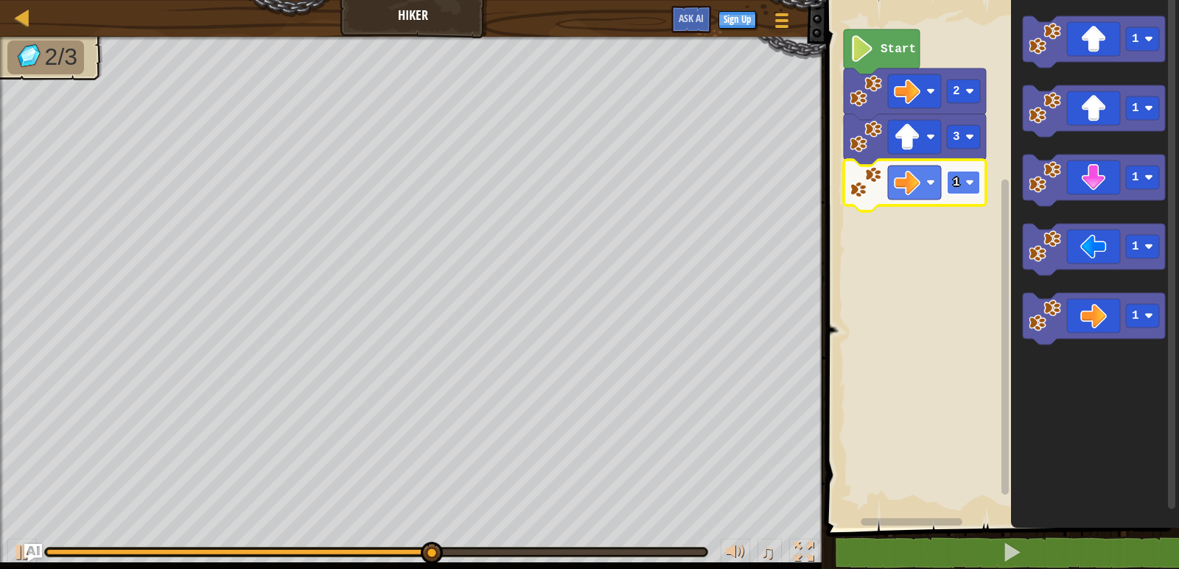
click at [969, 180] on image "Blockly Workspace" at bounding box center [969, 182] width 9 height 9
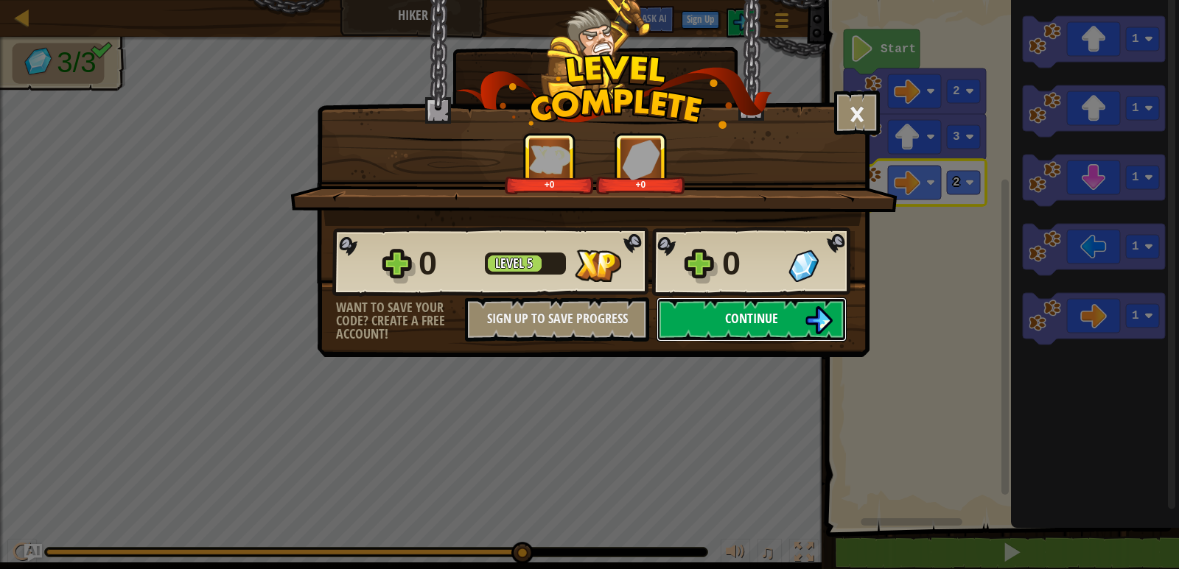
click at [715, 324] on button "Continue" at bounding box center [751, 320] width 190 height 44
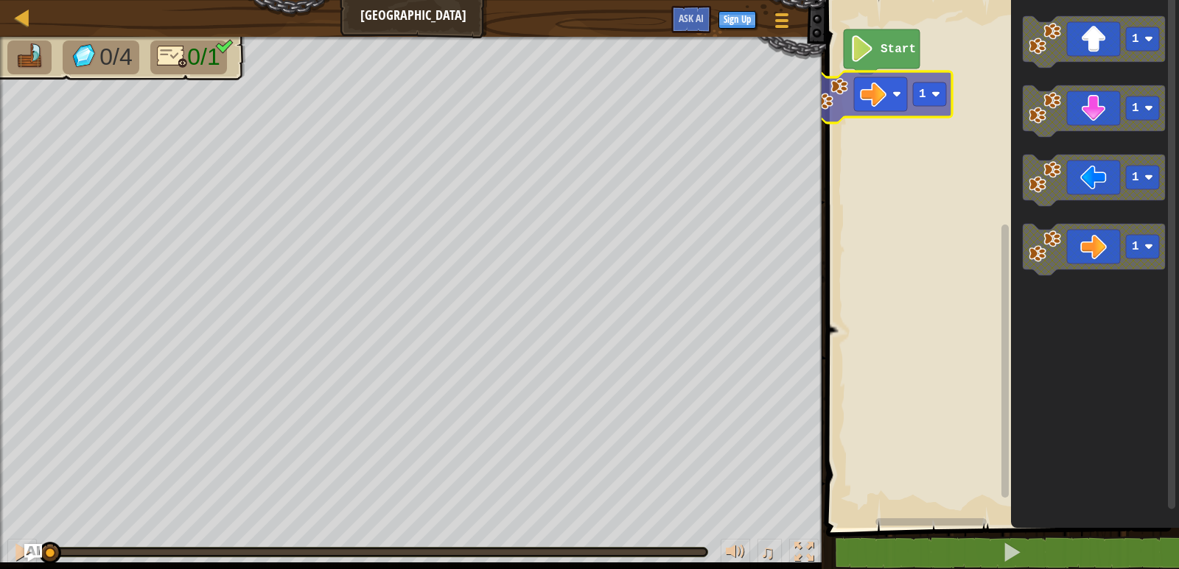
click at [904, 88] on div "Start 1 1 1 1 1" at bounding box center [999, 261] width 357 height 536
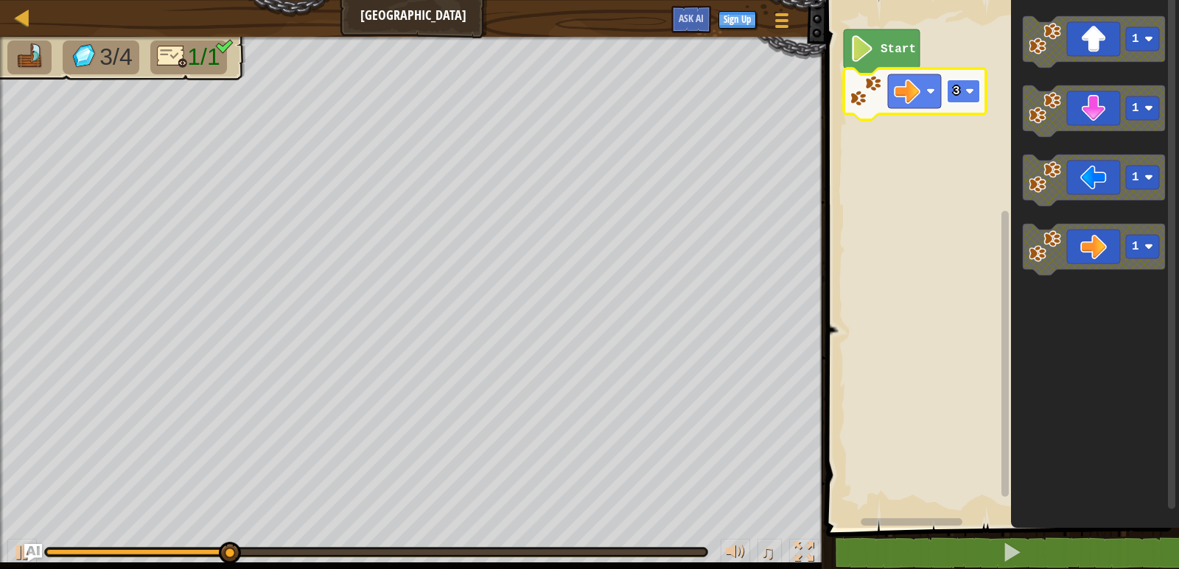
click at [969, 83] on rect "Blockly Workspace" at bounding box center [963, 92] width 33 height 24
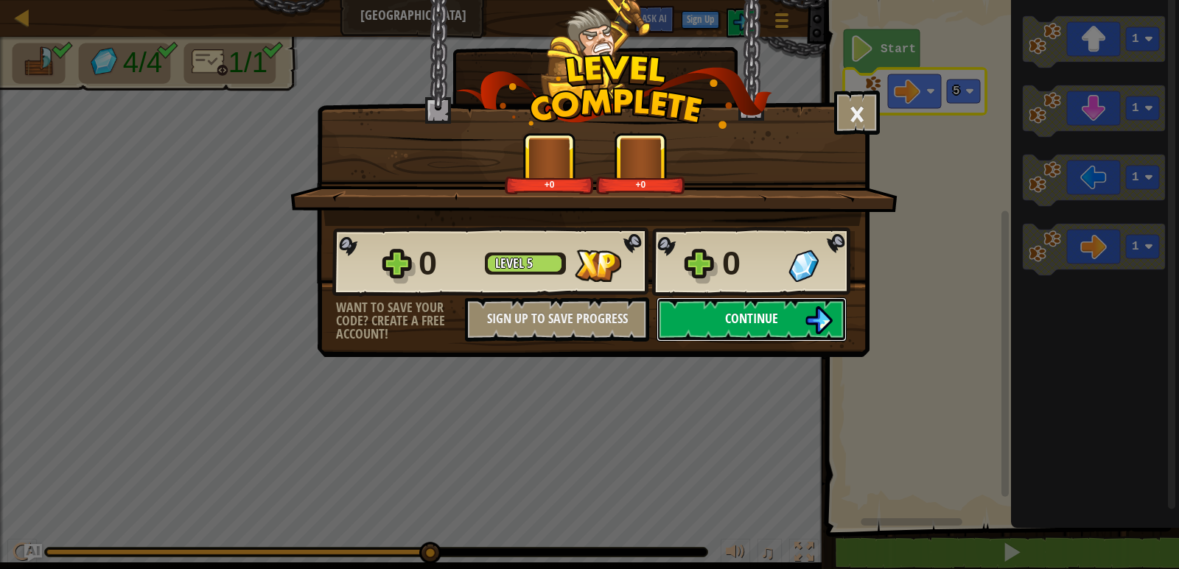
click at [771, 304] on button "Continue" at bounding box center [751, 320] width 190 height 44
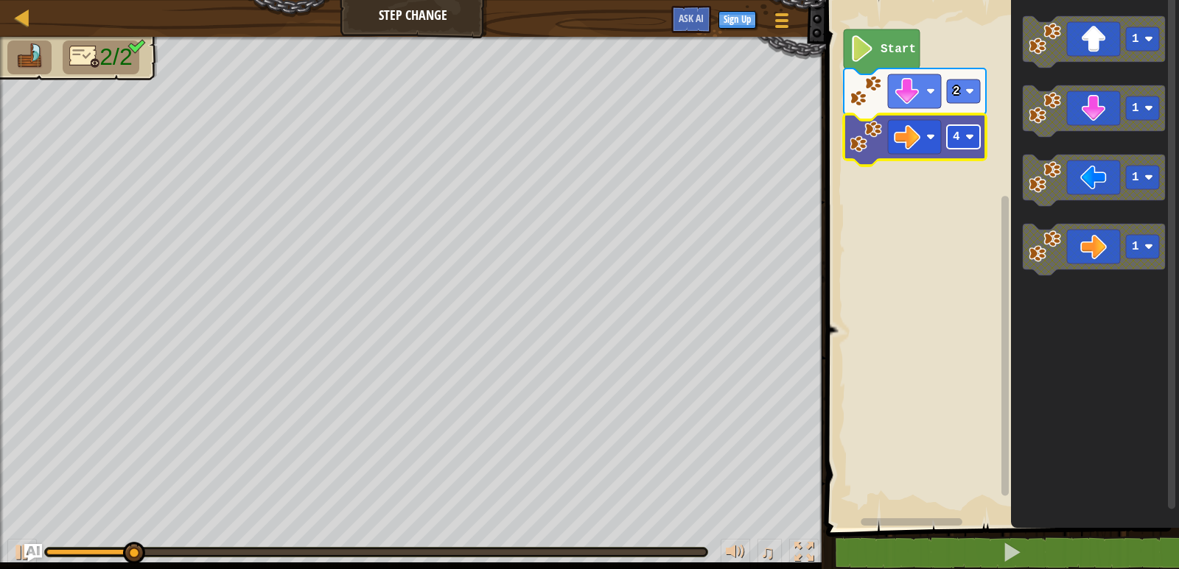
click at [972, 130] on rect "Blockly Workspace" at bounding box center [963, 137] width 33 height 24
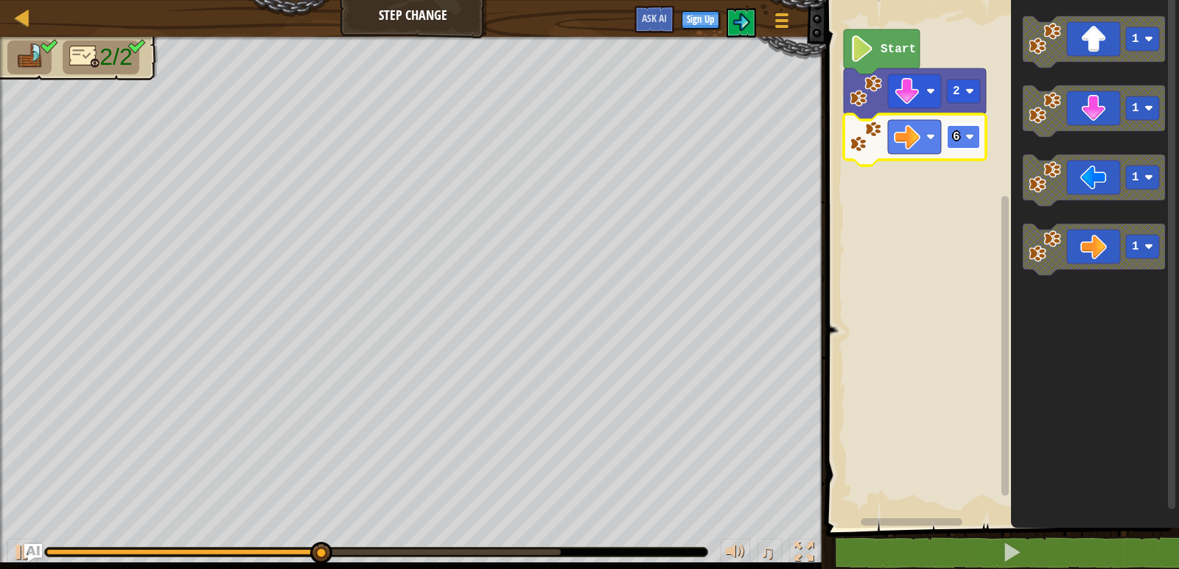
click at [973, 138] on image "Blockly Workspace" at bounding box center [969, 137] width 9 height 9
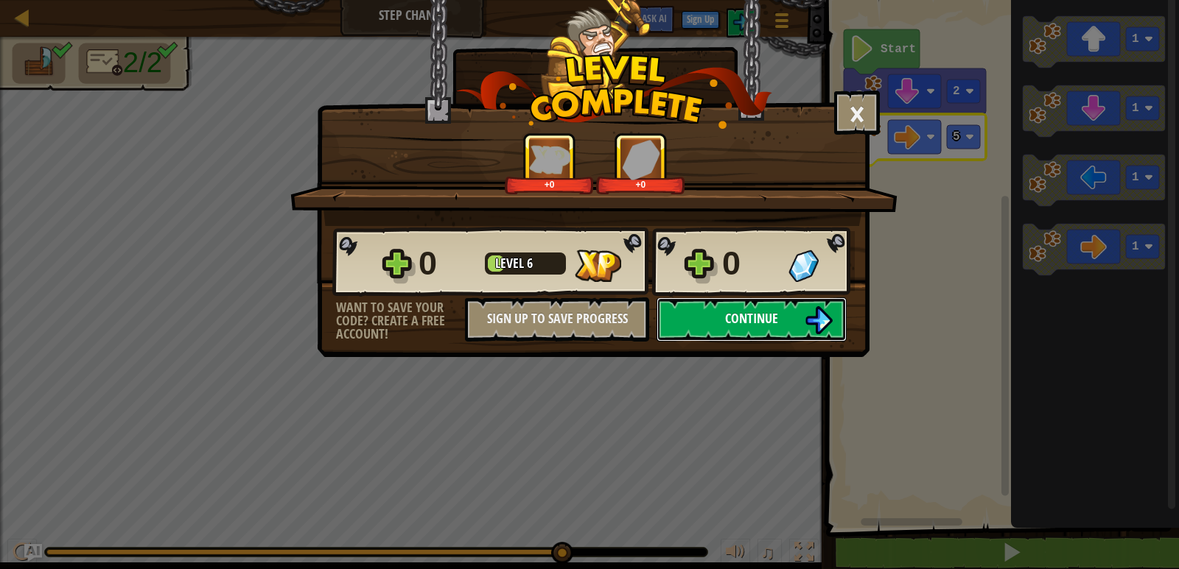
click at [782, 319] on button "Continue" at bounding box center [751, 320] width 190 height 44
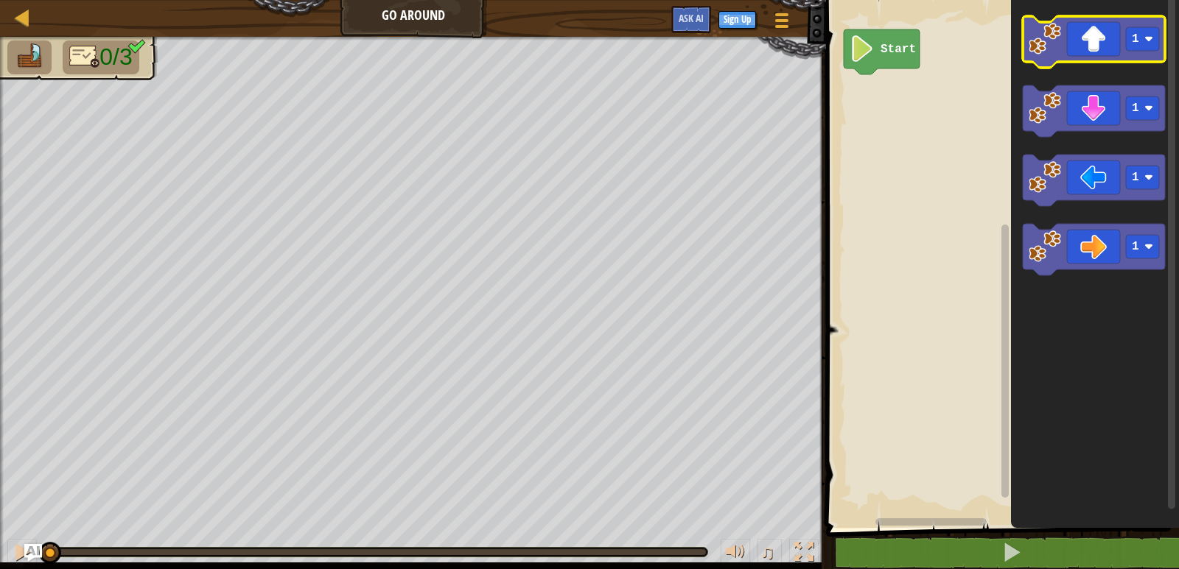
click at [1161, 39] on icon "Blockly Workspace" at bounding box center [1093, 42] width 142 height 52
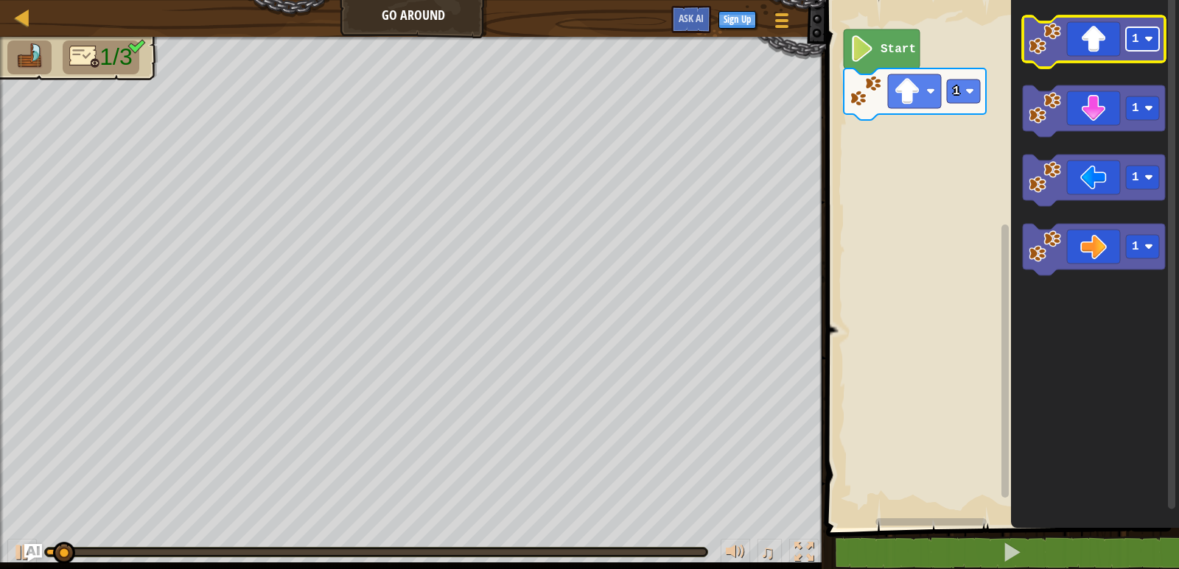
click at [1152, 41] on image "Blockly Workspace" at bounding box center [1148, 39] width 9 height 9
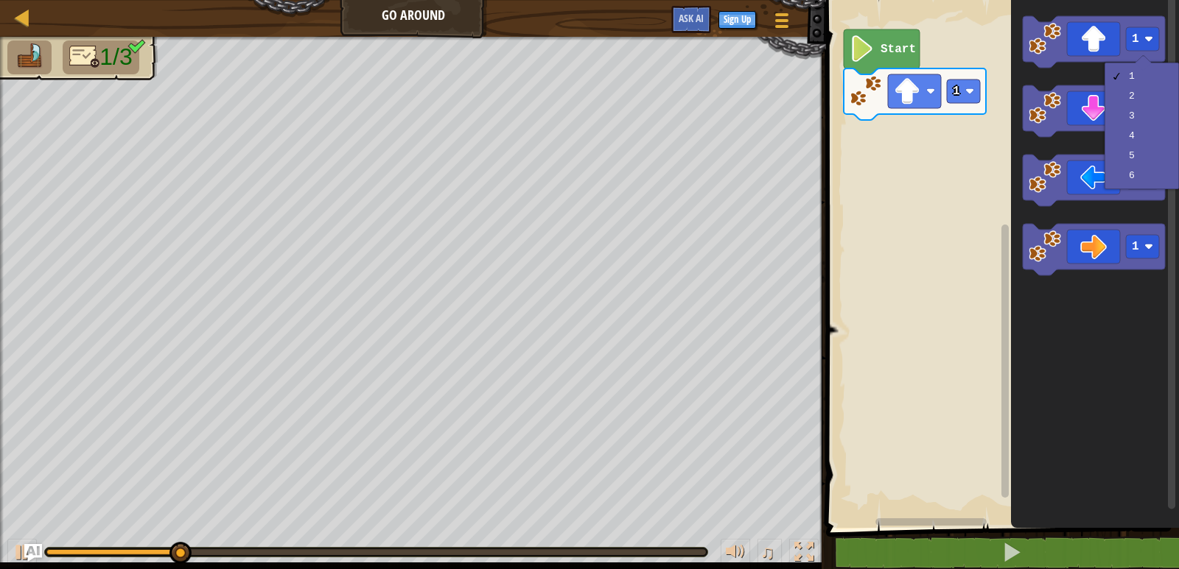
click at [937, 160] on rect "Blockly Workspace" at bounding box center [999, 261] width 357 height 536
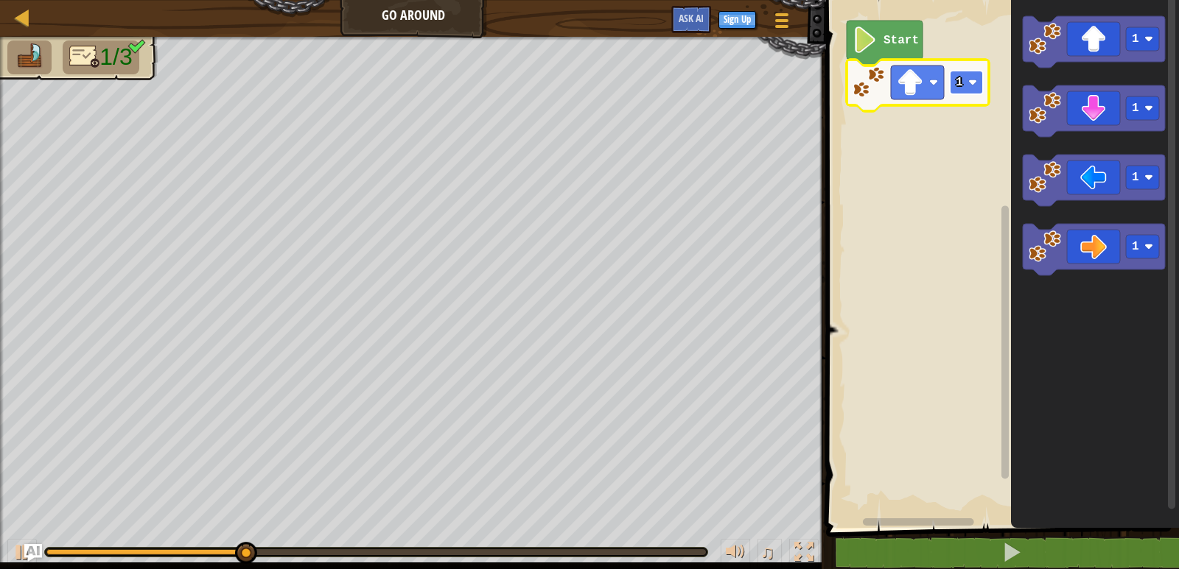
click at [970, 85] on image "Blockly Workspace" at bounding box center [972, 82] width 9 height 9
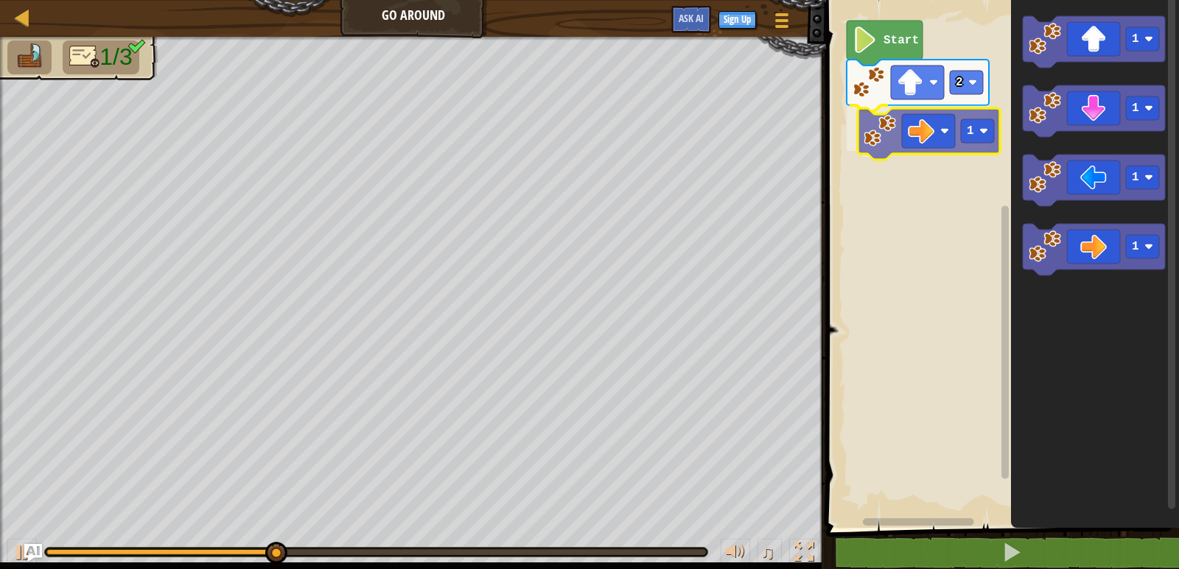
click at [901, 132] on div "Start 2 1 1 1 1 1 1" at bounding box center [999, 261] width 357 height 536
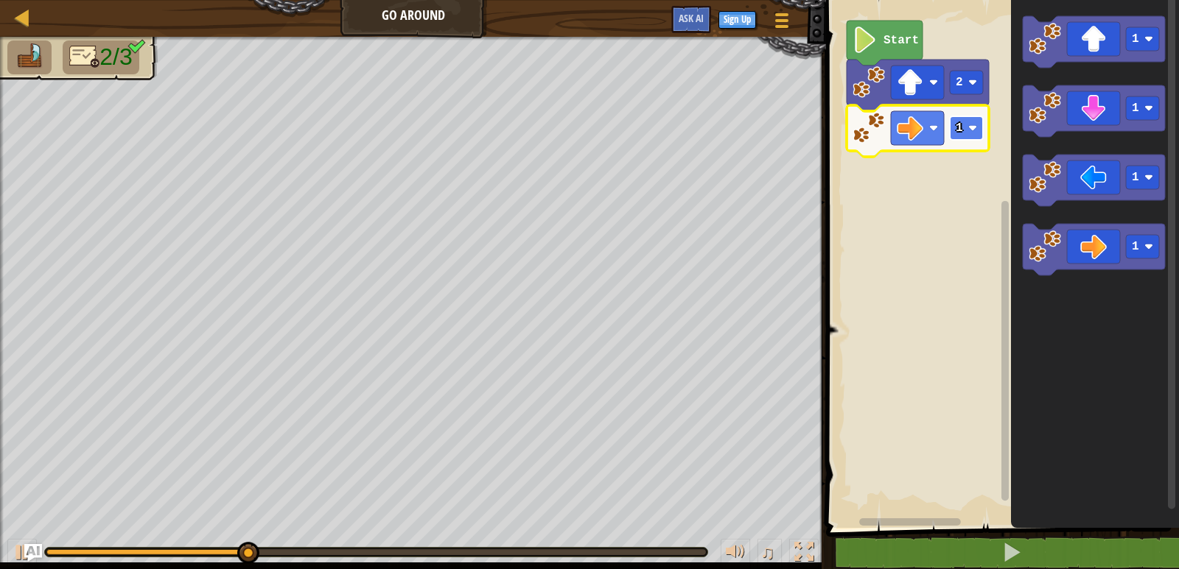
click at [973, 127] on image "Blockly Workspace" at bounding box center [972, 128] width 9 height 9
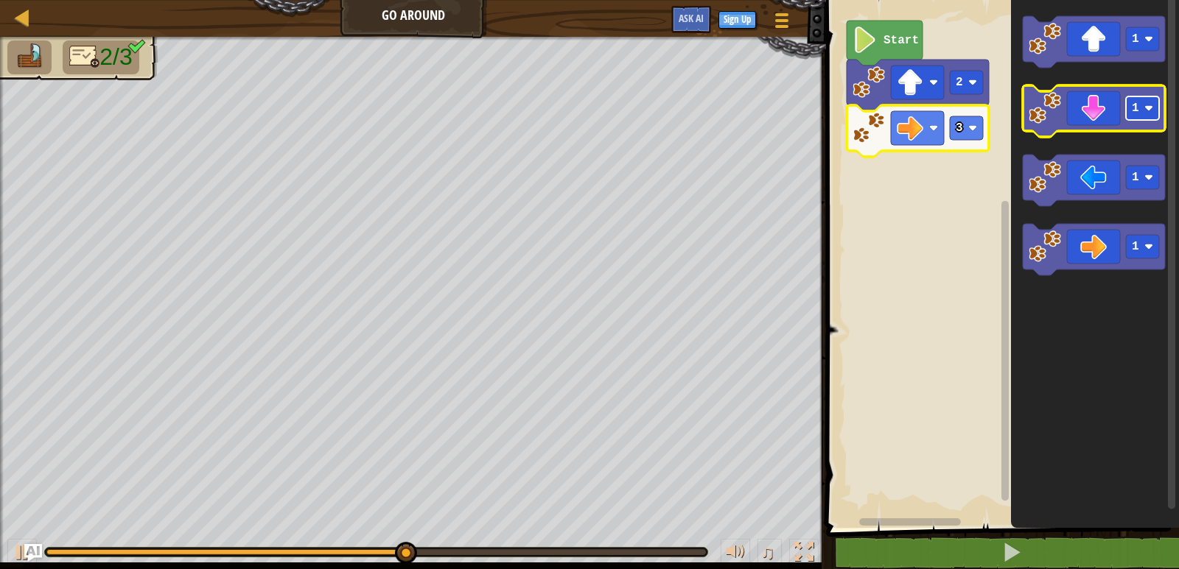
click at [1156, 118] on rect "Blockly Workspace" at bounding box center [1142, 109] width 33 height 24
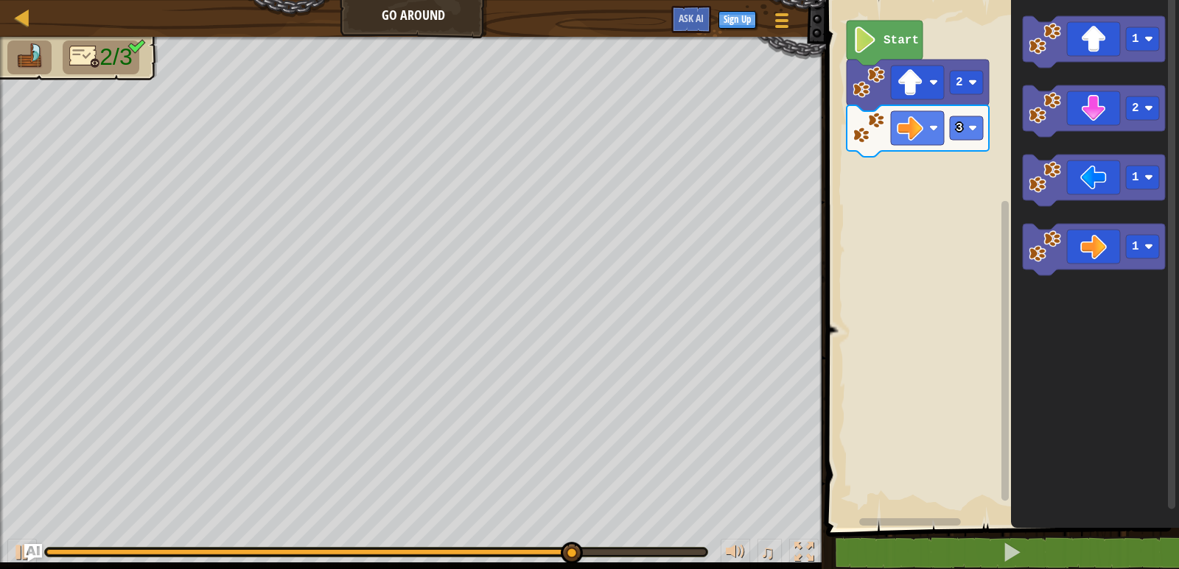
click at [983, 175] on div "Start 2 3 1 2 1 1" at bounding box center [999, 261] width 357 height 536
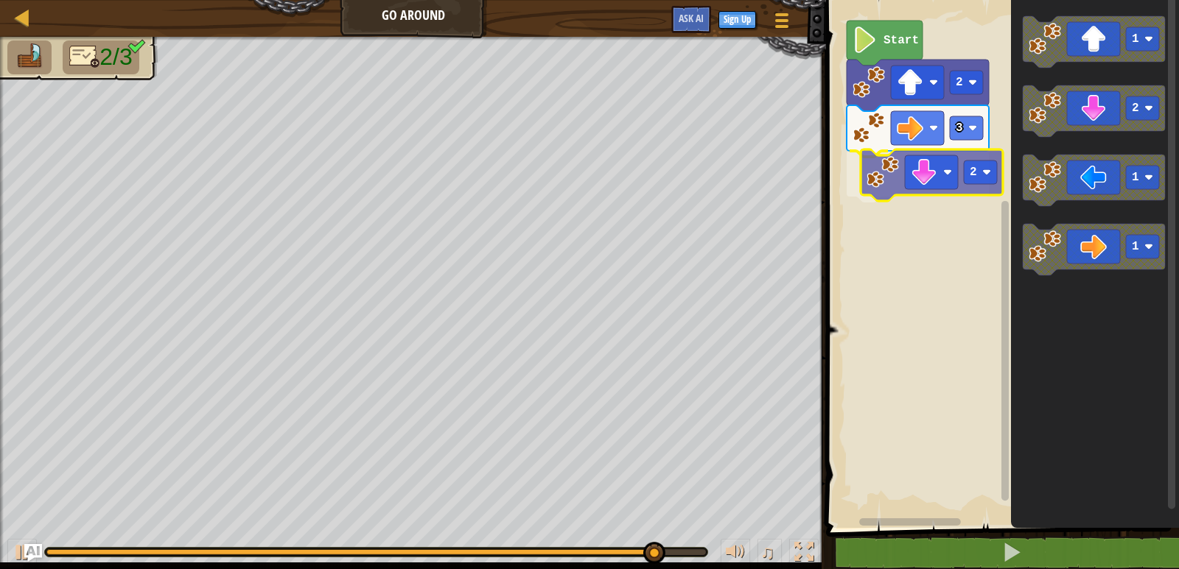
click at [884, 188] on div "Start 2 3 2 1 2 1 1 2" at bounding box center [999, 261] width 357 height 536
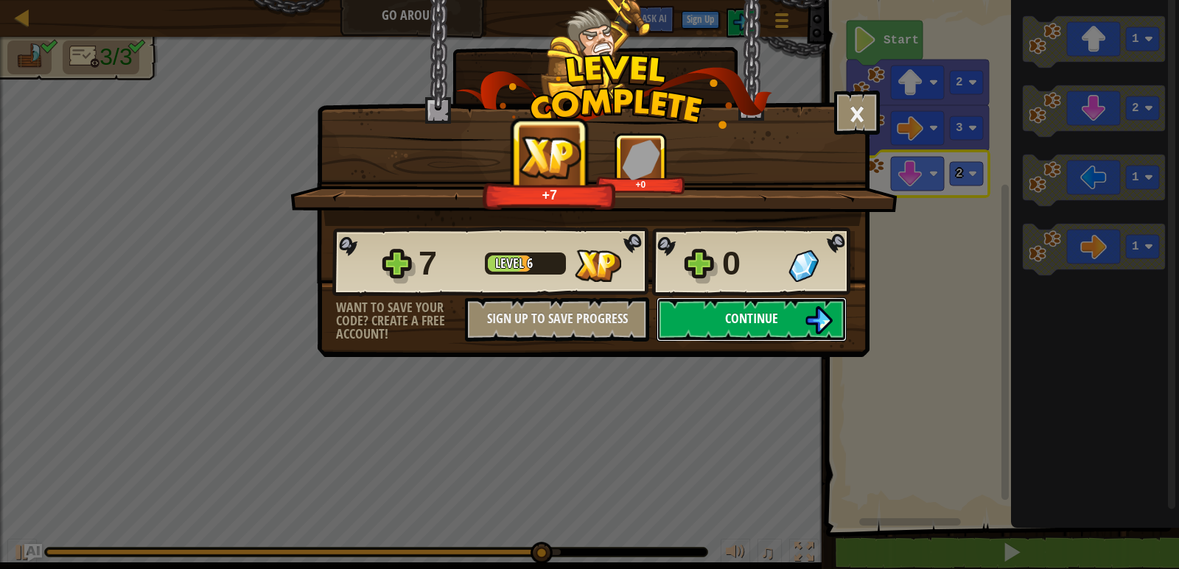
click at [743, 328] on button "Continue" at bounding box center [751, 320] width 190 height 44
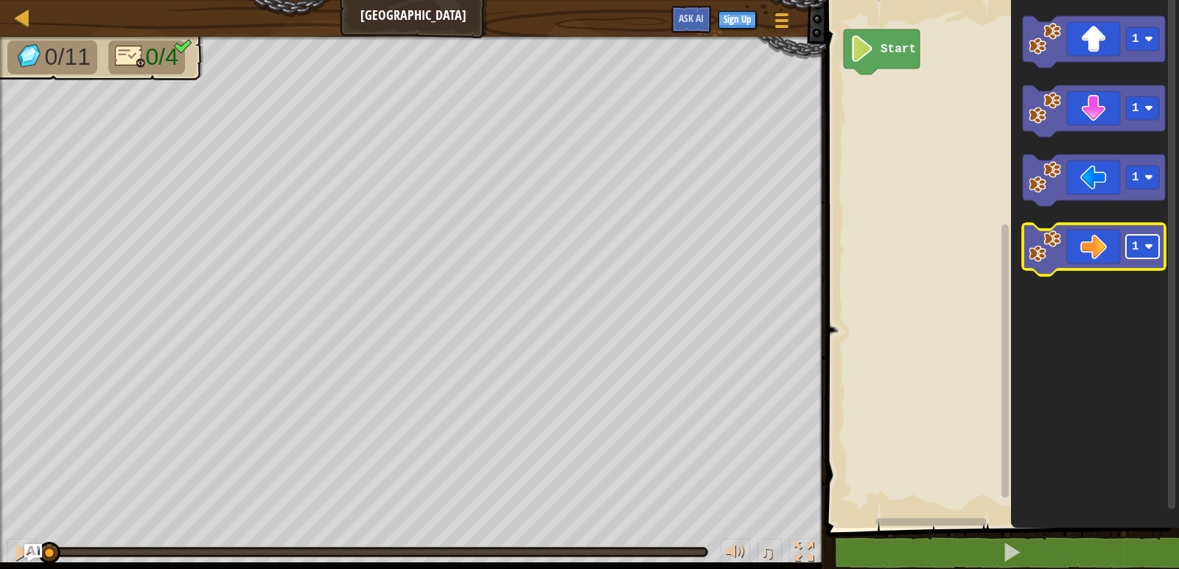
click at [1148, 246] on image "Blockly Workspace" at bounding box center [1148, 246] width 9 height 9
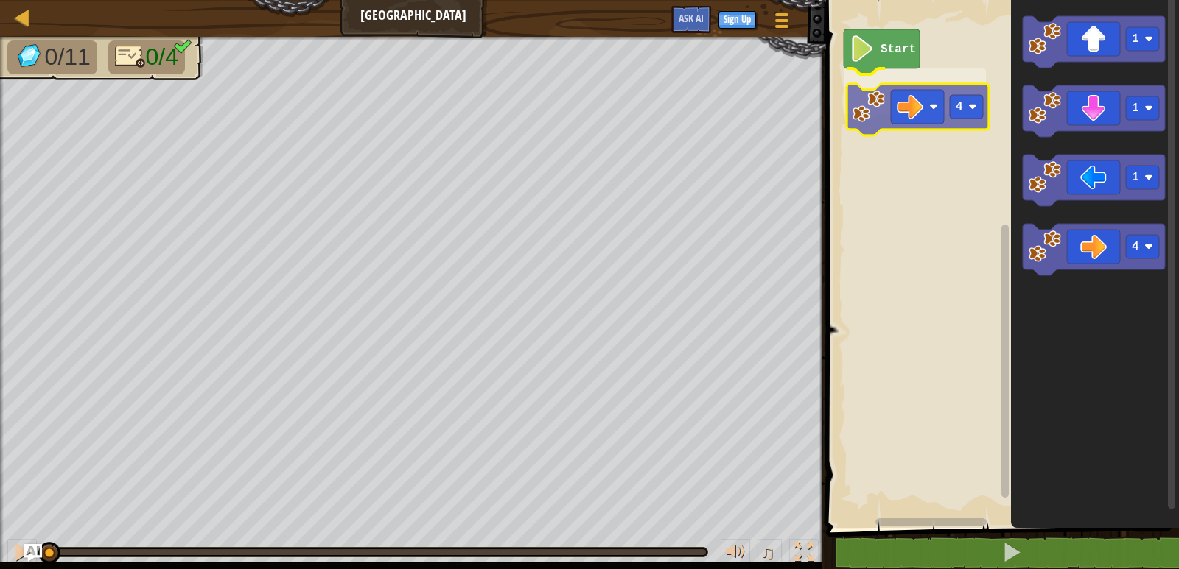
click at [895, 116] on div "Start 4 1 1 1 4 4" at bounding box center [999, 261] width 357 height 536
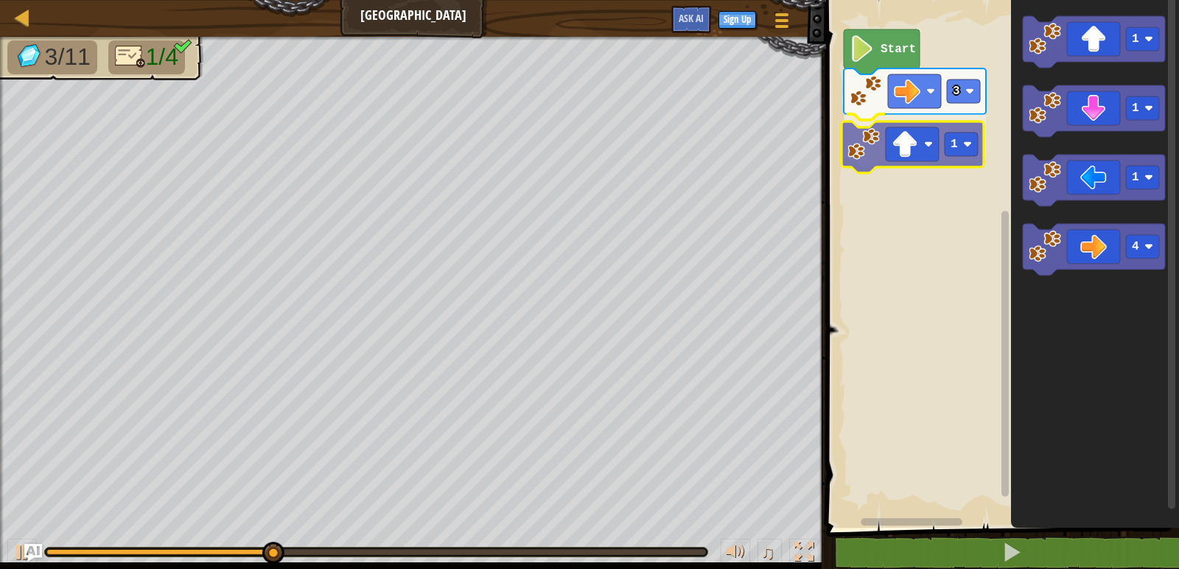
click at [916, 146] on div "Start 3 1 1 1 1 4 1" at bounding box center [999, 261] width 357 height 536
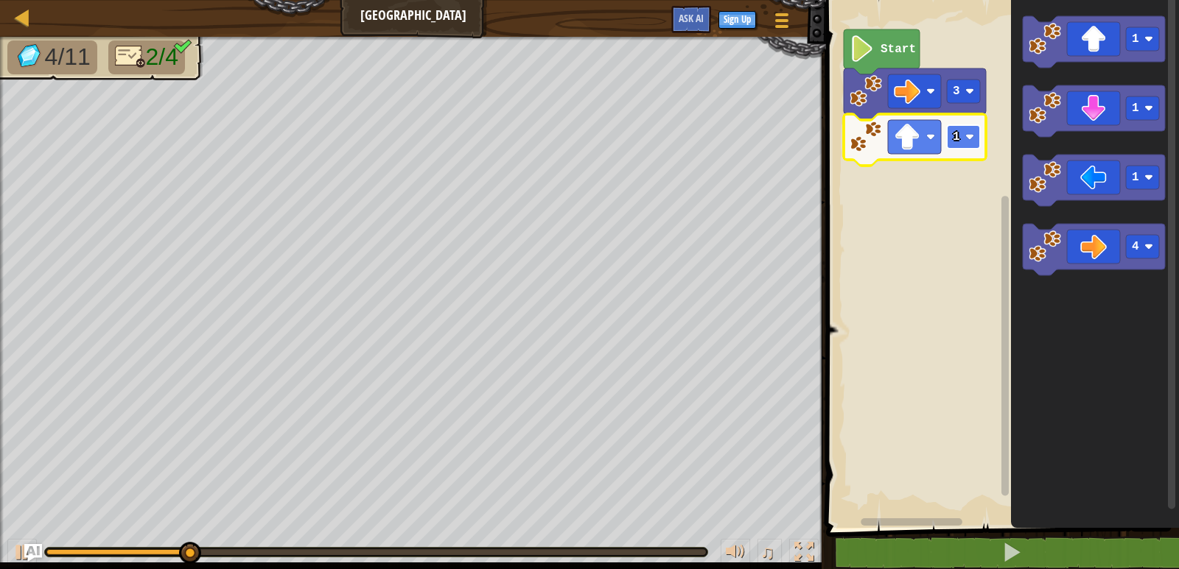
click at [969, 129] on rect "Blockly Workspace" at bounding box center [963, 137] width 33 height 24
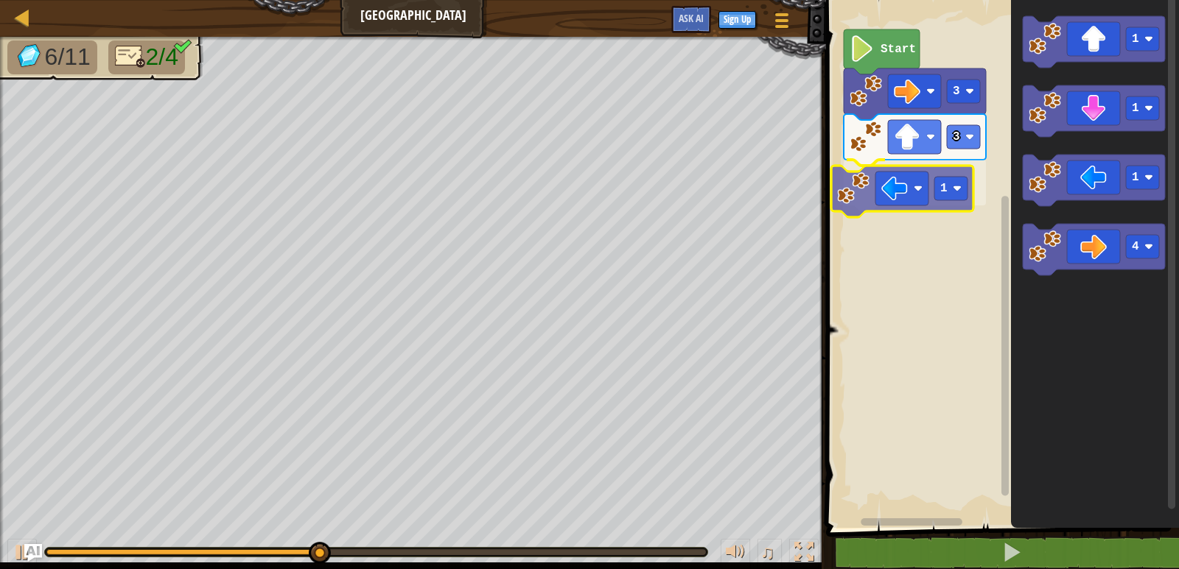
click at [888, 186] on div "Start 3 3 1 1 1 1 4 1" at bounding box center [999, 261] width 357 height 536
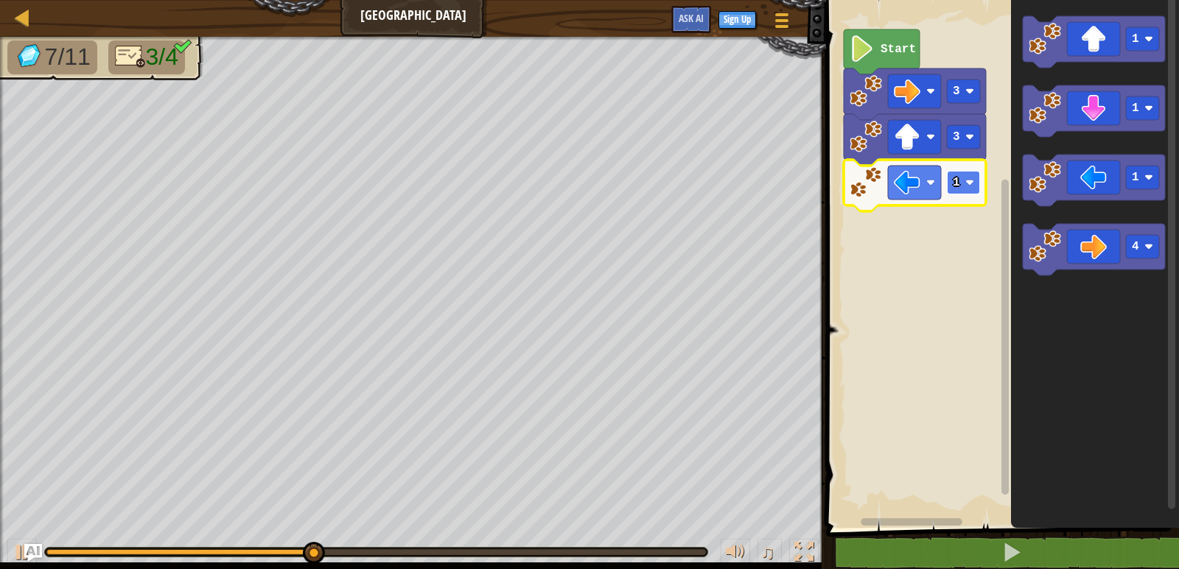
click at [961, 178] on rect "Blockly Workspace" at bounding box center [963, 183] width 33 height 24
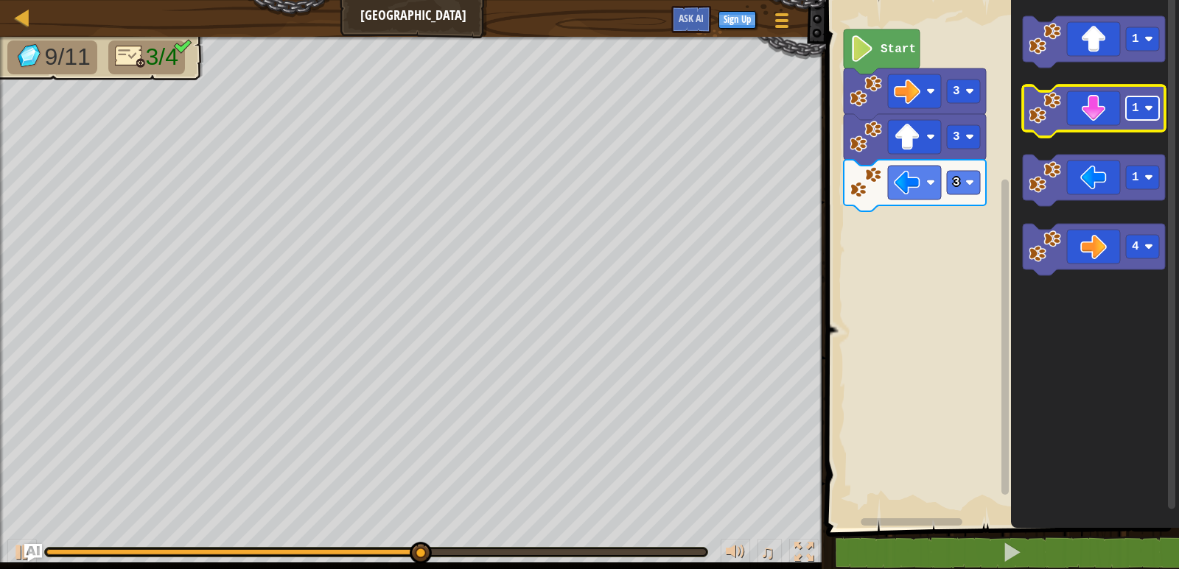
click at [1153, 110] on image "Blockly Workspace" at bounding box center [1148, 108] width 9 height 9
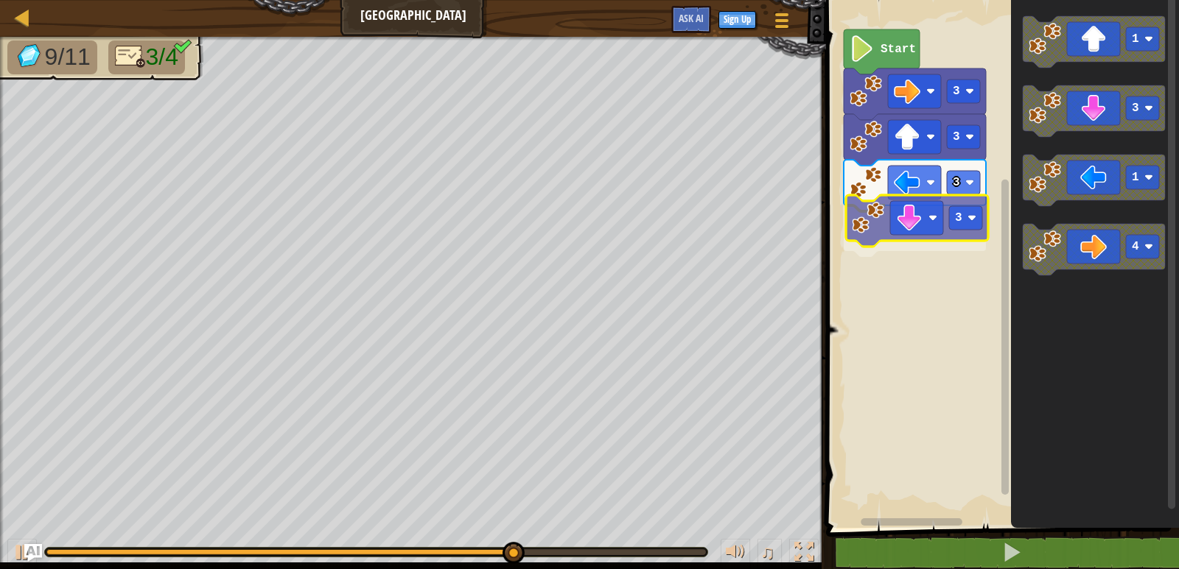
click at [903, 234] on div "Start 3 3 3 3 1 3 1 4 3" at bounding box center [999, 261] width 357 height 536
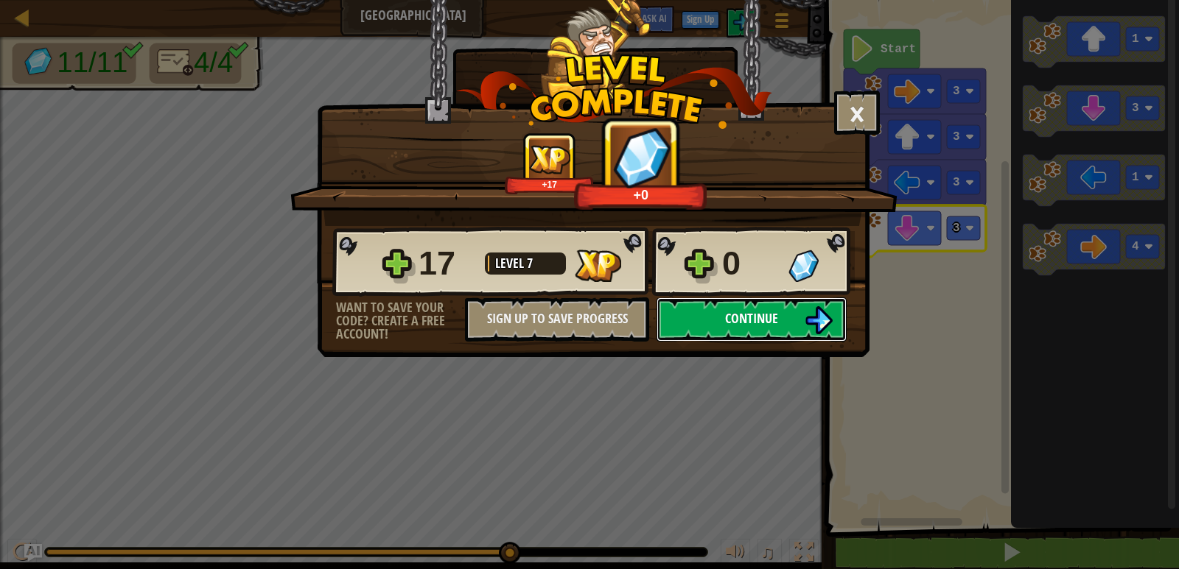
click at [771, 323] on span "Continue" at bounding box center [751, 318] width 53 height 18
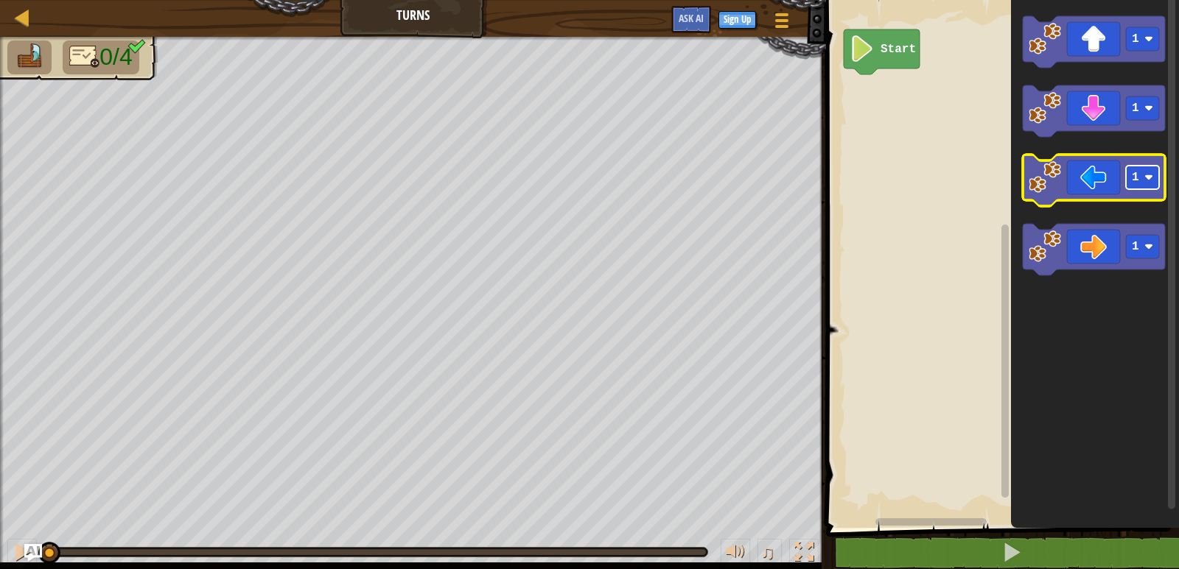
click at [1142, 183] on rect "Blockly Workspace" at bounding box center [1142, 178] width 33 height 24
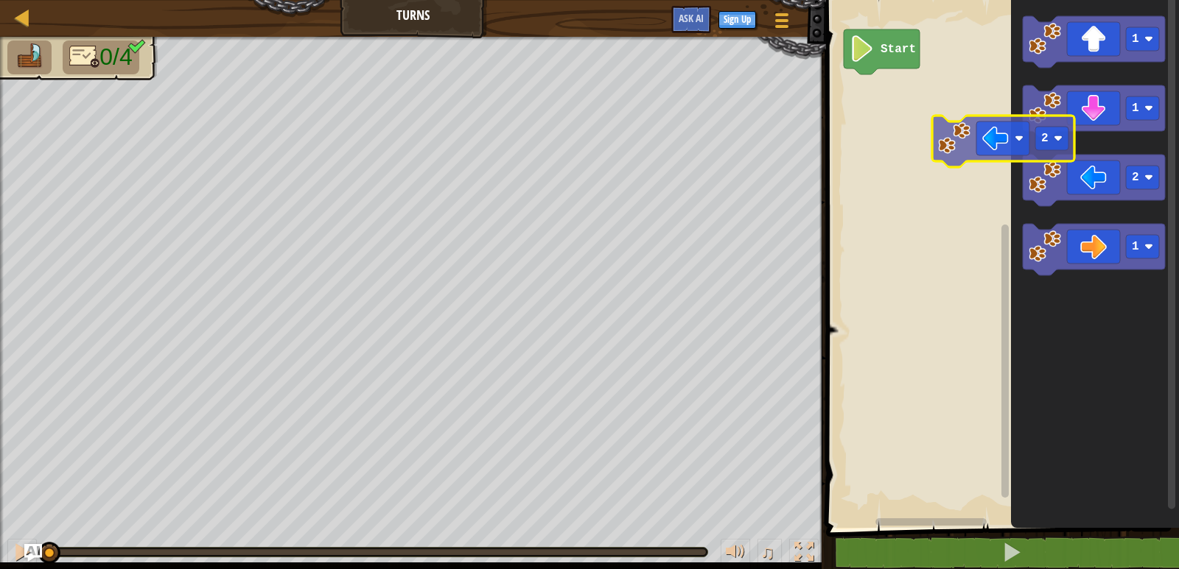
click at [974, 139] on div "Start 1 1 2 1 2" at bounding box center [999, 261] width 357 height 536
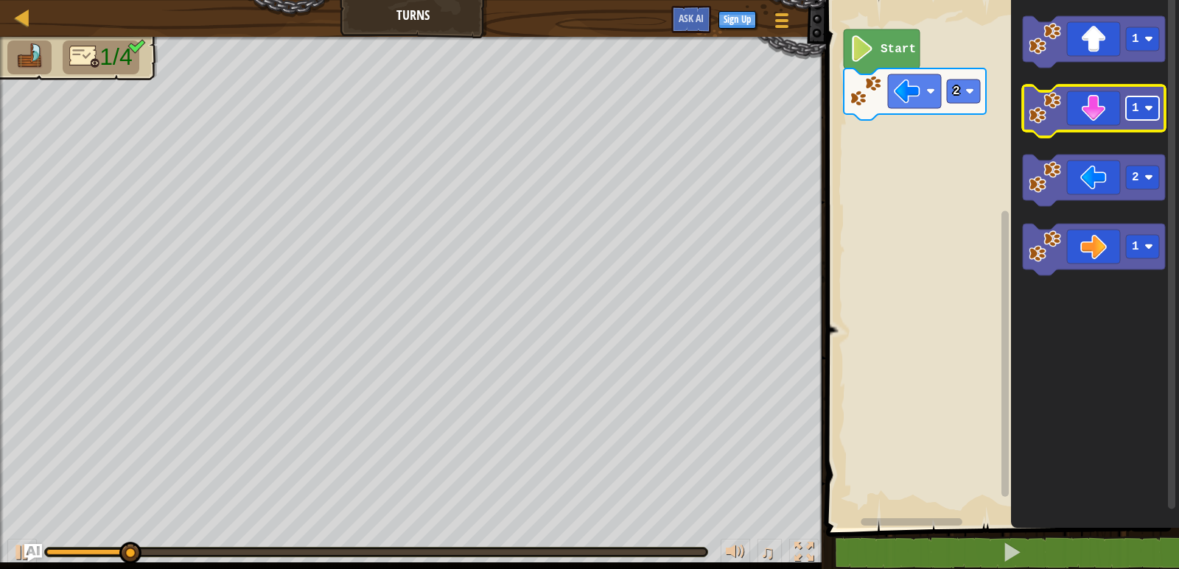
click at [1144, 113] on image "Blockly Workspace" at bounding box center [1148, 108] width 9 height 9
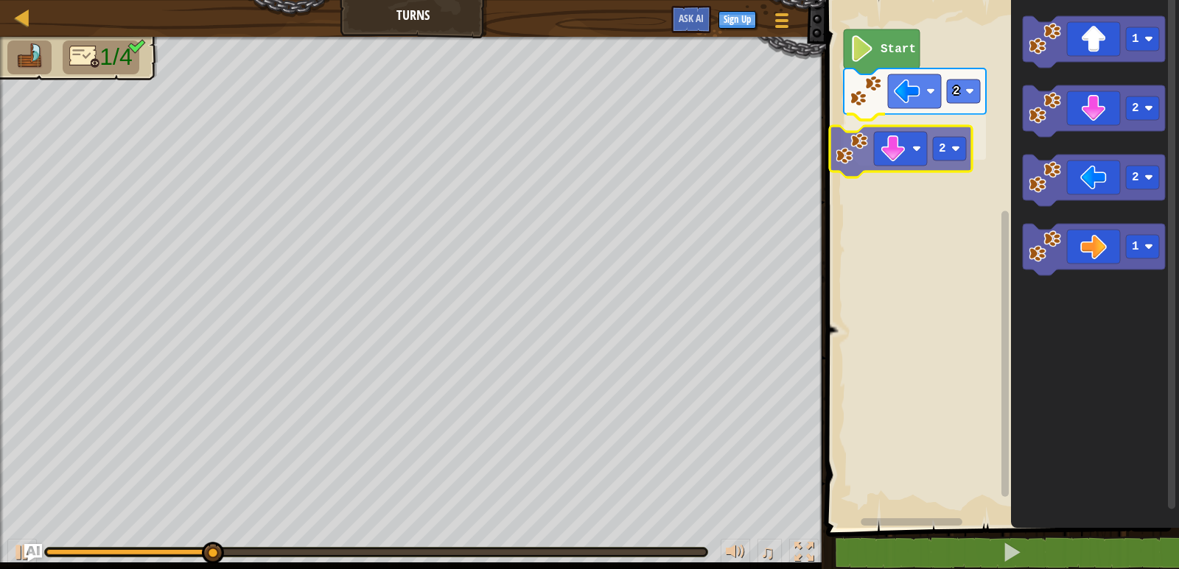
click at [891, 144] on div "2 2 Start 1 2 2 1 2" at bounding box center [999, 261] width 357 height 536
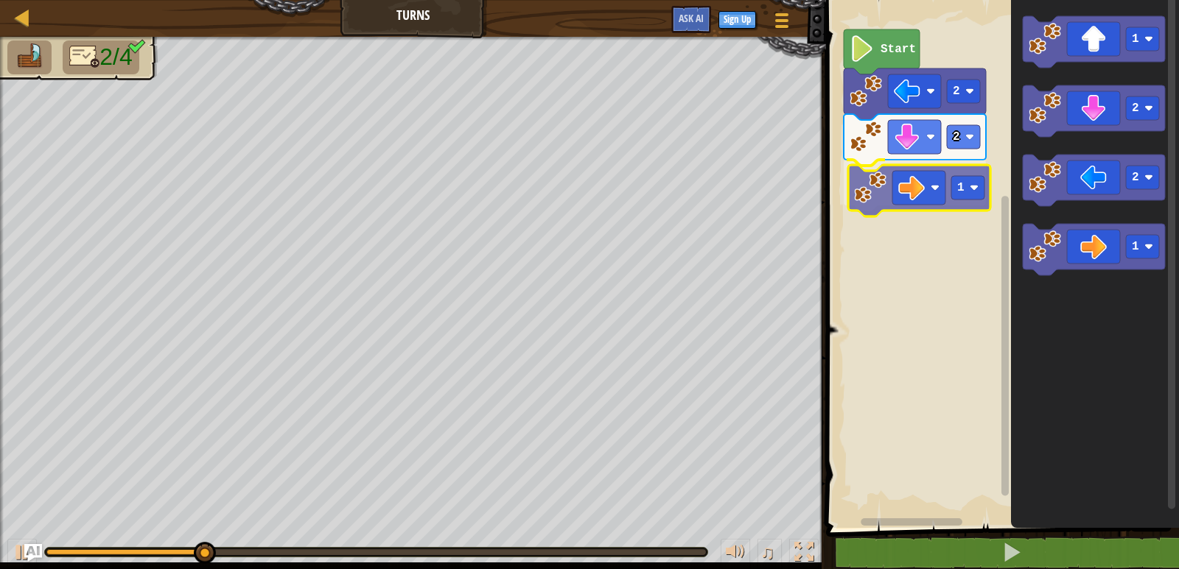
click at [924, 181] on div "2 2 1 Start 1 2 2 1 1" at bounding box center [999, 261] width 357 height 536
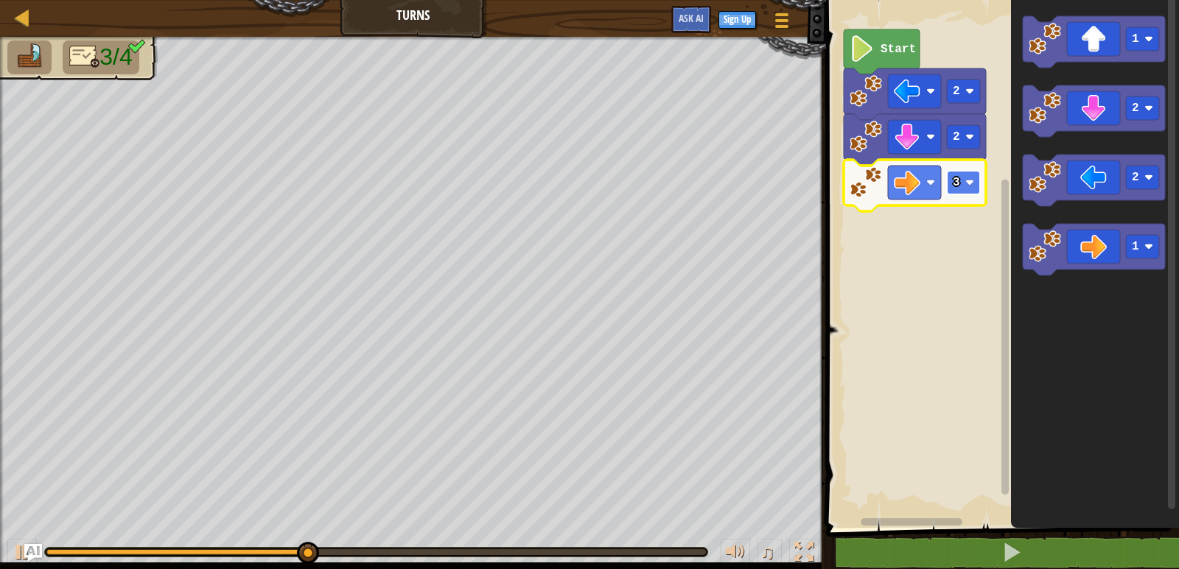
click at [969, 178] on rect "Blockly Workspace" at bounding box center [963, 183] width 33 height 24
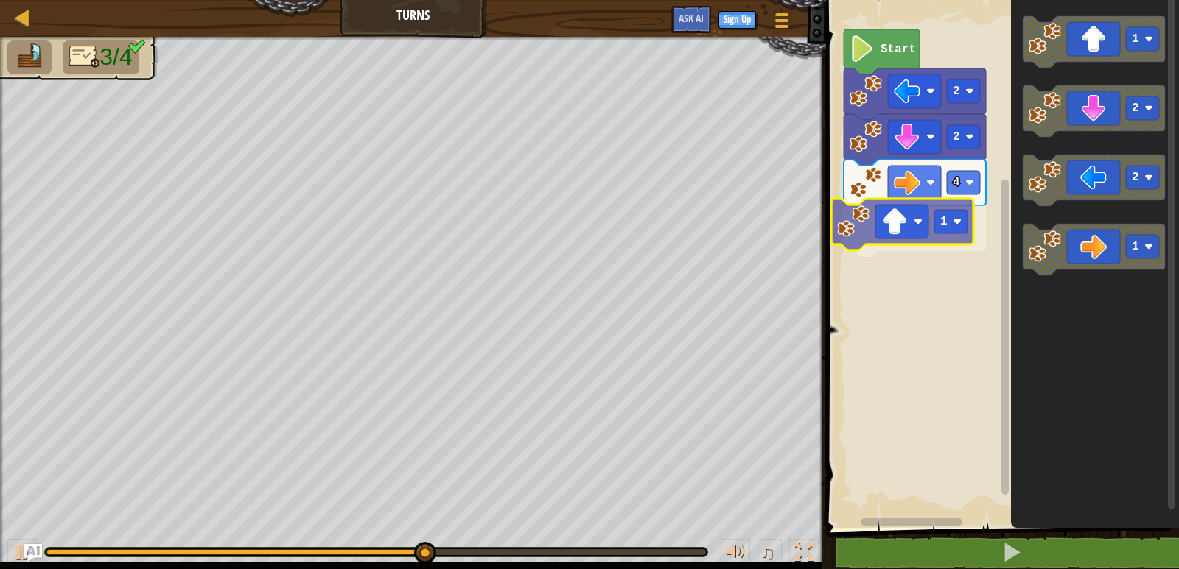
click at [888, 234] on div "Start 2 2 4 1 1 2 2 1 1" at bounding box center [999, 261] width 357 height 536
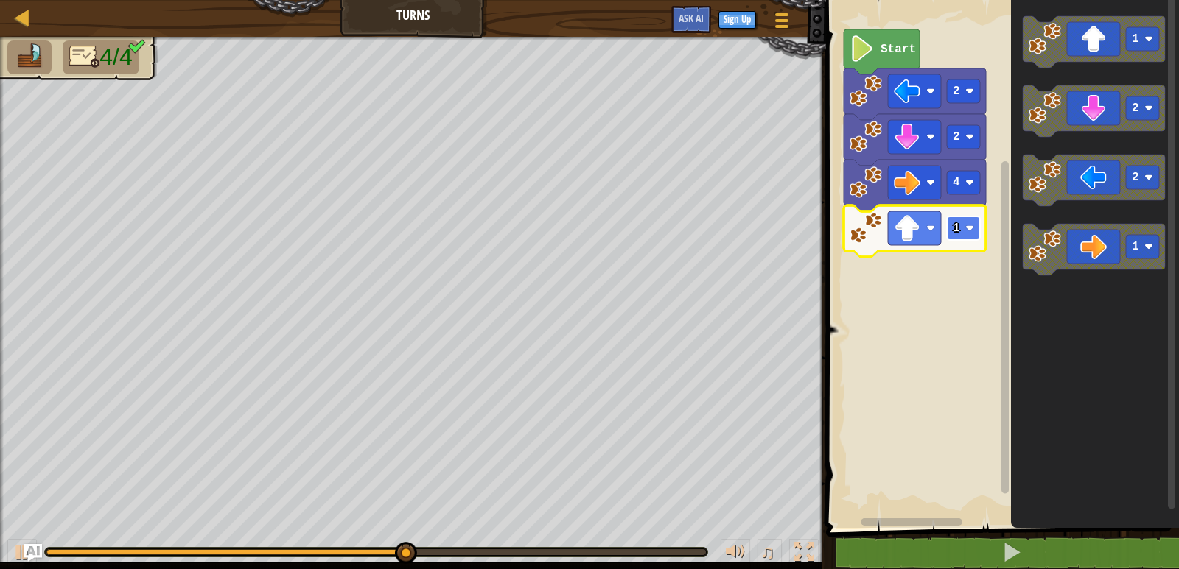
click at [970, 230] on image "Blockly Workspace" at bounding box center [969, 228] width 9 height 9
click at [965, 225] on image "Blockly Workspace" at bounding box center [969, 228] width 9 height 9
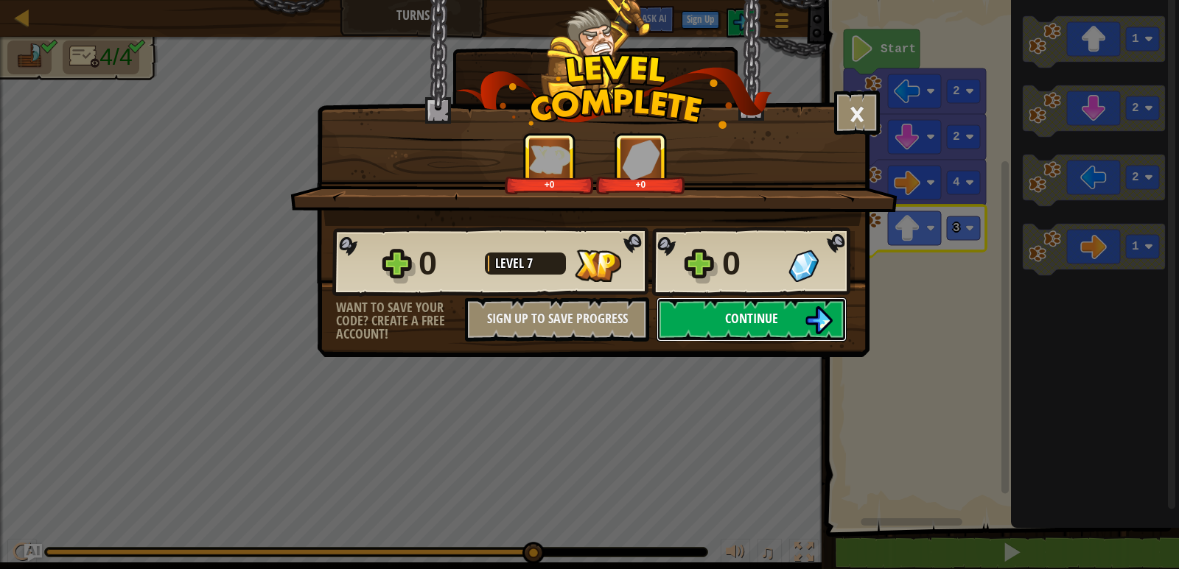
click at [772, 326] on span "Continue" at bounding box center [751, 318] width 53 height 18
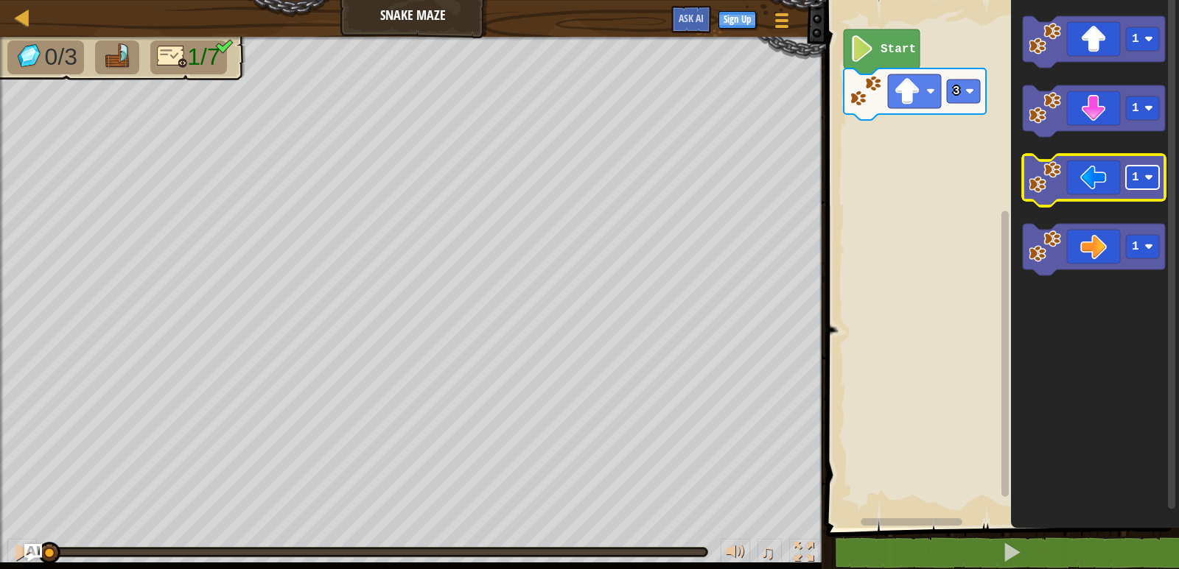
click at [1159, 172] on rect "Blockly Workspace" at bounding box center [1142, 178] width 33 height 24
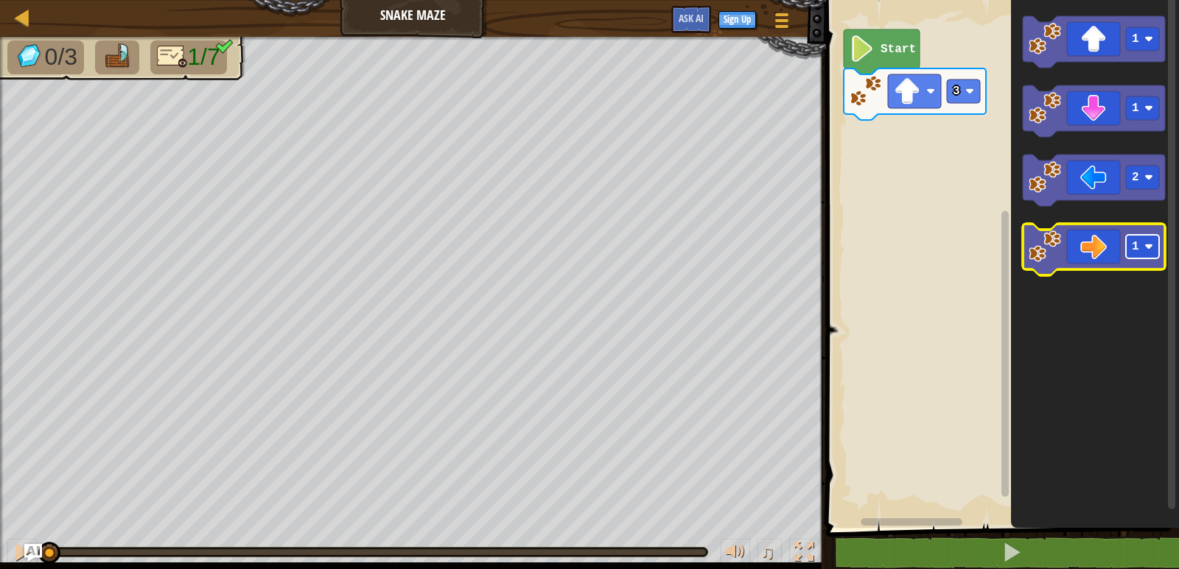
click at [1143, 242] on g "1" at bounding box center [1142, 247] width 33 height 24
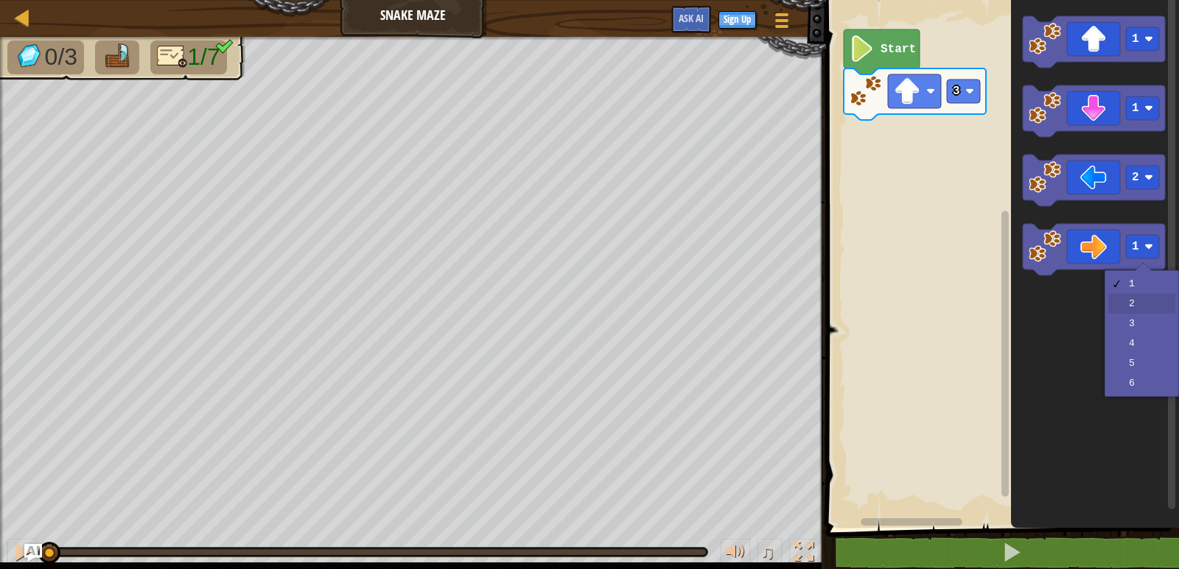
drag, startPoint x: 1133, startPoint y: 304, endPoint x: 1104, endPoint y: 242, distance: 68.5
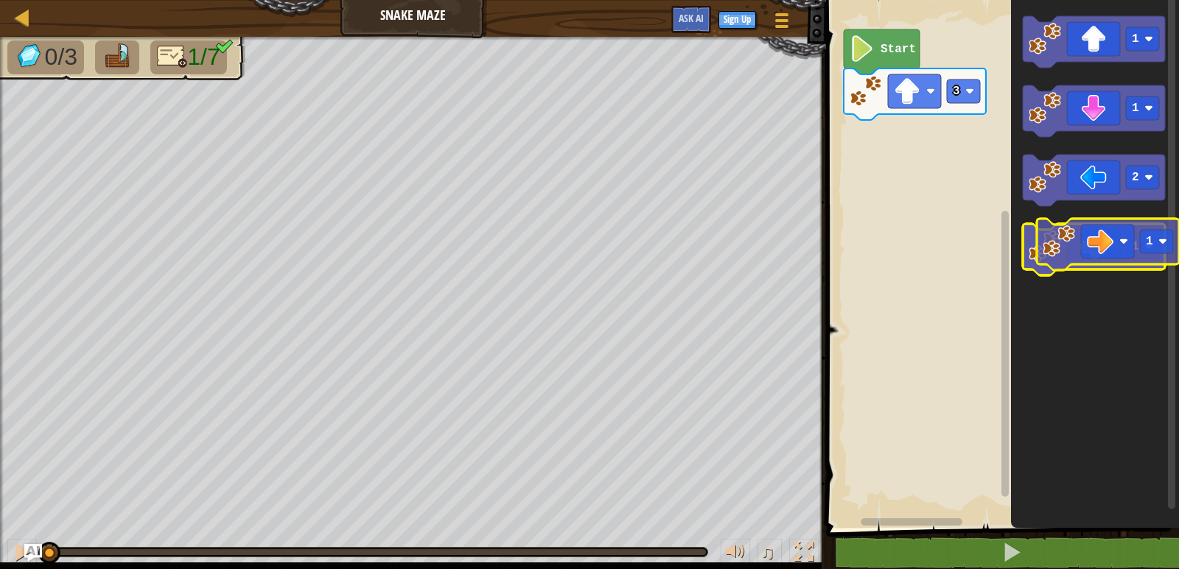
click at [1078, 241] on icon "Blockly Workspace" at bounding box center [1093, 250] width 142 height 52
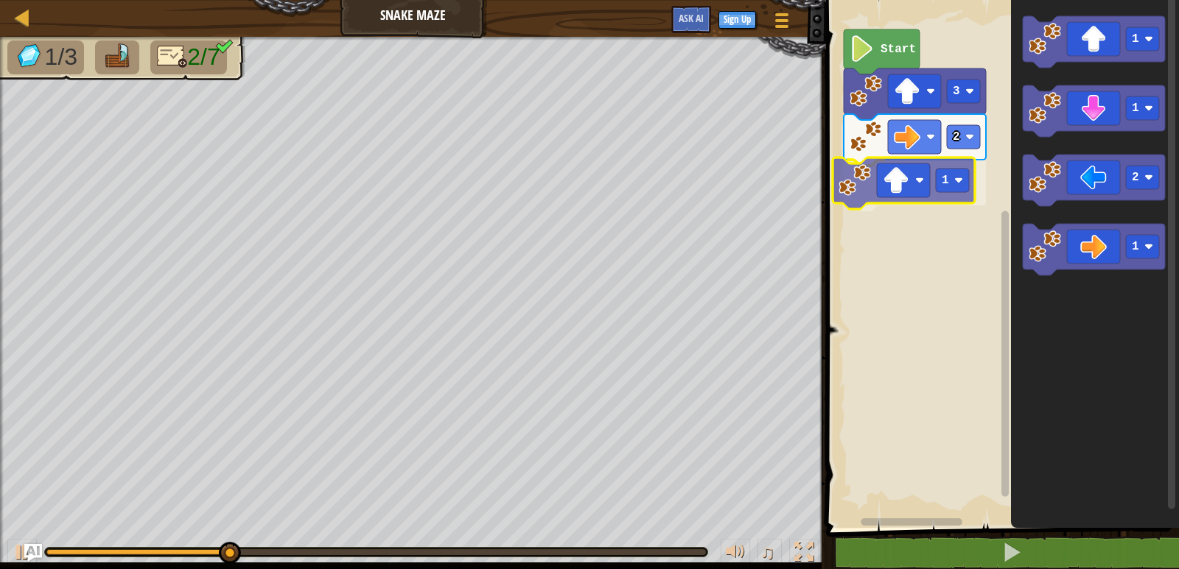
click at [913, 197] on div "Start 3 2 1 1 1 2 1 1" at bounding box center [999, 261] width 357 height 536
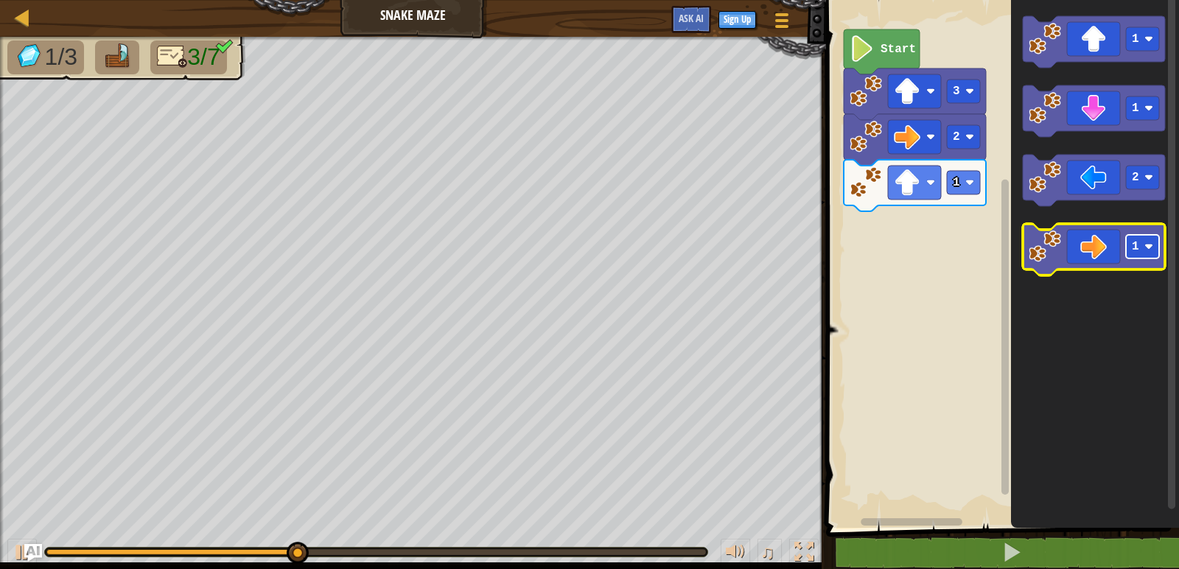
click at [1147, 245] on image "Blockly Workspace" at bounding box center [1148, 246] width 9 height 9
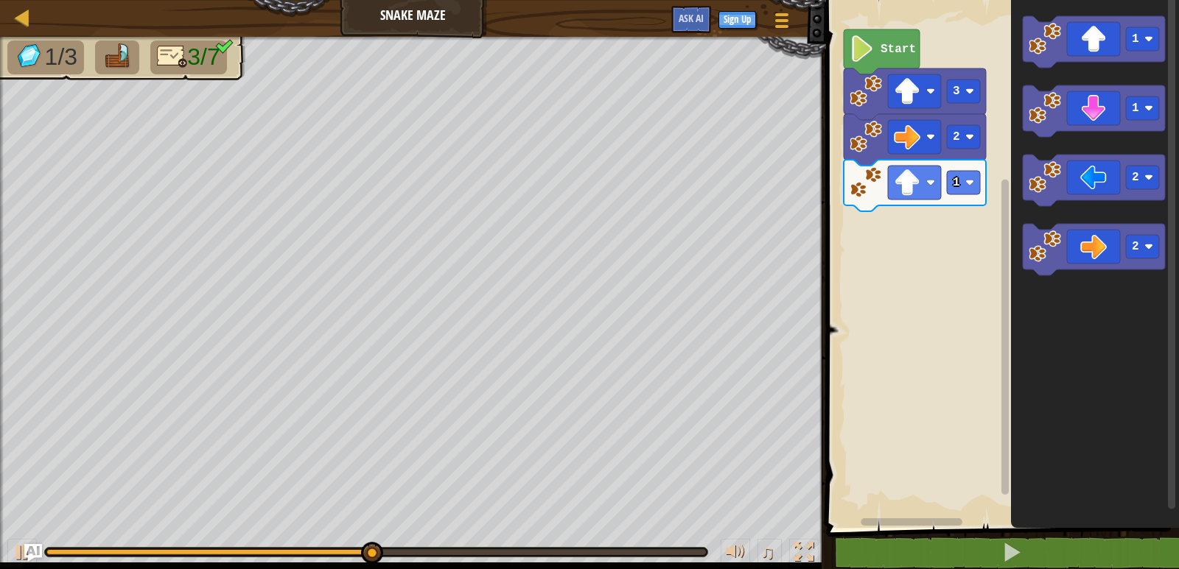
click at [697, 230] on div "Map Snake Maze Game Menu Sign Up Ask AI 1 ההההההההההההההההההההההההההההההההההההה…" at bounding box center [589, 284] width 1179 height 569
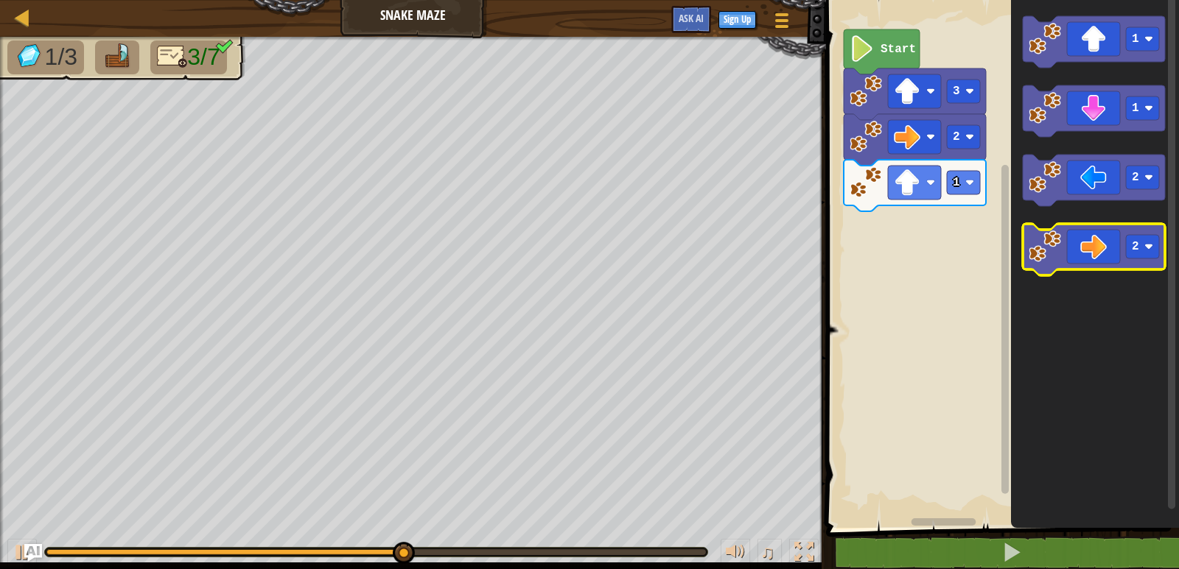
click at [1054, 238] on image "Blockly Workspace" at bounding box center [1044, 247] width 32 height 32
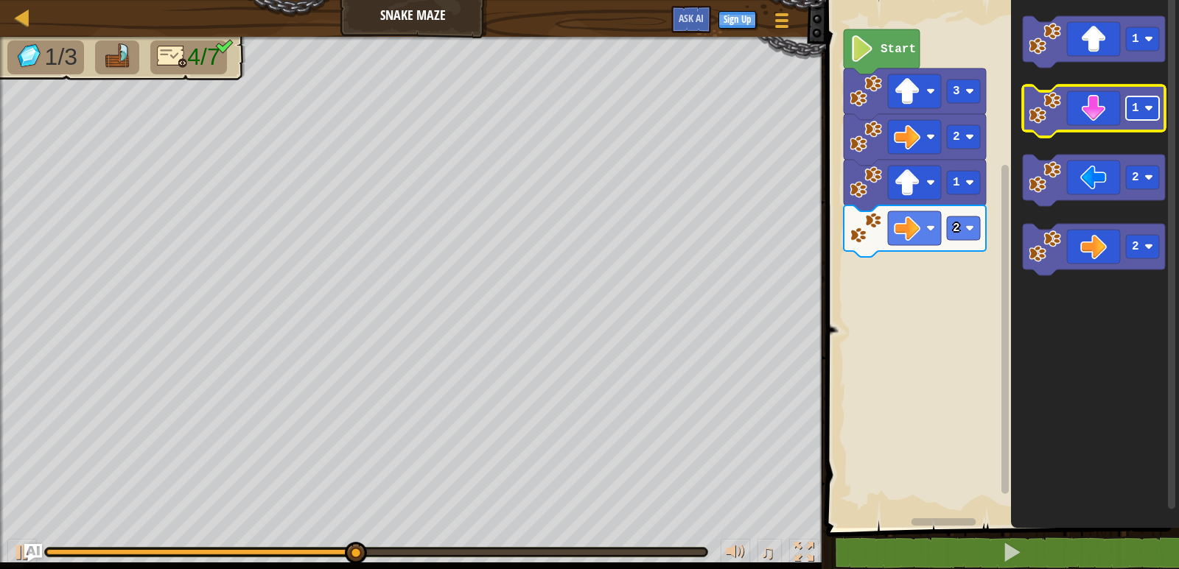
click at [1148, 115] on rect "Blockly Workspace" at bounding box center [1142, 109] width 33 height 24
click at [1090, 120] on icon "Blockly Workspace" at bounding box center [1093, 111] width 142 height 52
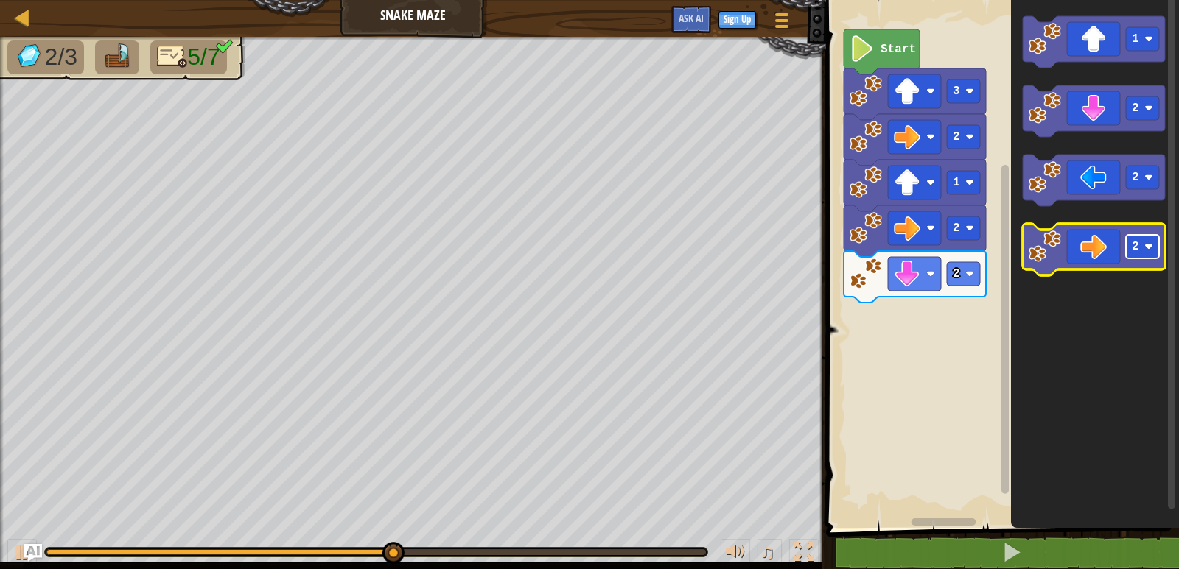
click at [1144, 248] on image "Blockly Workspace" at bounding box center [1148, 246] width 9 height 9
click at [1045, 246] on image "Blockly Workspace" at bounding box center [1044, 247] width 32 height 32
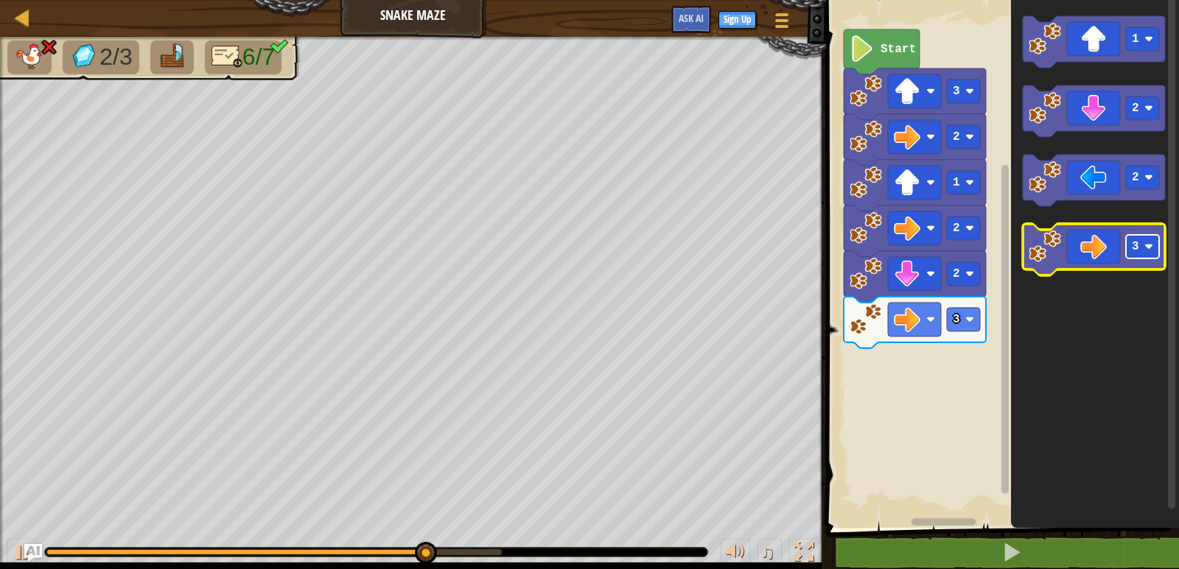
click at [1146, 248] on image "Blockly Workspace" at bounding box center [1148, 246] width 9 height 9
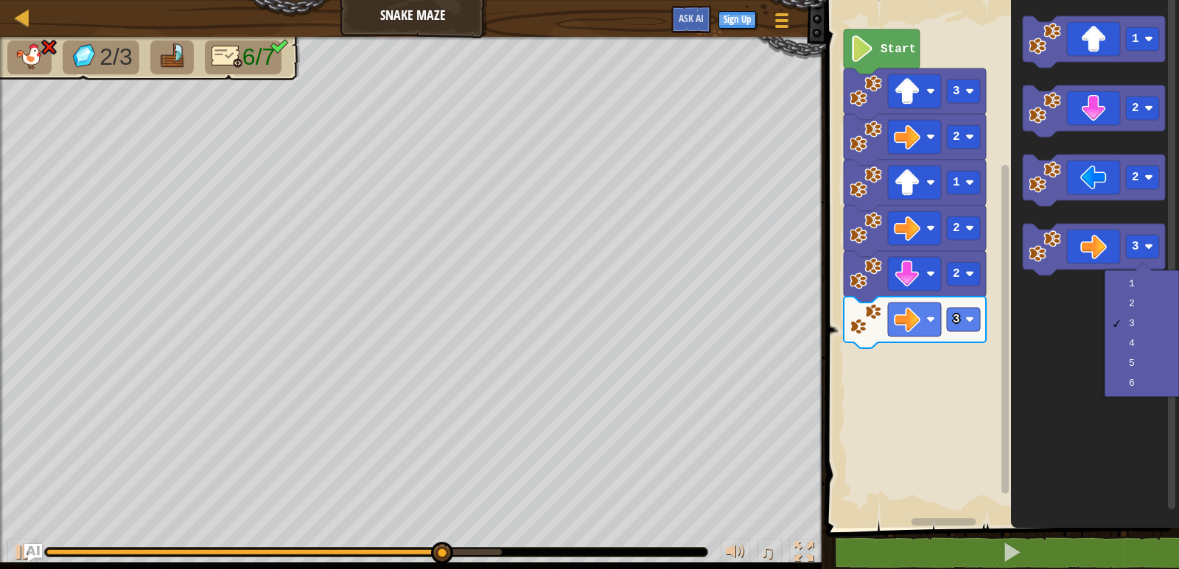
click at [1046, 348] on icon "Blockly Workspace" at bounding box center [1095, 261] width 168 height 536
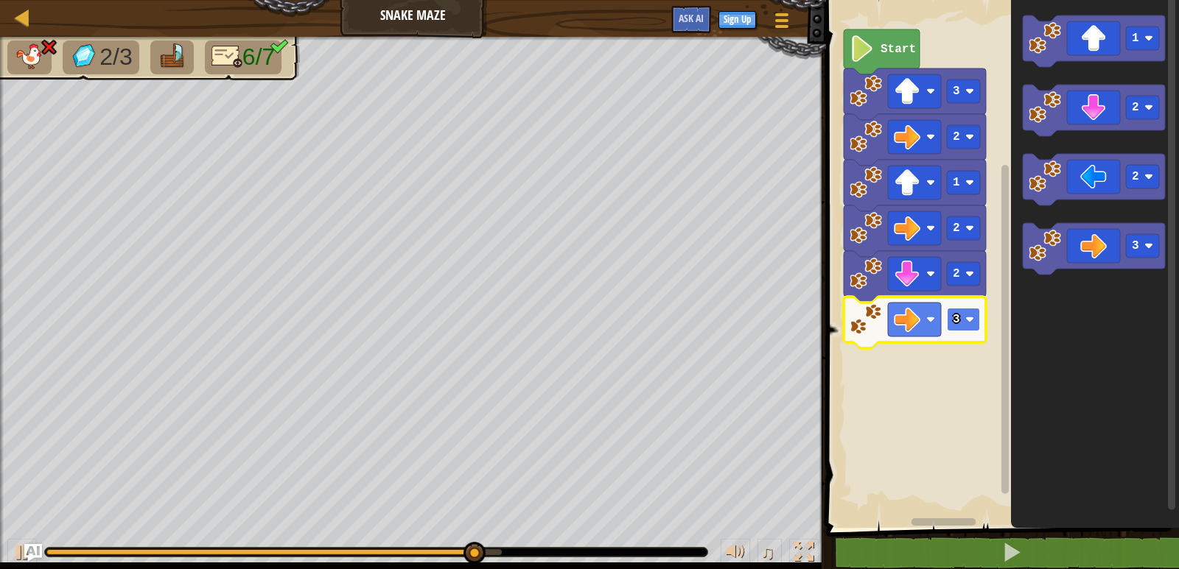
click at [975, 324] on rect "Blockly Workspace" at bounding box center [963, 320] width 33 height 24
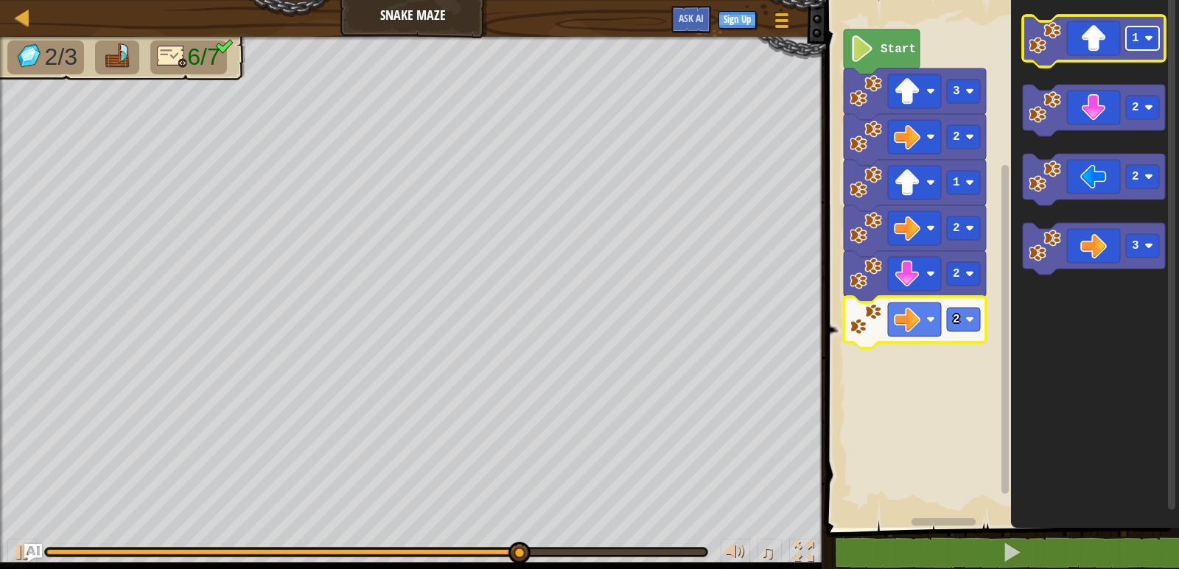
click at [1150, 36] on image "Blockly Workspace" at bounding box center [1148, 38] width 9 height 9
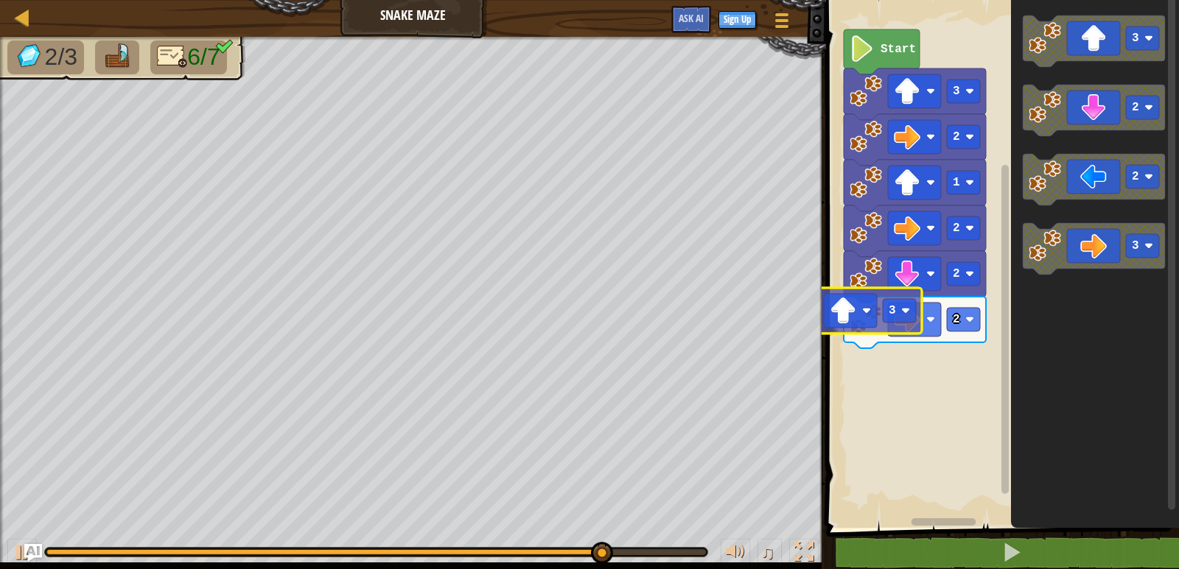
click at [849, 343] on div "Start 3 2 1 2 2 2 3 3 2 2 3 3" at bounding box center [999, 261] width 357 height 536
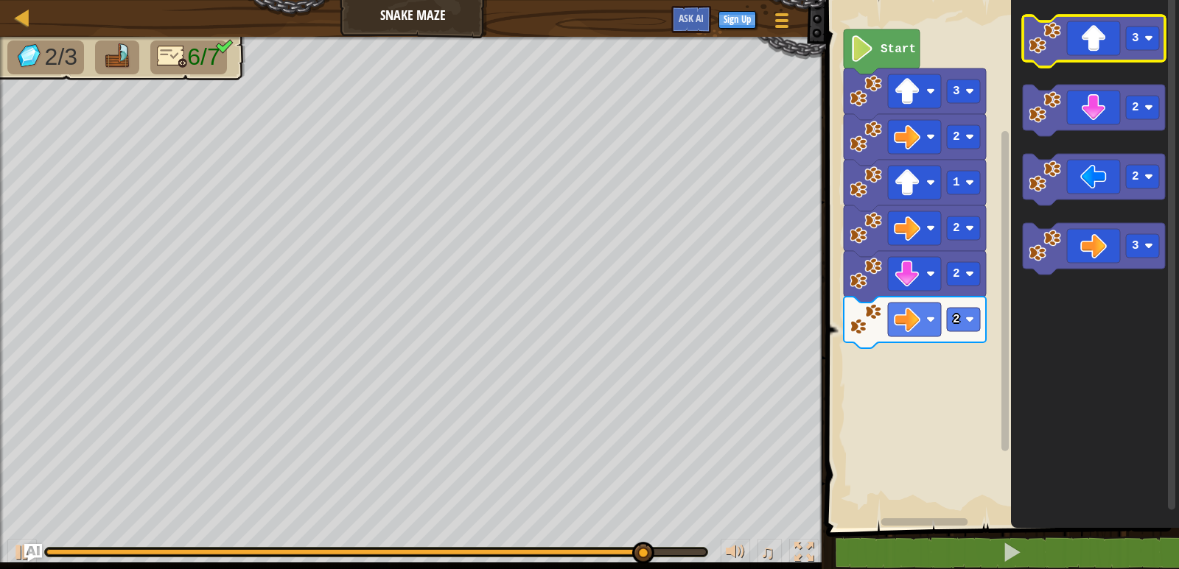
click at [1103, 28] on icon "Blockly Workspace" at bounding box center [1093, 41] width 142 height 52
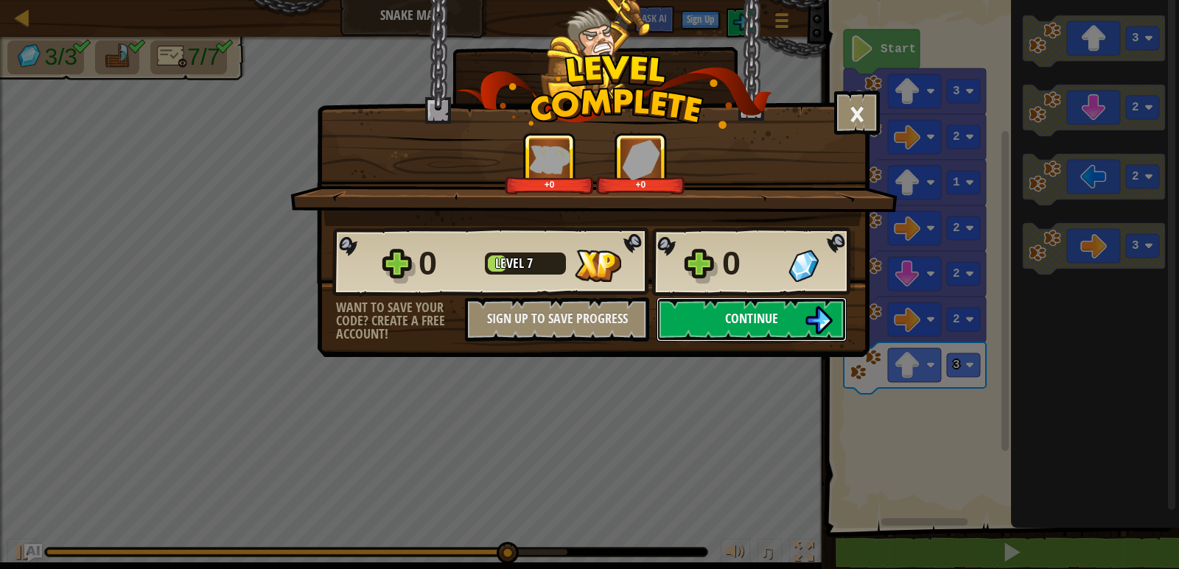
click at [786, 340] on button "Continue" at bounding box center [751, 320] width 190 height 44
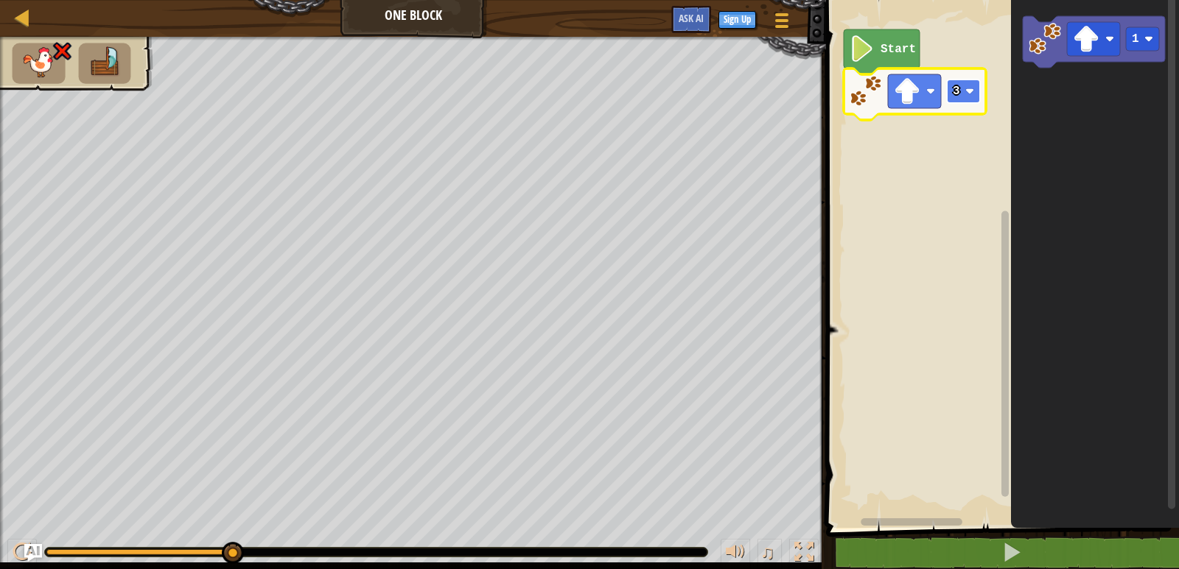
click at [968, 90] on image "Blockly Workspace" at bounding box center [969, 91] width 9 height 9
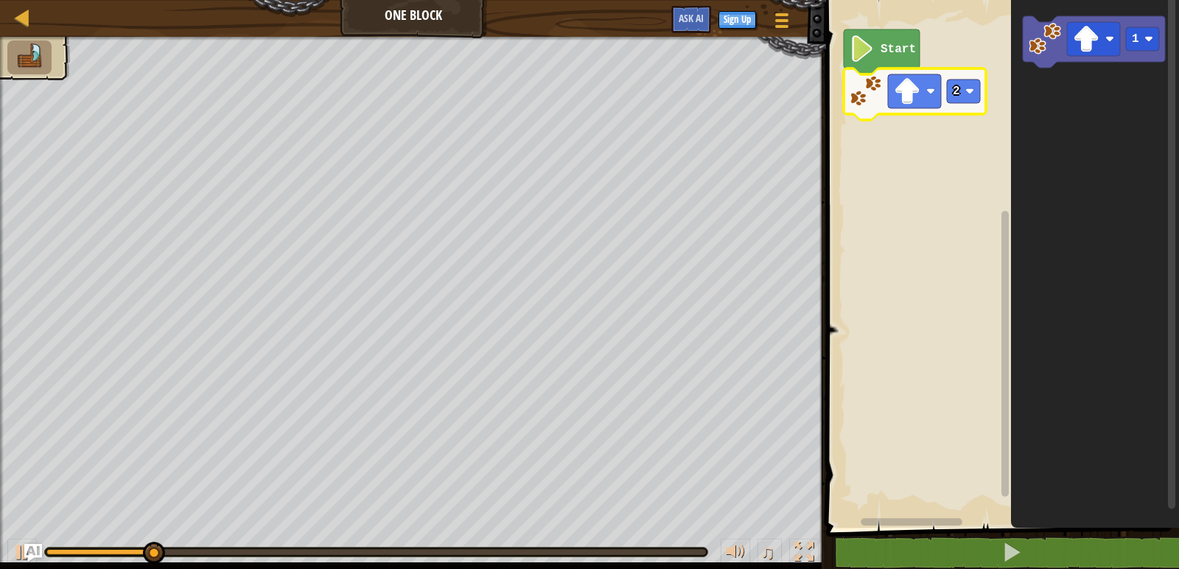
click at [897, 188] on rect "Blockly Workspace" at bounding box center [999, 261] width 357 height 536
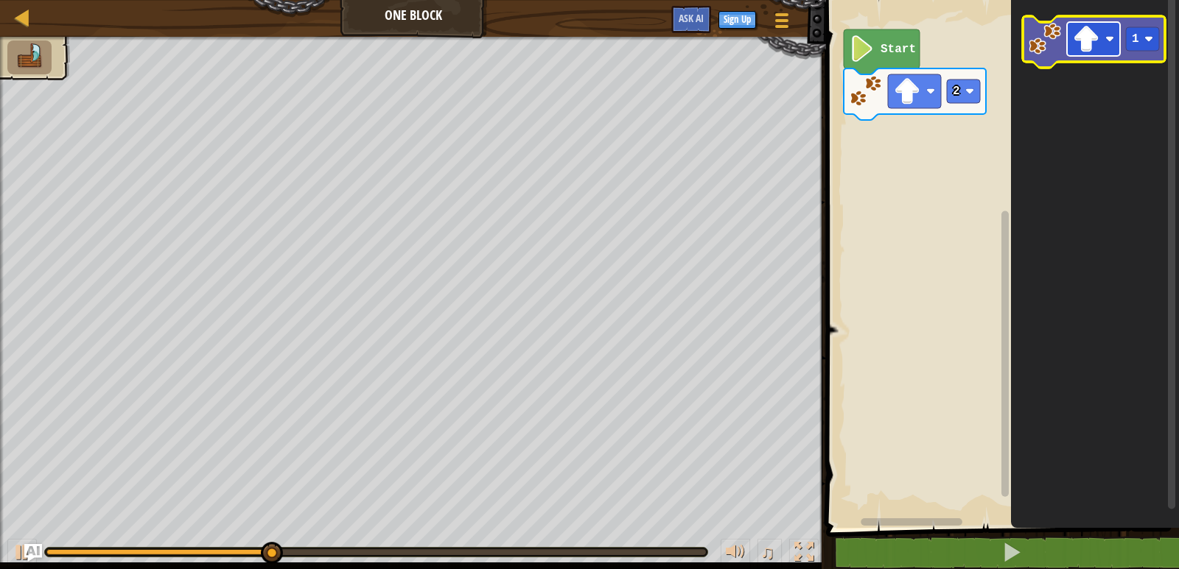
click at [1109, 49] on rect "Blockly Workspace" at bounding box center [1093, 39] width 53 height 34
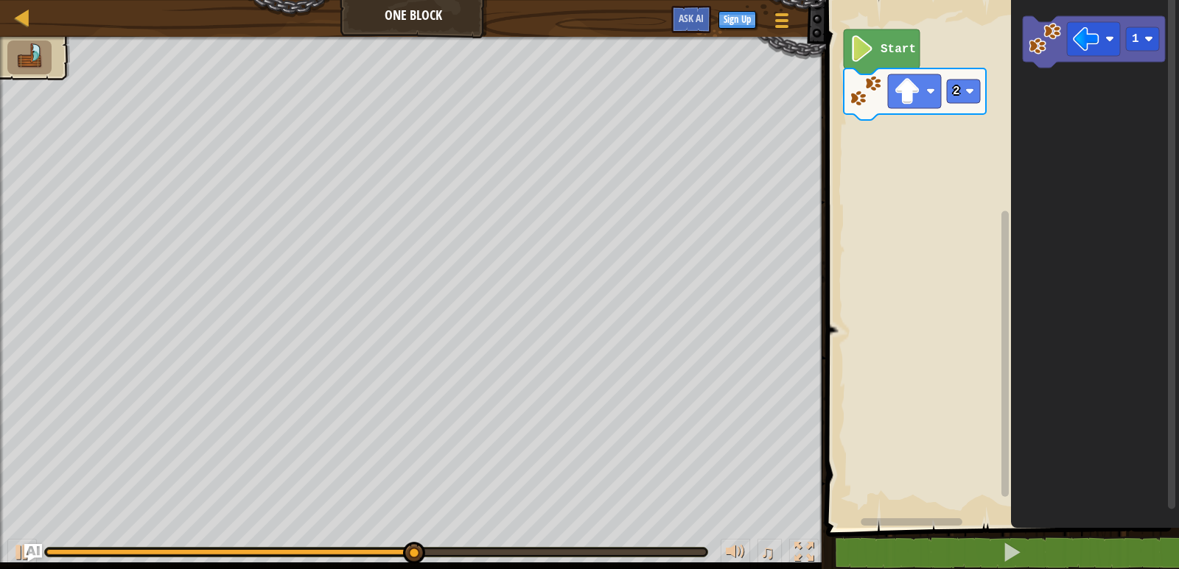
click at [1043, 72] on icon "1" at bounding box center [1095, 261] width 168 height 536
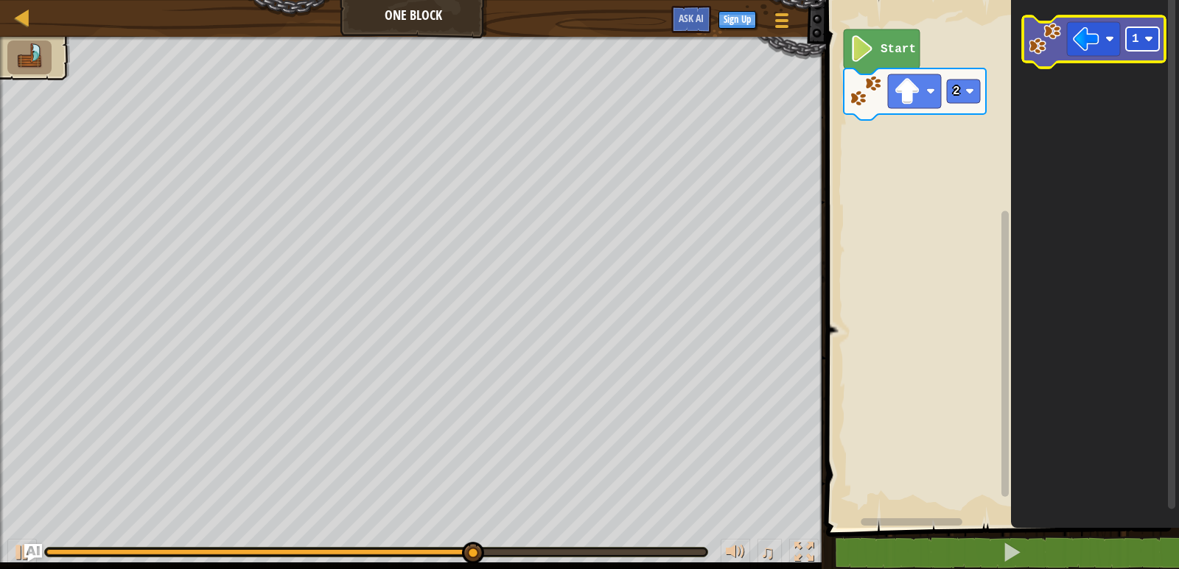
click at [1152, 41] on image "Blockly Workspace" at bounding box center [1148, 39] width 9 height 9
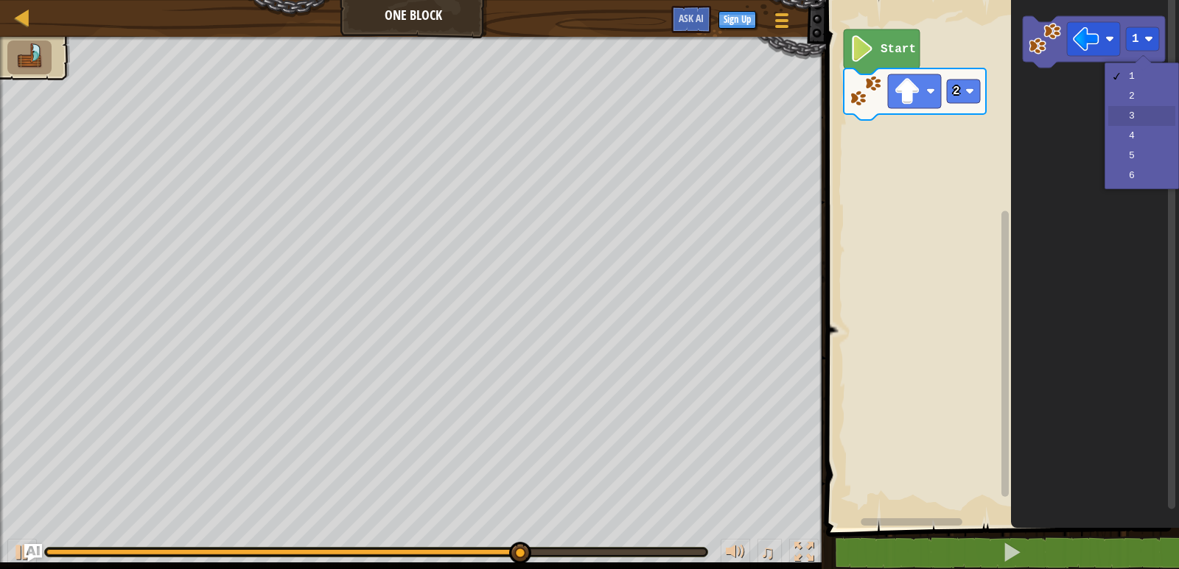
drag, startPoint x: 1136, startPoint y: 117, endPoint x: 1132, endPoint y: 96, distance: 21.7
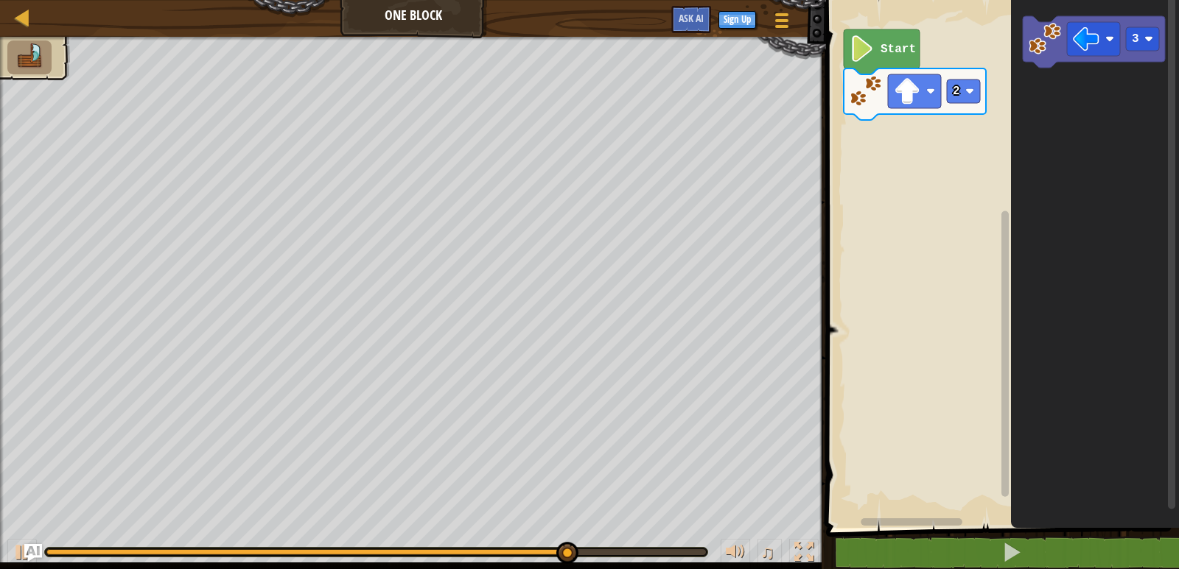
click at [999, 97] on div "Start 2 3" at bounding box center [999, 261] width 357 height 536
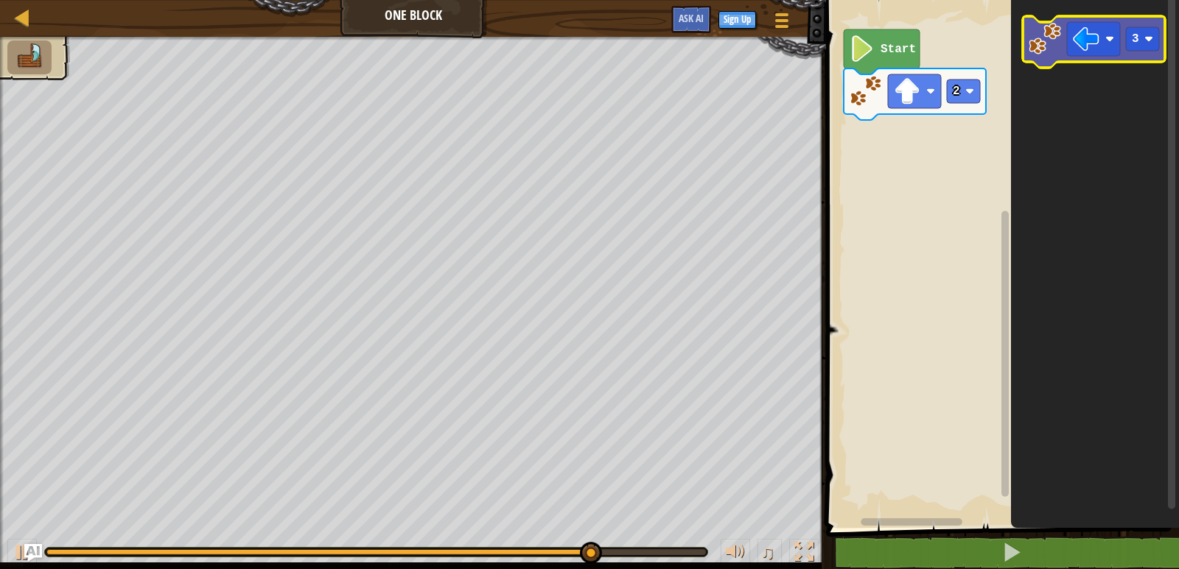
click at [1059, 46] on g "3" at bounding box center [1093, 42] width 142 height 52
click at [1059, 46] on image "Blockly Workspace" at bounding box center [1044, 39] width 32 height 32
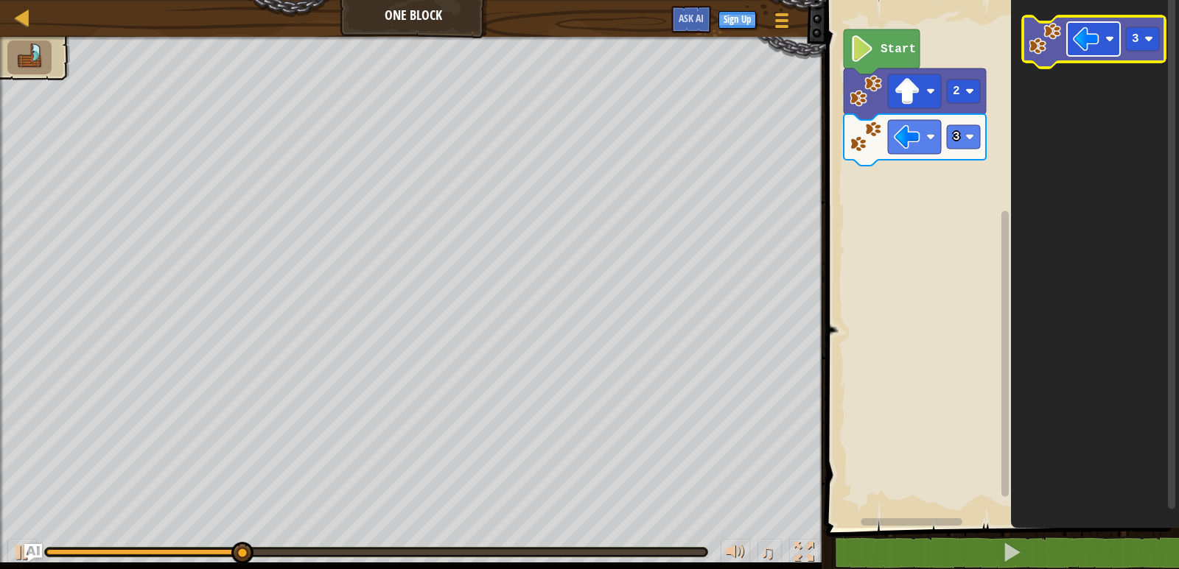
click at [1087, 35] on image "Blockly Workspace" at bounding box center [1086, 39] width 27 height 27
click at [1142, 32] on rect "Blockly Workspace" at bounding box center [1142, 39] width 33 height 24
click at [1040, 27] on image "Blockly Workspace" at bounding box center [1044, 39] width 32 height 32
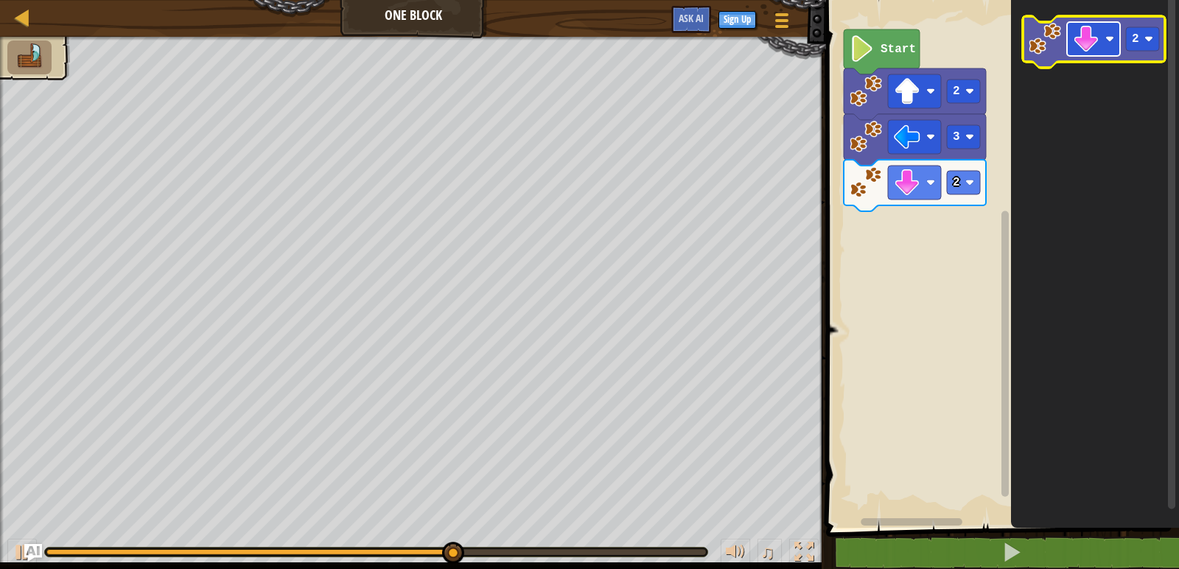
click at [1084, 43] on image "Blockly Workspace" at bounding box center [1086, 39] width 27 height 27
click at [1145, 31] on rect "Blockly Workspace" at bounding box center [1142, 39] width 33 height 24
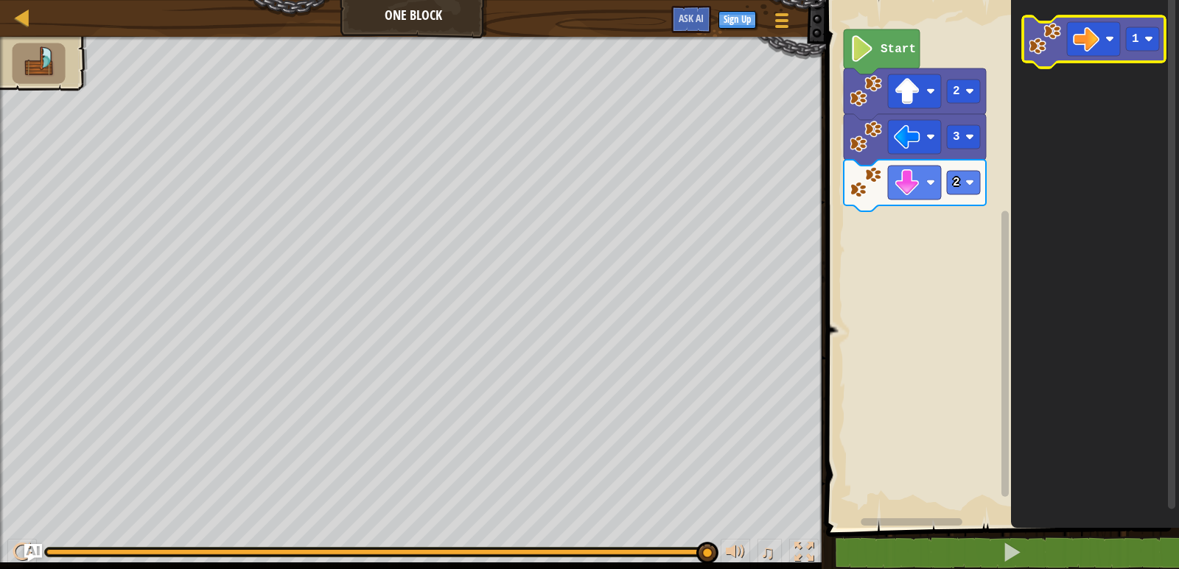
click at [1065, 52] on icon "Blockly Workspace" at bounding box center [1093, 42] width 142 height 52
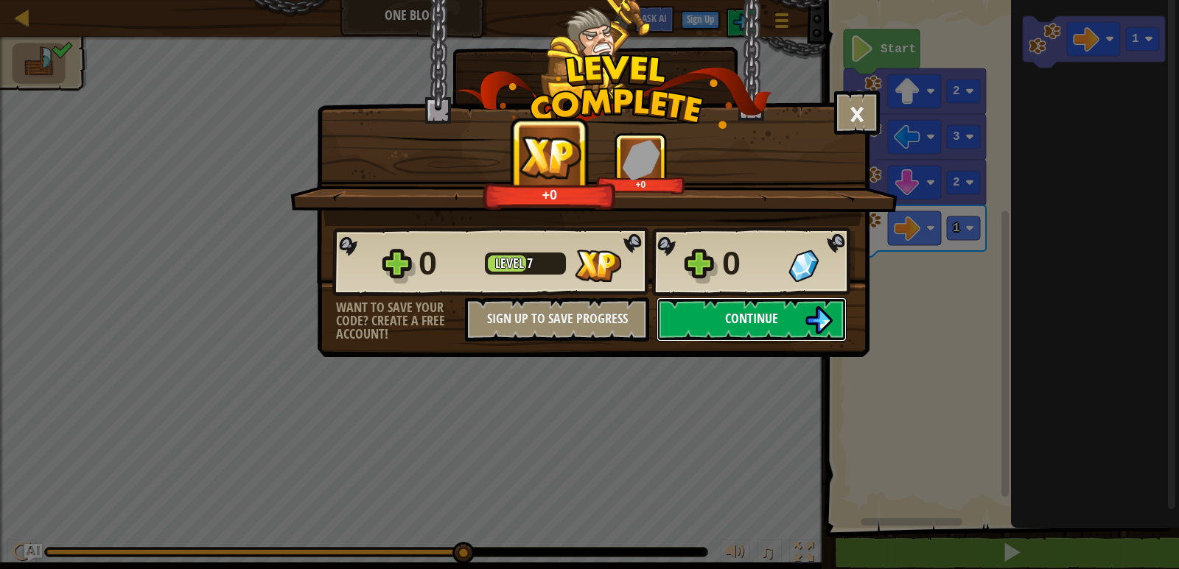
click at [768, 320] on span "Continue" at bounding box center [751, 318] width 53 height 18
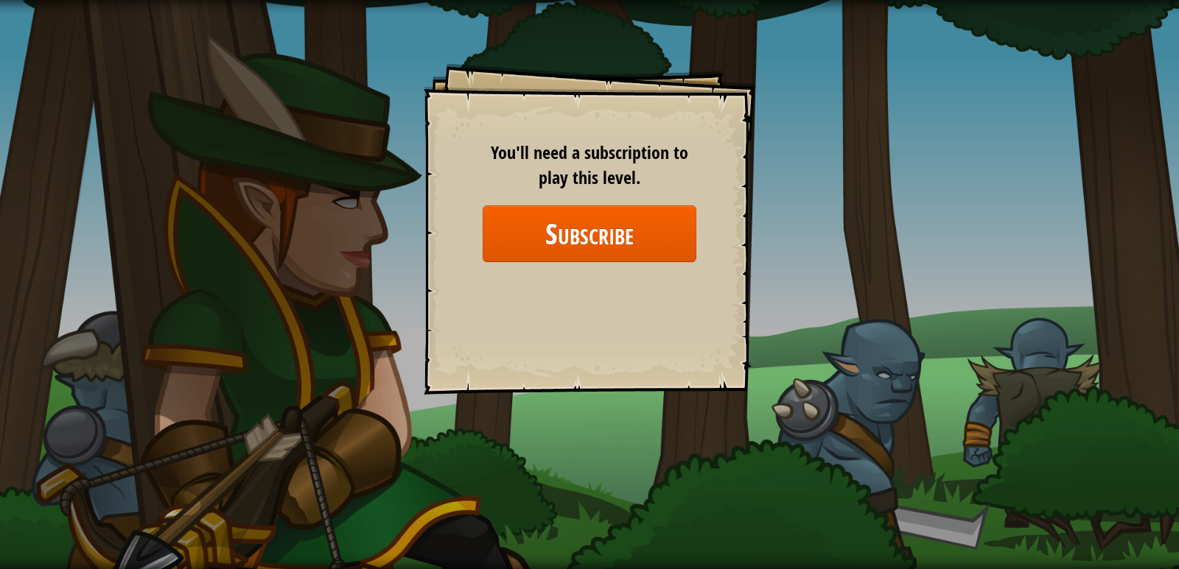
click at [659, 96] on div "Goals Start Level Error loading from server. Try refreshing the page. You'll ne…" at bounding box center [589, 228] width 331 height 331
click at [564, 240] on button "Subscribe" at bounding box center [590, 234] width 214 height 57
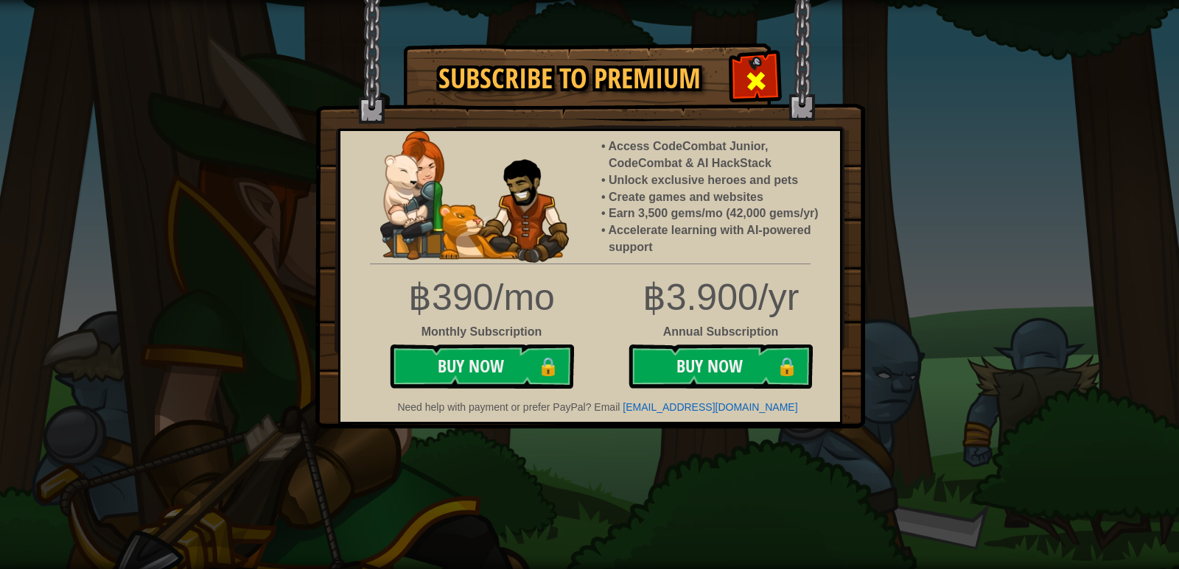
click at [749, 81] on span at bounding box center [756, 81] width 24 height 24
